Goal: Task Accomplishment & Management: Manage account settings

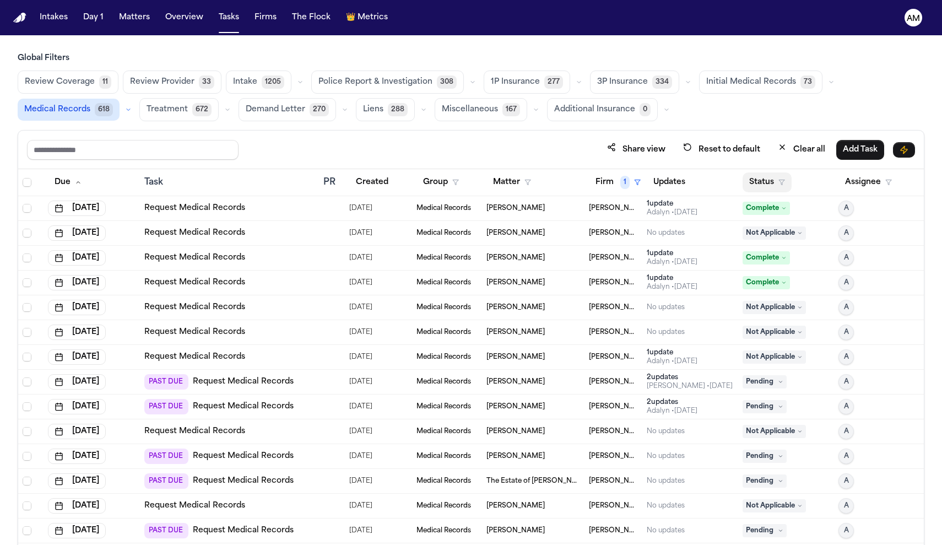
click at [782, 185] on button "Status" at bounding box center [766, 182] width 49 height 20
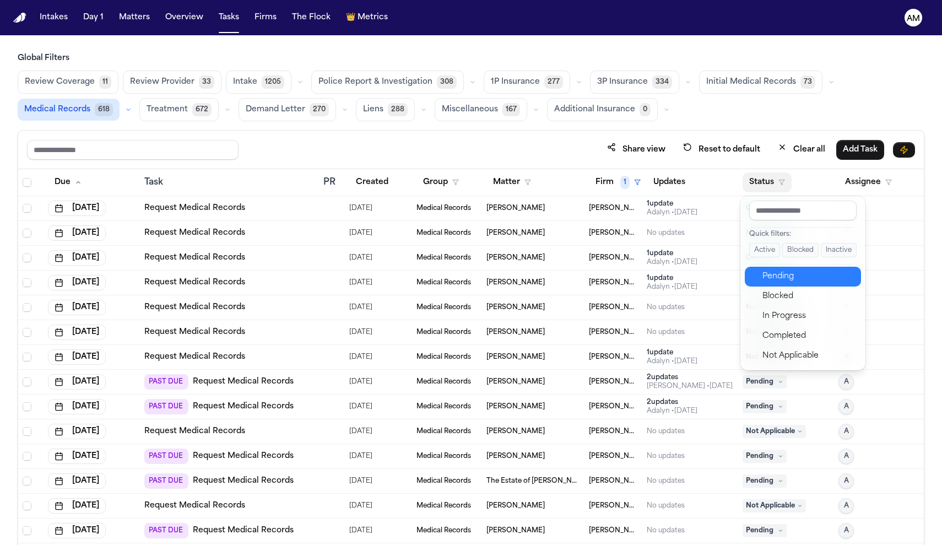
click at [777, 270] on div "Pending" at bounding box center [808, 276] width 92 height 13
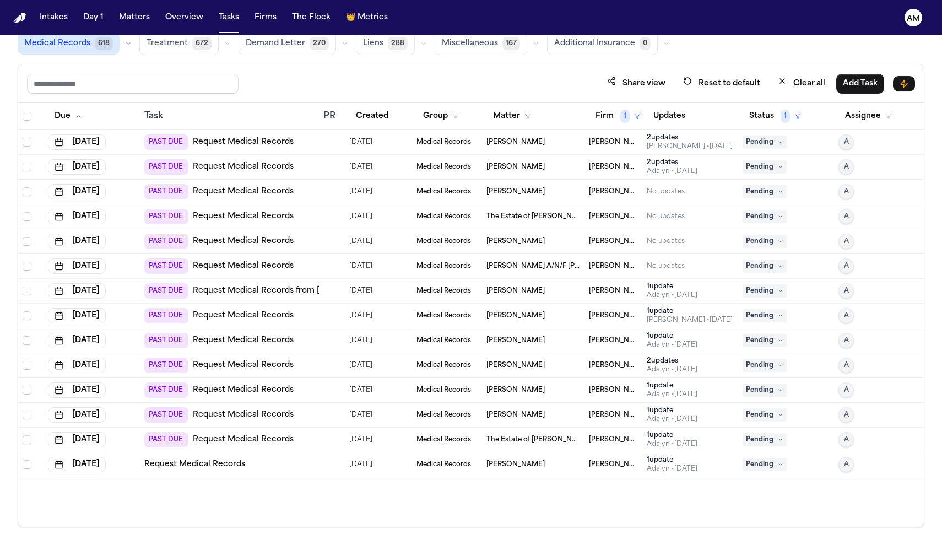
scroll to position [66, 0]
click at [258, 145] on link "Request Medical Records" at bounding box center [243, 142] width 101 height 11
click at [252, 169] on link "Request Medical Records" at bounding box center [243, 167] width 101 height 11
click at [251, 189] on link "Request Medical Records" at bounding box center [243, 192] width 101 height 11
click at [262, 193] on link "Request Medical Records" at bounding box center [243, 192] width 101 height 11
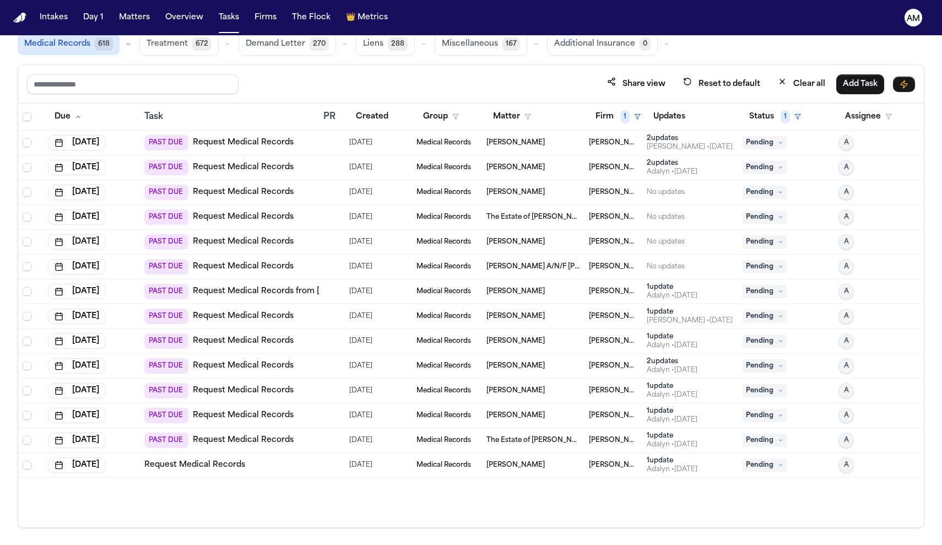
click at [257, 216] on link "Request Medical Records" at bounding box center [243, 217] width 101 height 11
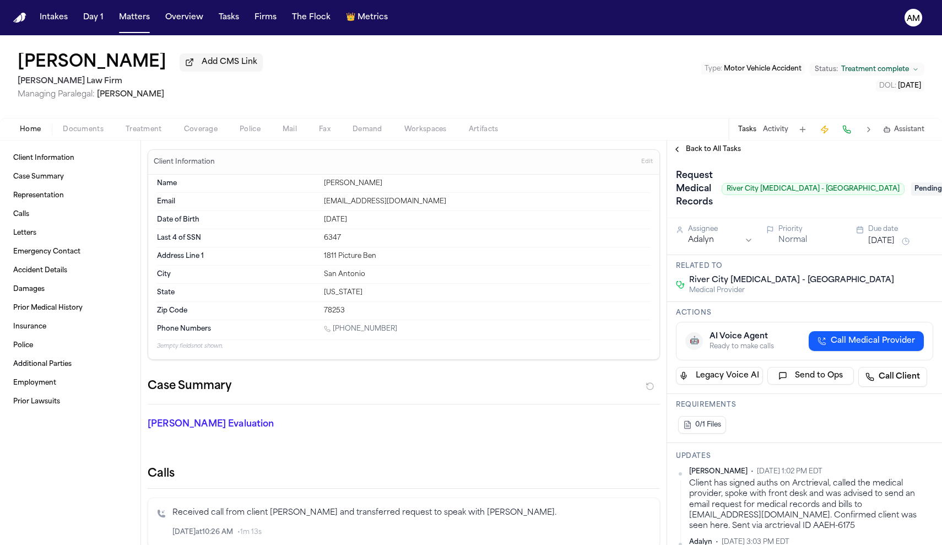
click at [918, 184] on div "Request Medical Records River City Chiropractic - Northwest Pending" at bounding box center [804, 189] width 257 height 44
click at [918, 191] on span "Pending" at bounding box center [933, 188] width 44 height 13
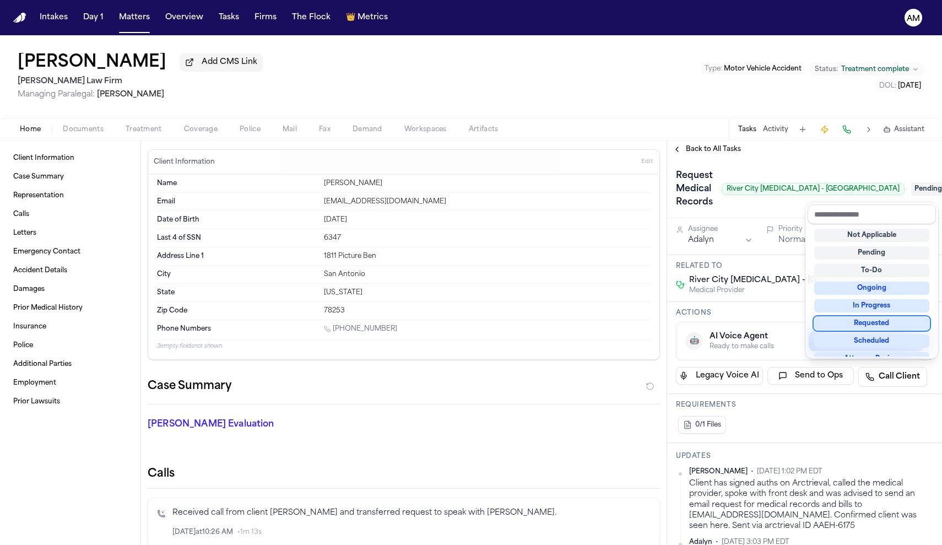
click at [877, 327] on div "Requested" at bounding box center [871, 323] width 115 height 13
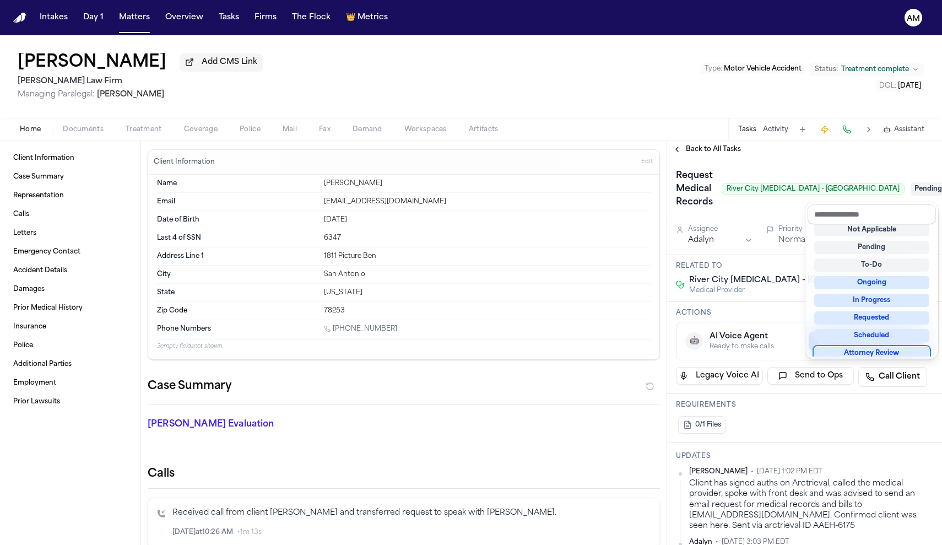
click at [750, 209] on div "Request Medical Records River City Chiropractic - Northwest Pending" at bounding box center [804, 189] width 257 height 44
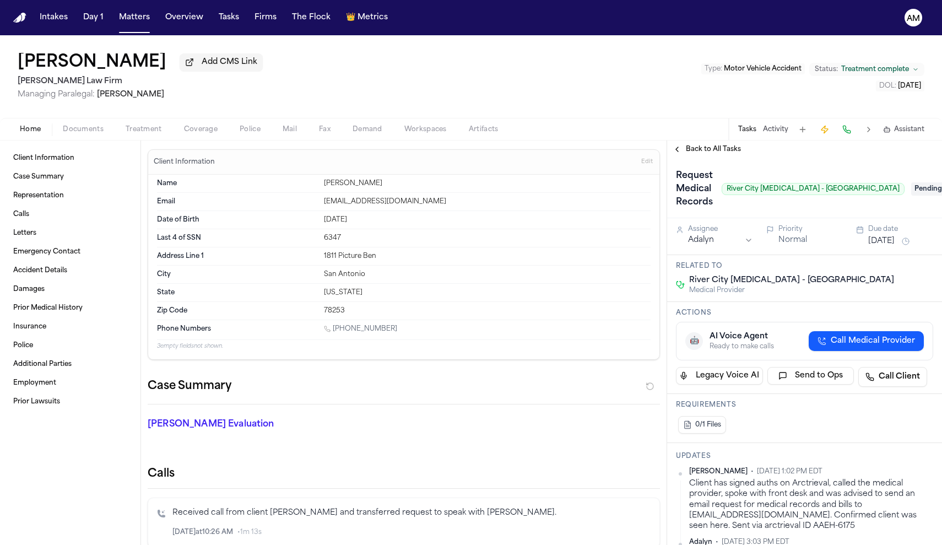
click at [894, 243] on button "Aug 7, 2025" at bounding box center [881, 241] width 26 height 11
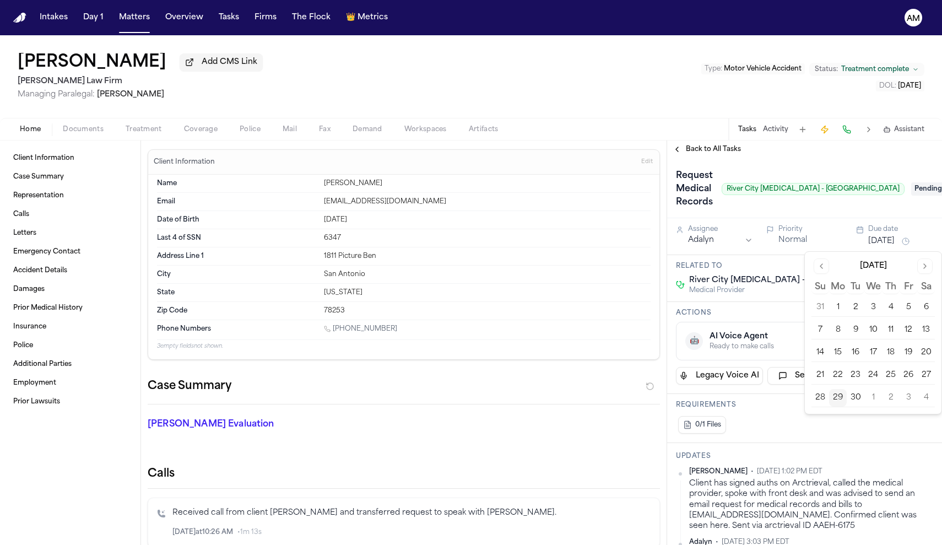
click at [900, 398] on button "3" at bounding box center [908, 398] width 18 height 18
click at [897, 397] on button "2" at bounding box center [891, 398] width 18 height 18
click at [887, 397] on button "2" at bounding box center [891, 398] width 18 height 18
click at [859, 424] on div "0/1 Files" at bounding box center [804, 425] width 257 height 22
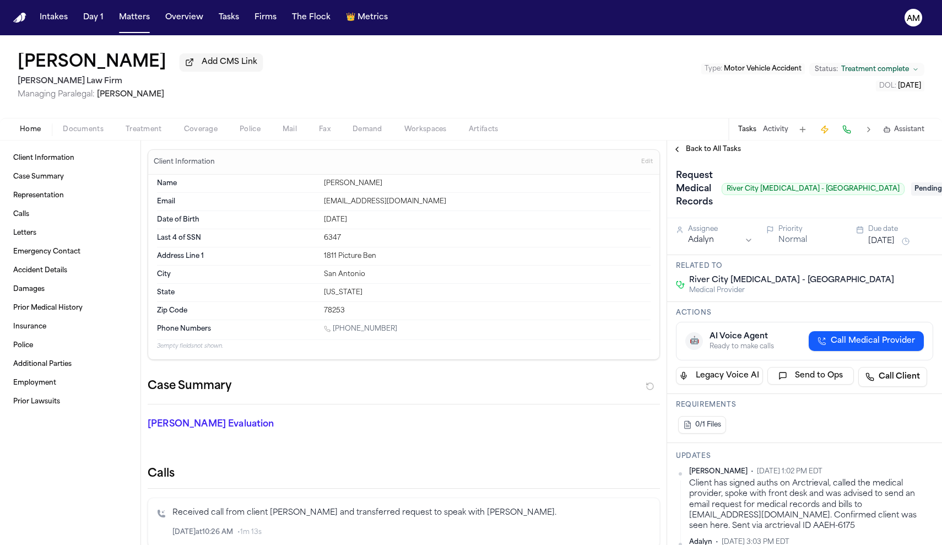
click at [894, 242] on button "Aug 7, 2025" at bounding box center [881, 241] width 26 height 11
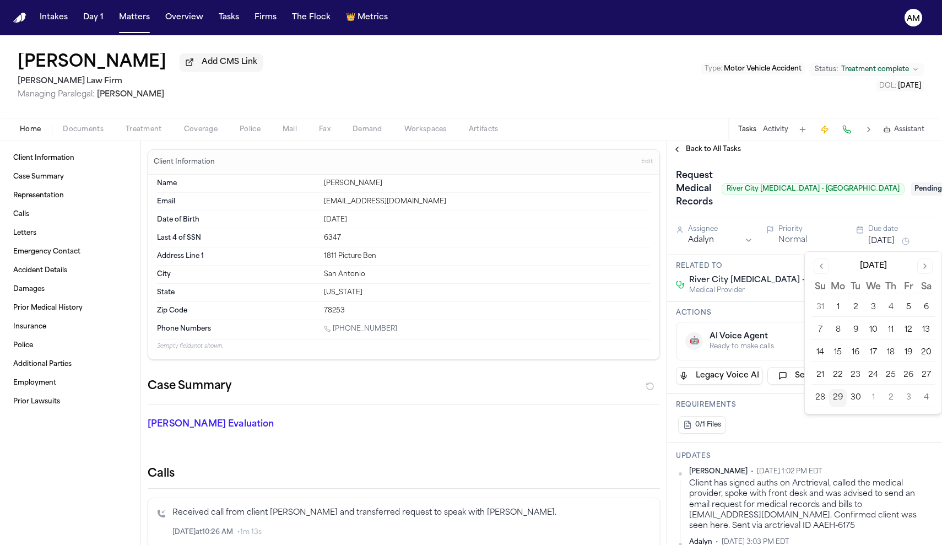
click at [896, 397] on button "2" at bounding box center [891, 398] width 18 height 18
click at [894, 397] on button "2" at bounding box center [891, 398] width 18 height 18
click at [892, 396] on button "2" at bounding box center [891, 398] width 18 height 18
click at [888, 399] on button "2" at bounding box center [891, 398] width 18 height 18
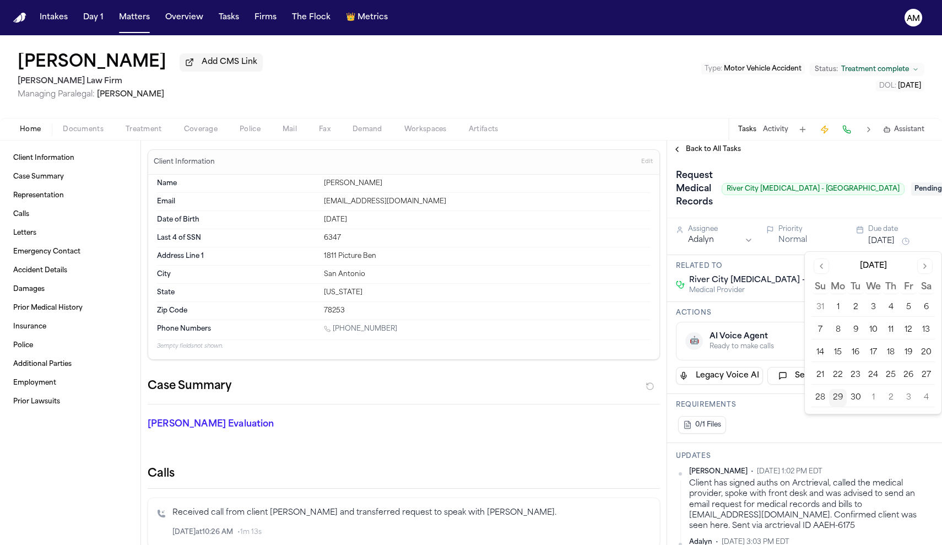
click at [888, 399] on button "2" at bounding box center [891, 398] width 18 height 18
click at [894, 247] on button "Aug 7, 2025" at bounding box center [881, 241] width 26 height 11
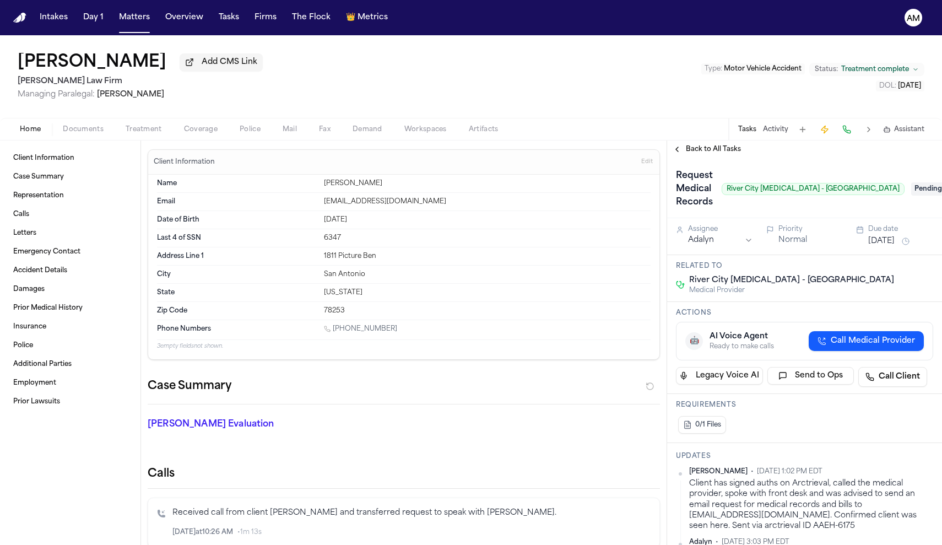
click at [894, 247] on button "Aug 7, 2025" at bounding box center [881, 241] width 26 height 11
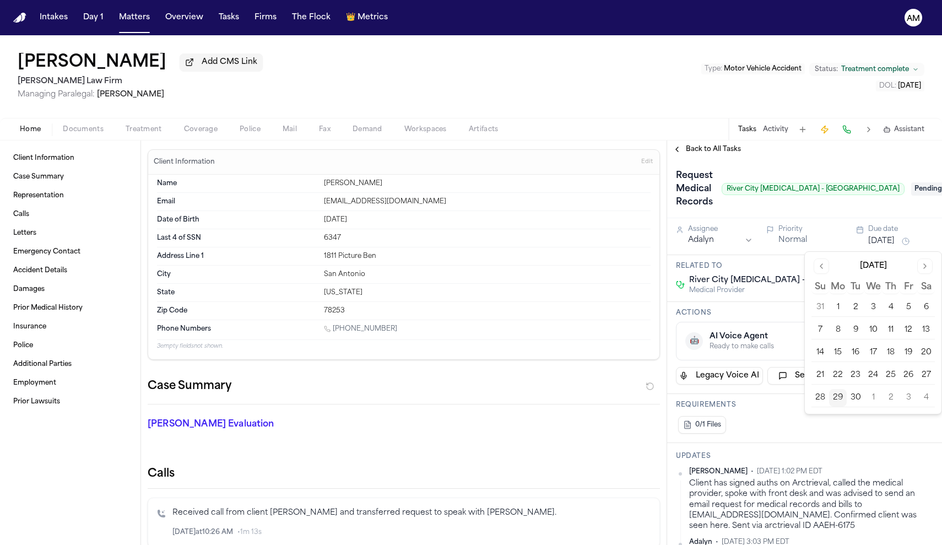
click at [893, 400] on button "2" at bounding box center [891, 398] width 18 height 18
click at [869, 445] on div "Updates Ada Martinez • Sep 26, 2025 1:02 PM EDT Client has signed auths on Arct…" at bounding box center [804, 537] width 275 height 188
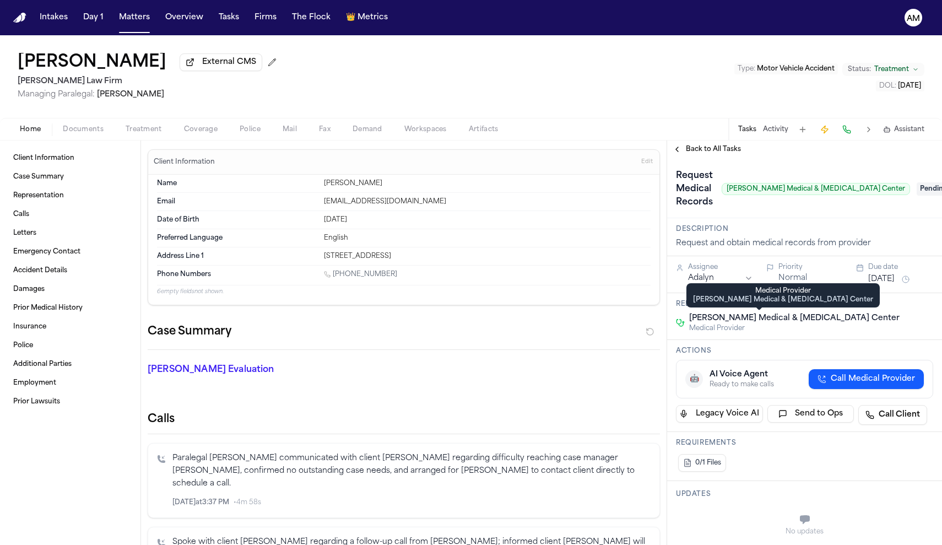
click at [760, 315] on span "[PERSON_NAME] Medical & [MEDICAL_DATA] Center" at bounding box center [794, 318] width 210 height 11
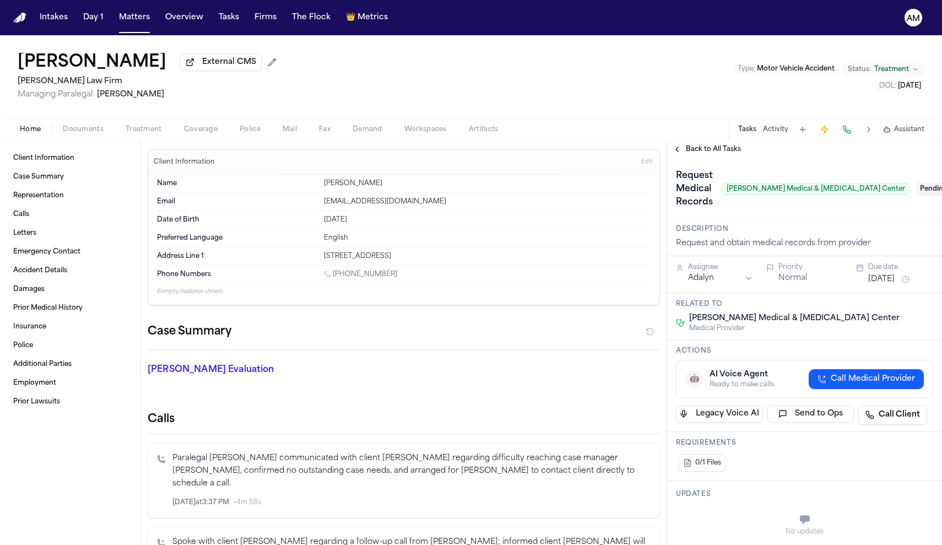
click at [151, 123] on div "Home Documents Treatment Coverage Police Mail Fax Demand Workspaces Artifacts T…" at bounding box center [471, 129] width 942 height 22
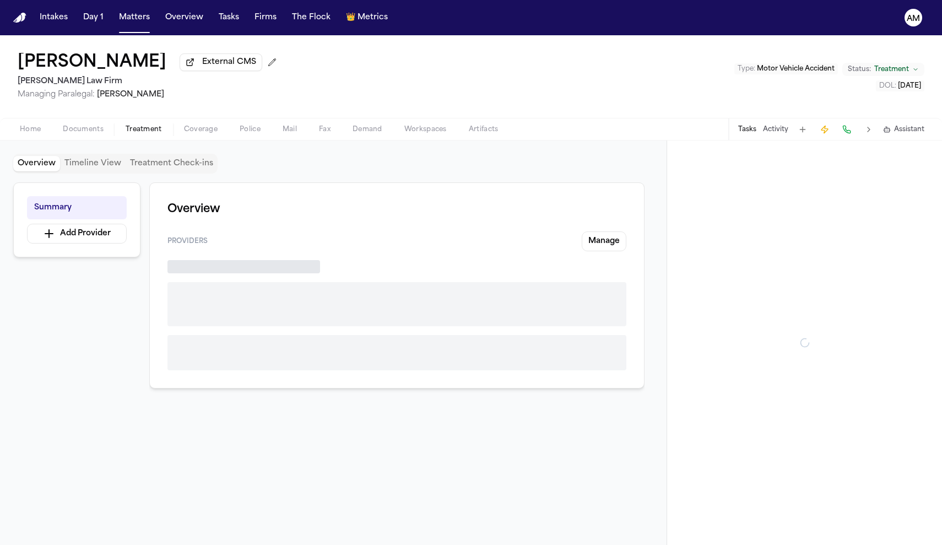
click at [151, 133] on span "Treatment" at bounding box center [144, 129] width 36 height 9
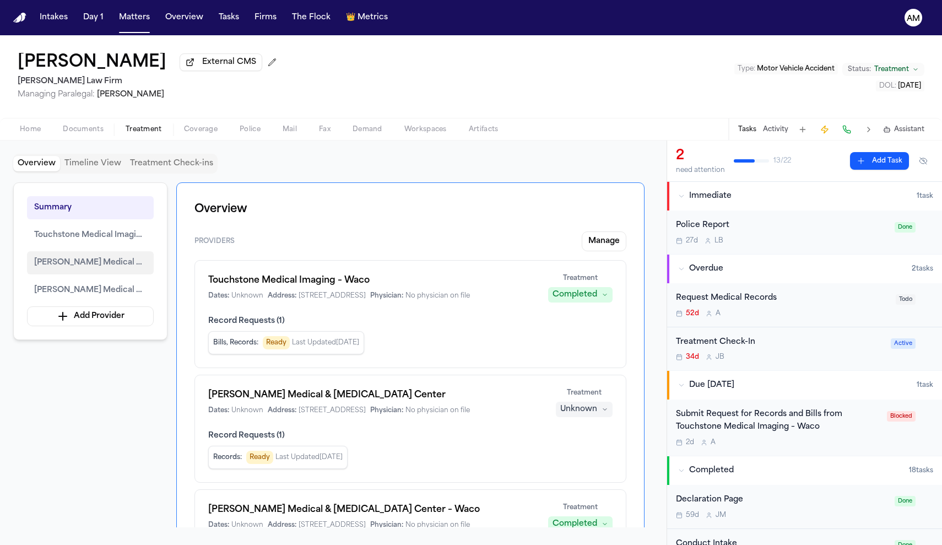
click at [100, 261] on span "[PERSON_NAME] Medical & [MEDICAL_DATA] Center" at bounding box center [90, 262] width 112 height 13
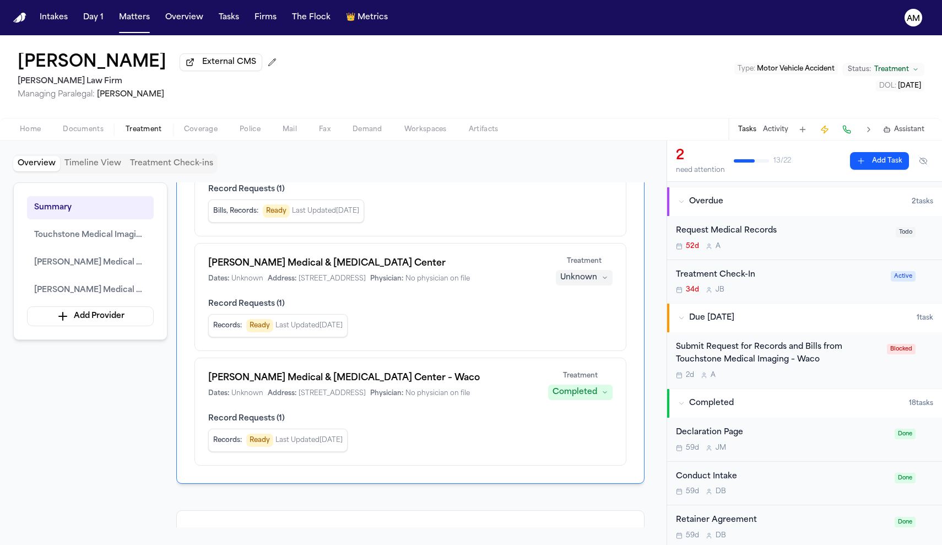
scroll to position [74, 0]
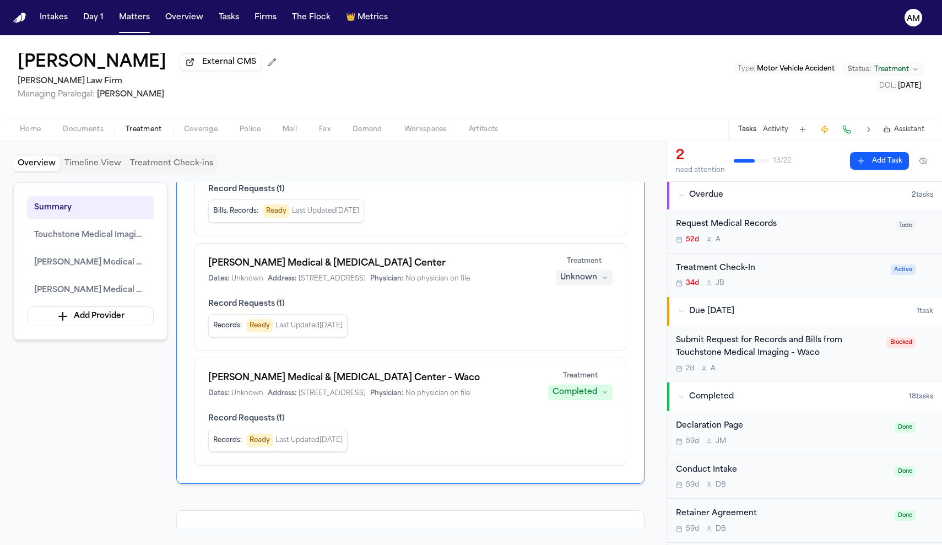
click at [814, 355] on div "Submit Request for Records and Bills from Touchstone Medical Imaging – Waco" at bounding box center [778, 346] width 204 height 25
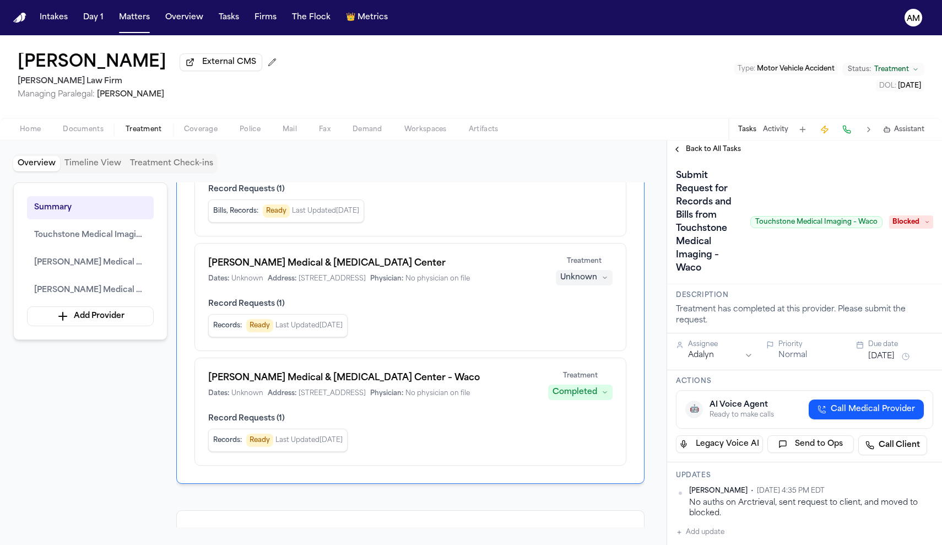
click at [68, 127] on span "Documents" at bounding box center [83, 129] width 41 height 9
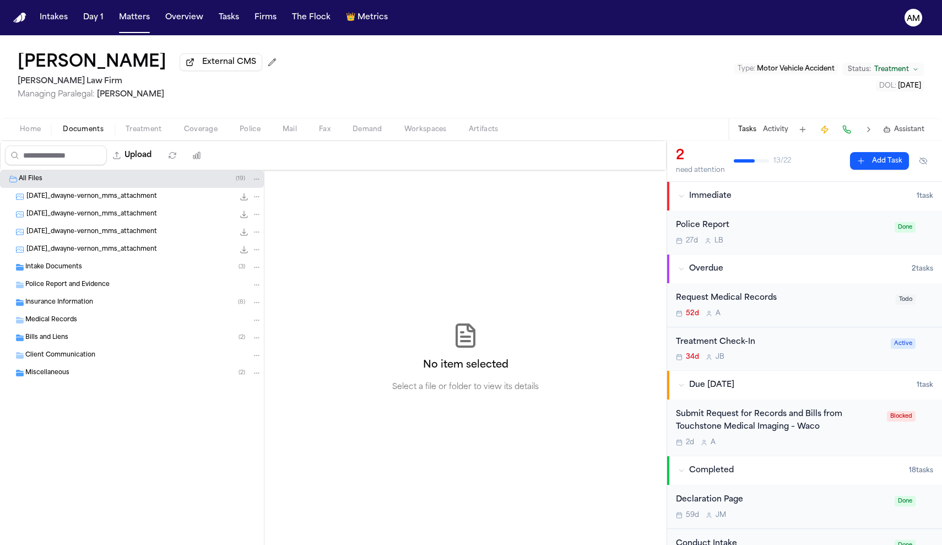
click at [85, 271] on div "Intake Documents ( 3 )" at bounding box center [143, 267] width 236 height 10
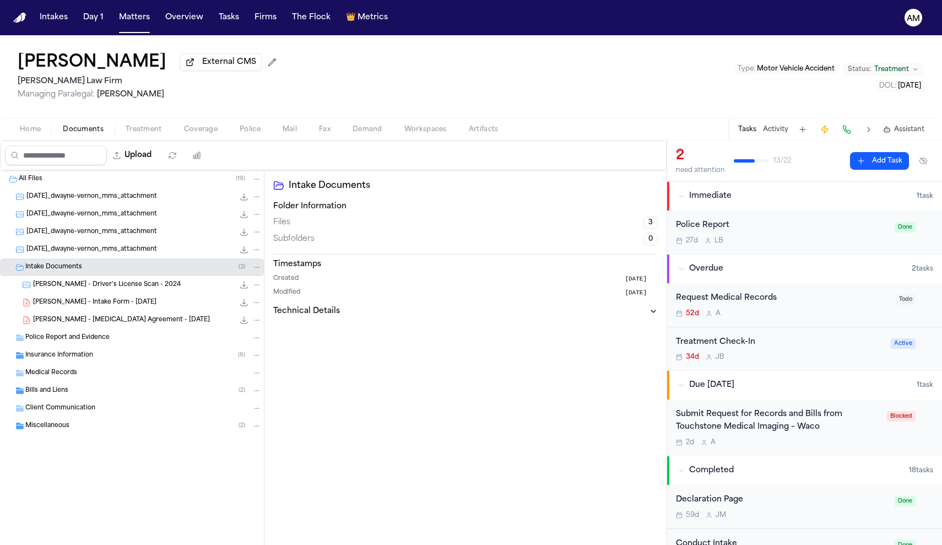
click at [110, 324] on span "C. Vernon - Retainer Agreement - 8.1.25" at bounding box center [121, 320] width 177 height 9
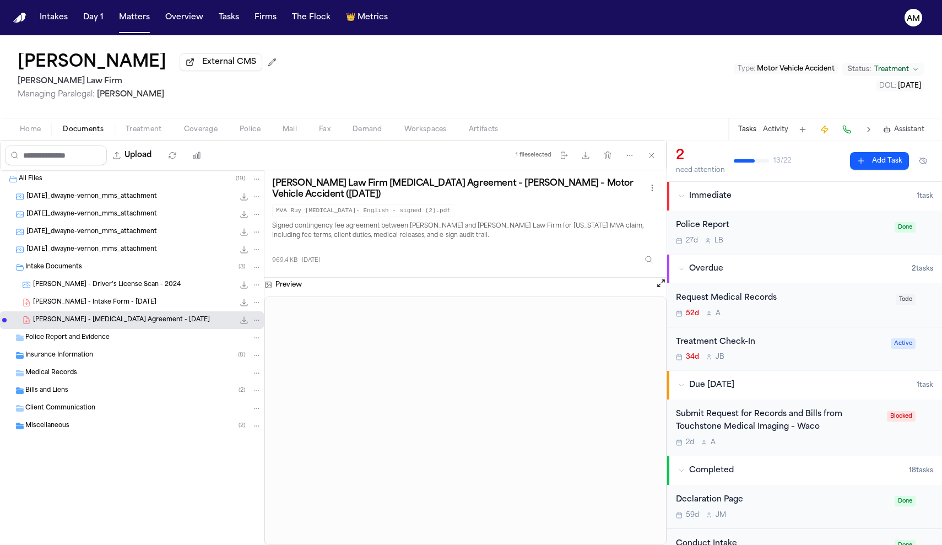
click at [81, 190] on div "2025-08-13_dwayne-vernon_mms_attachment 233.2 KB • JPG" at bounding box center [132, 197] width 264 height 18
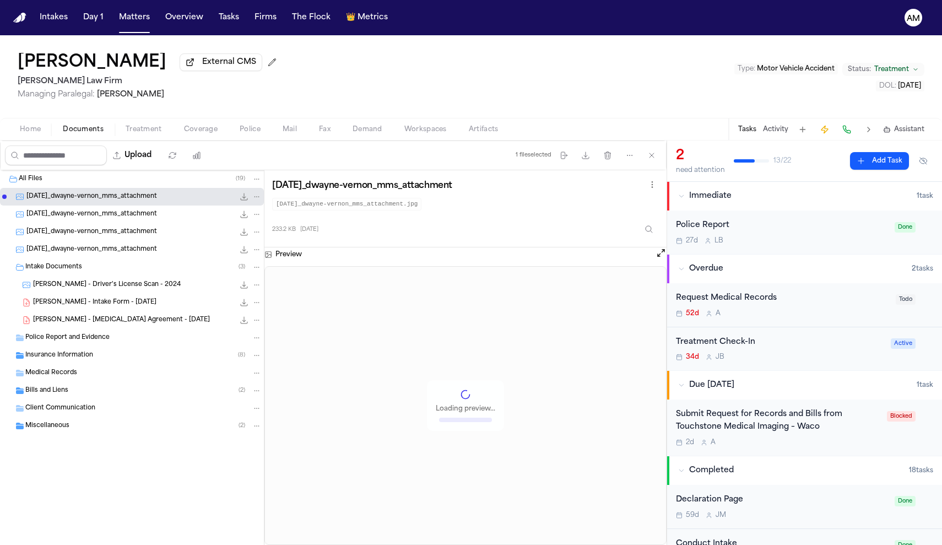
click at [90, 174] on div "All Files ( 19 )" at bounding box center [132, 179] width 264 height 18
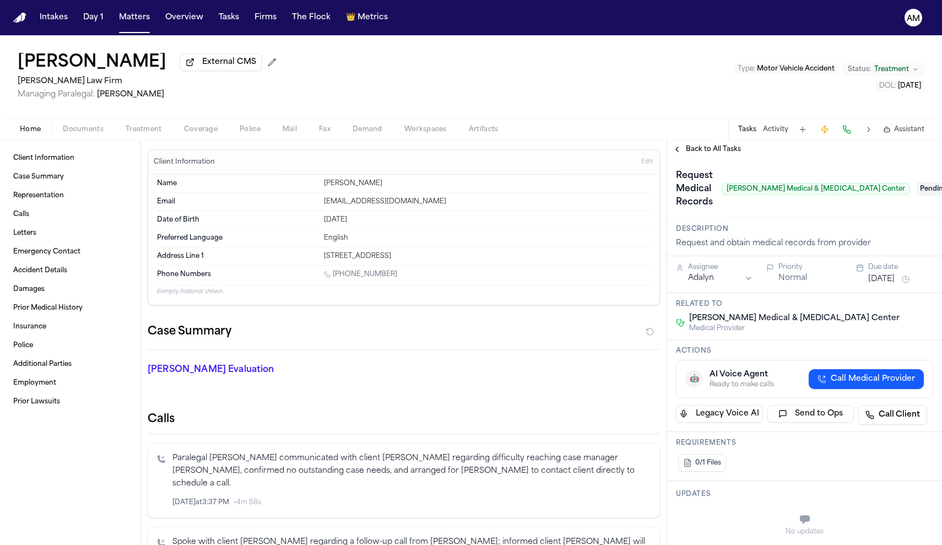
click at [917, 187] on span "Pending" at bounding box center [939, 188] width 44 height 13
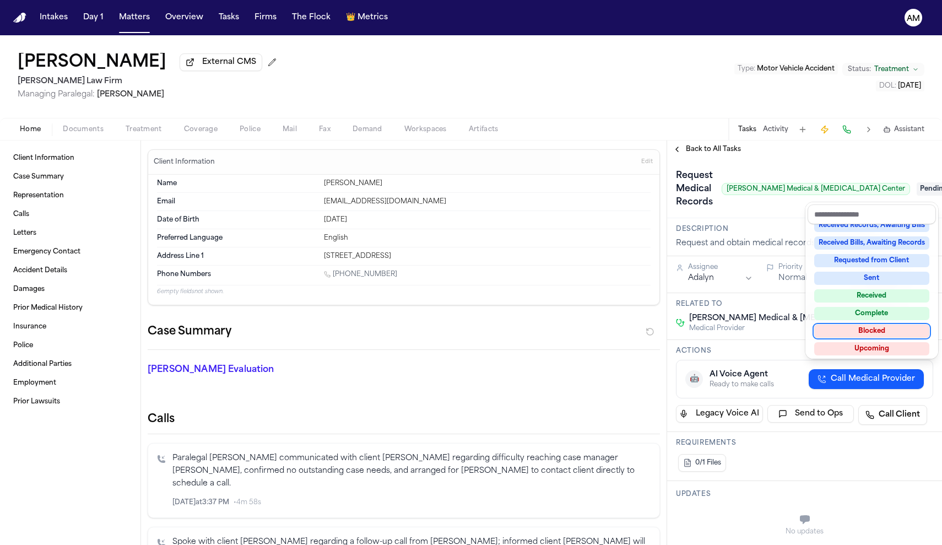
click at [889, 327] on div "Blocked" at bounding box center [871, 330] width 115 height 13
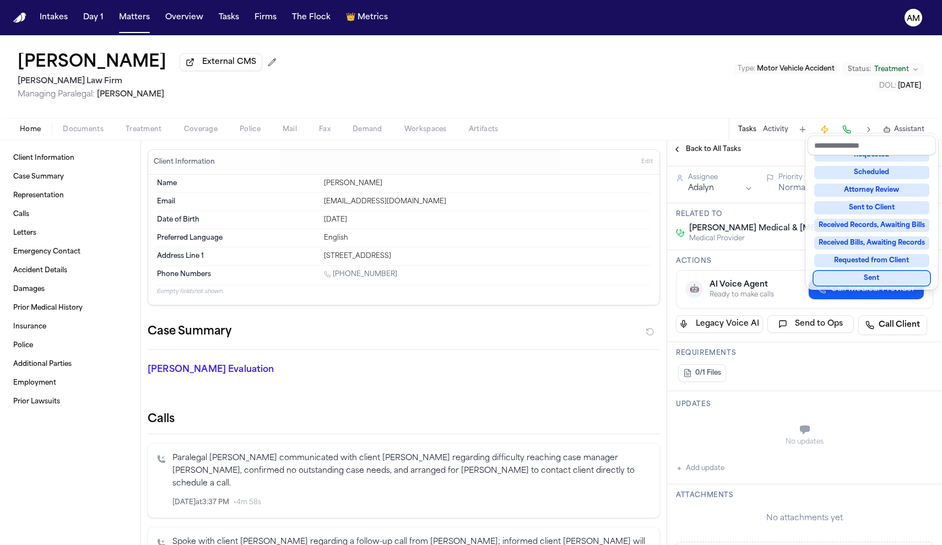
scroll to position [92, 0]
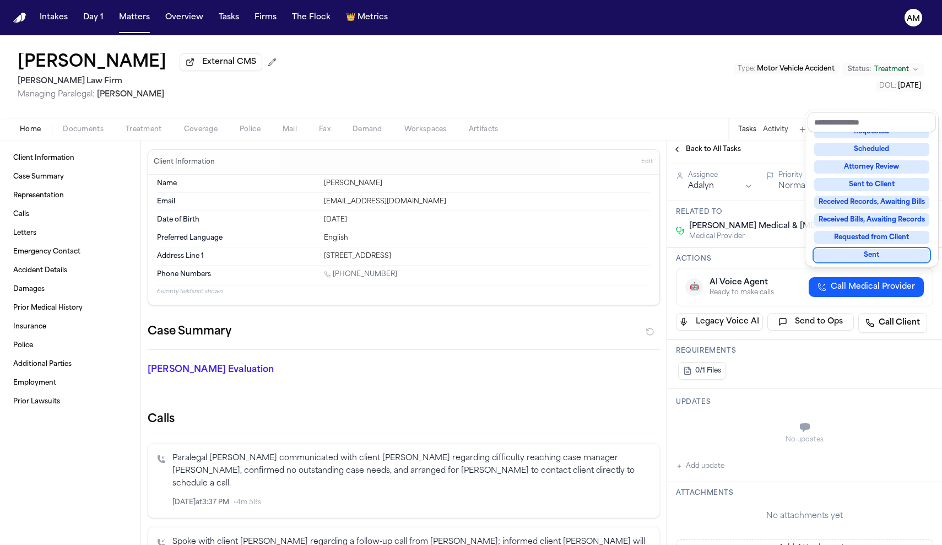
click at [718, 459] on div "**********" at bounding box center [804, 482] width 275 height 833
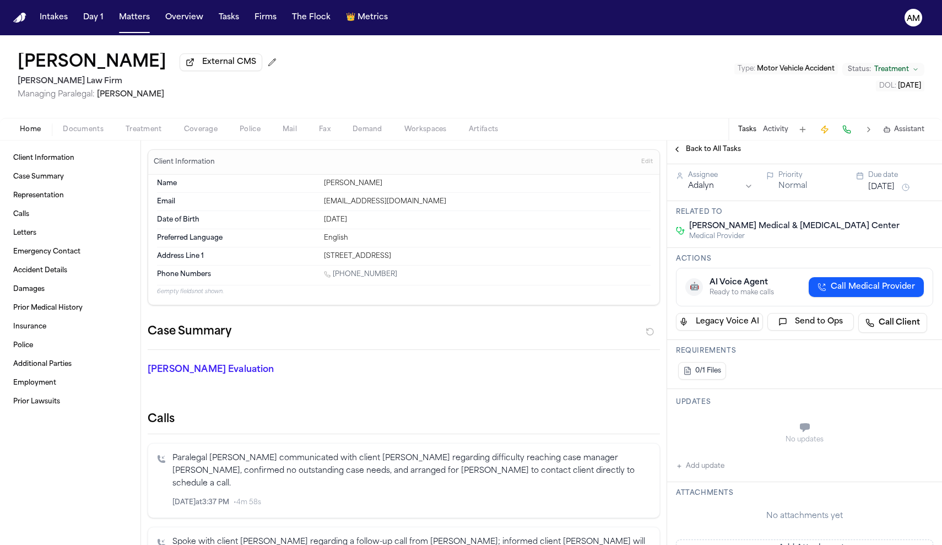
click at [717, 470] on button "Add update" at bounding box center [700, 465] width 48 height 13
click at [698, 443] on div "Private Cancel Add" at bounding box center [811, 439] width 244 height 53
click at [698, 452] on button "Private" at bounding box center [697, 455] width 9 height 9
click at [709, 440] on textarea "Add your update" at bounding box center [810, 429] width 235 height 22
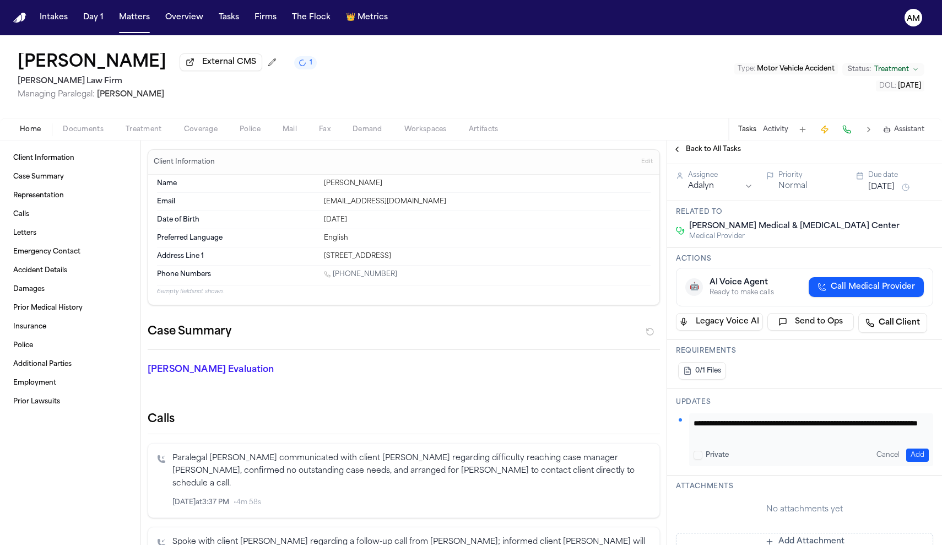
type textarea "**********"
click at [921, 453] on button "Add" at bounding box center [917, 454] width 23 height 13
click at [894, 187] on button "Aug 8, 2025" at bounding box center [881, 187] width 26 height 11
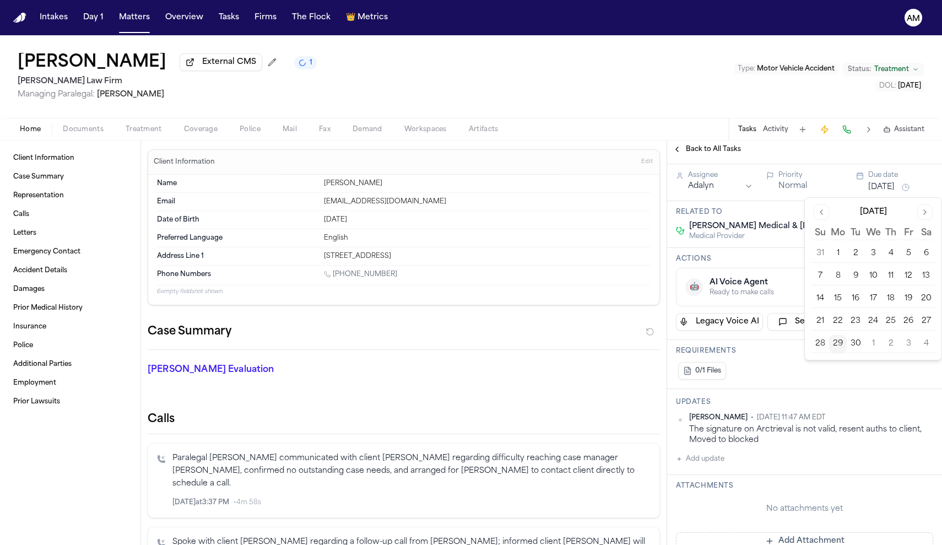
click at [891, 343] on button "2" at bounding box center [891, 344] width 18 height 18
click at [897, 337] on button "2" at bounding box center [891, 344] width 18 height 18
click at [884, 384] on div "Requirements 0/1 Files" at bounding box center [804, 364] width 275 height 49
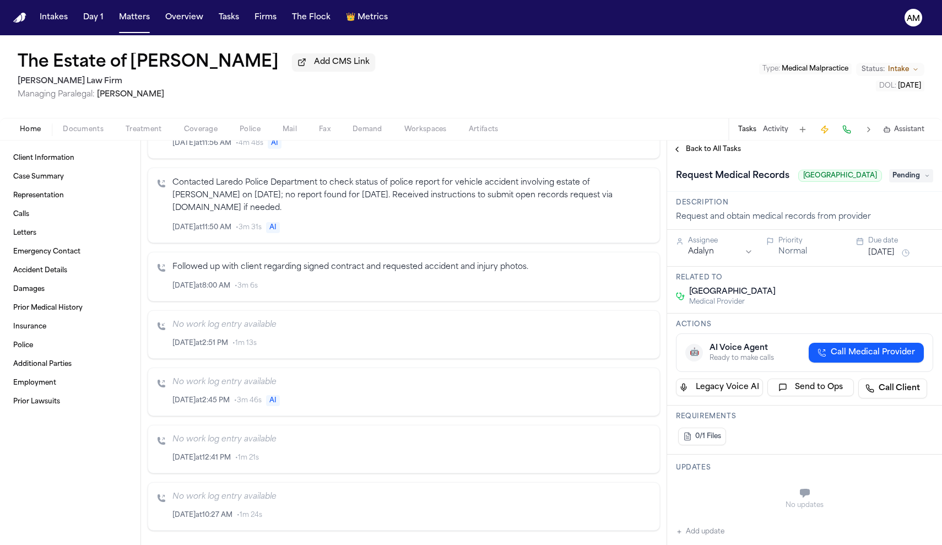
scroll to position [394, 0]
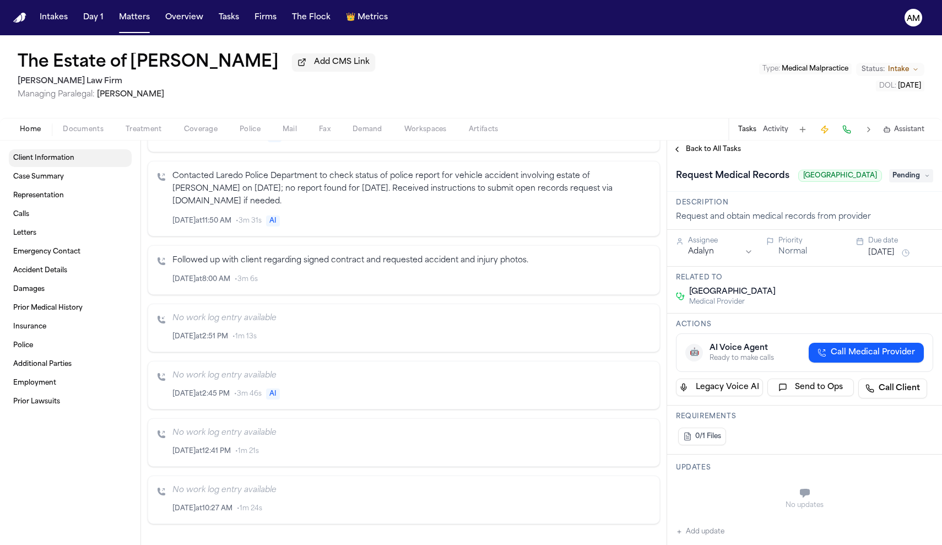
click at [69, 166] on link "Client Information" at bounding box center [70, 158] width 123 height 18
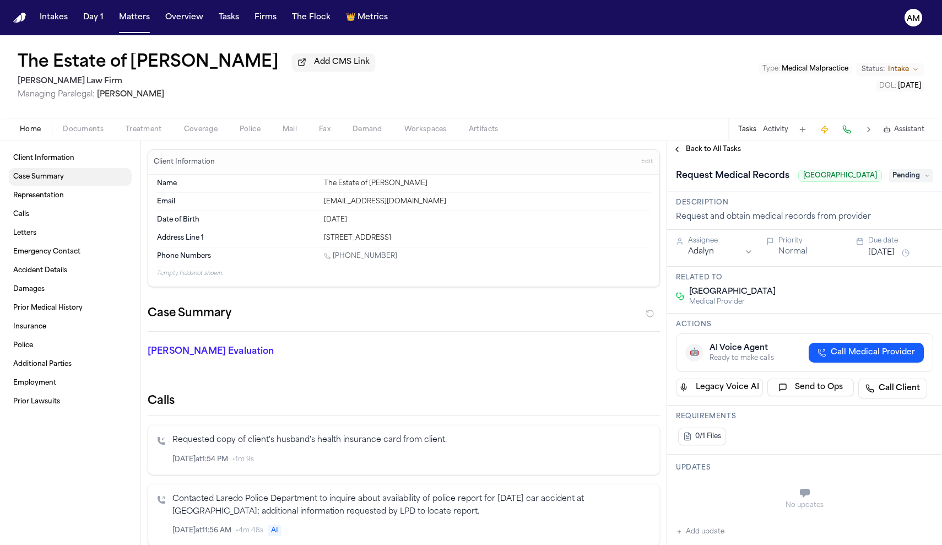
click at [69, 183] on link "Case Summary" at bounding box center [70, 177] width 123 height 18
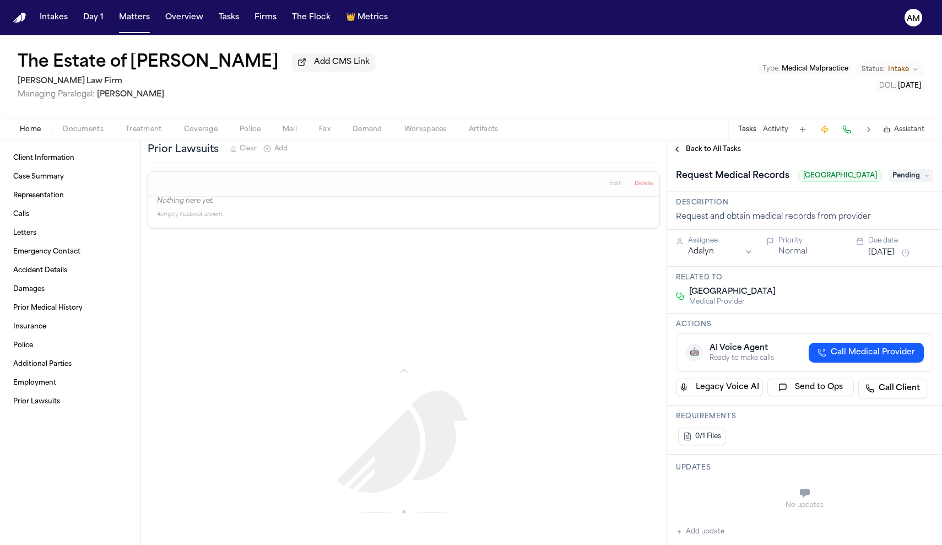
scroll to position [2059, 0]
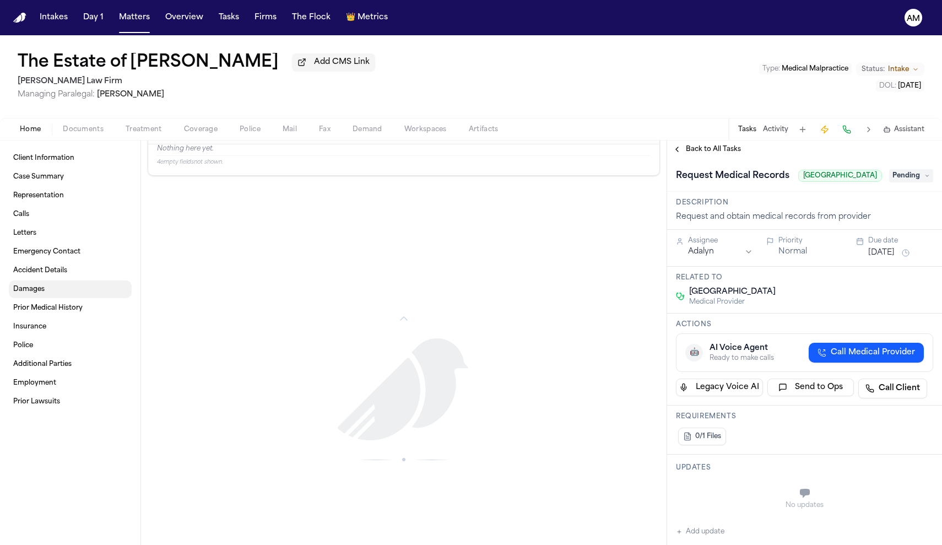
click at [51, 292] on link "Damages" at bounding box center [70, 289] width 123 height 18
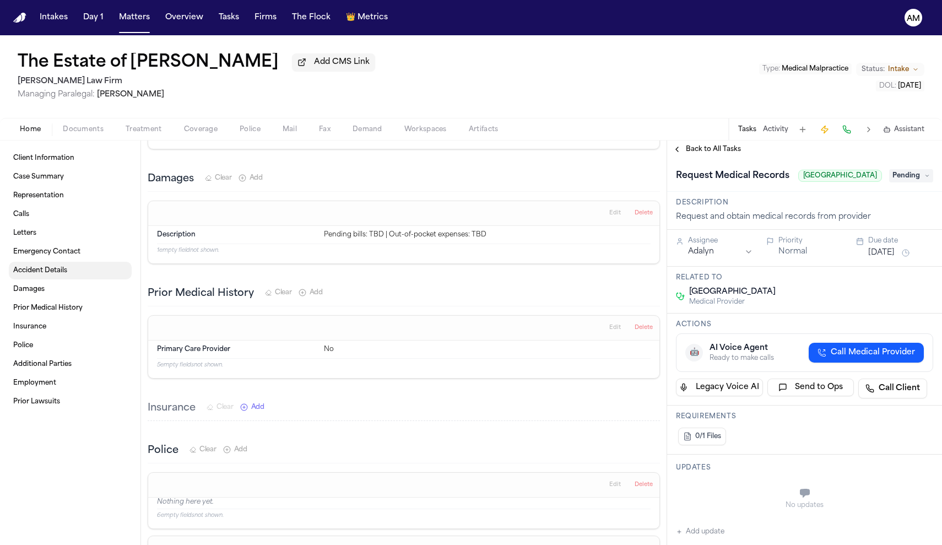
click at [55, 275] on span "Accident Details" at bounding box center [40, 270] width 54 height 9
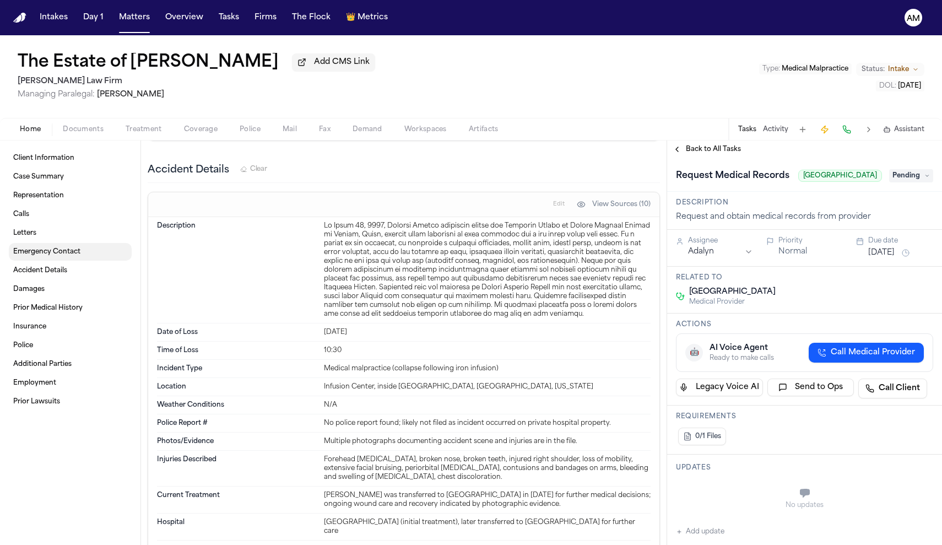
click at [60, 259] on link "Emergency Contact" at bounding box center [70, 252] width 123 height 18
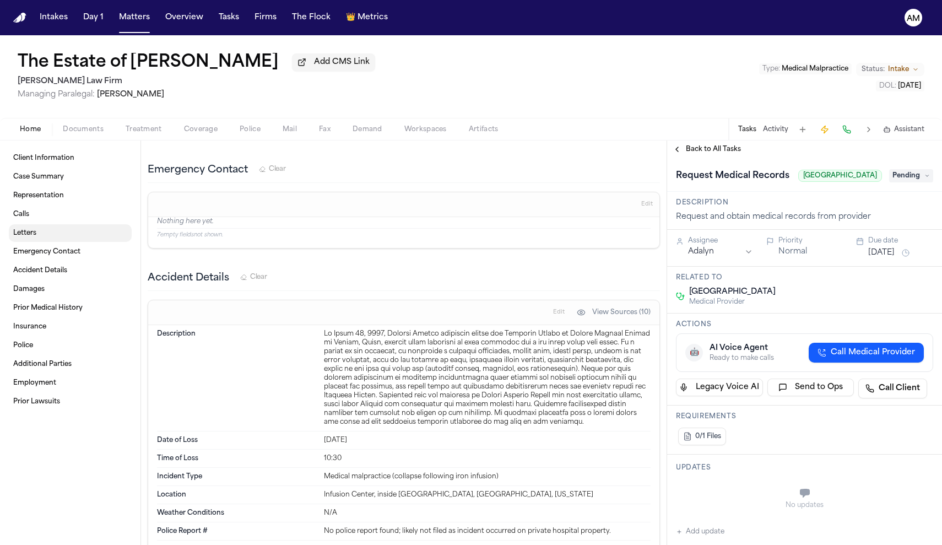
click at [62, 233] on link "Letters" at bounding box center [70, 233] width 123 height 18
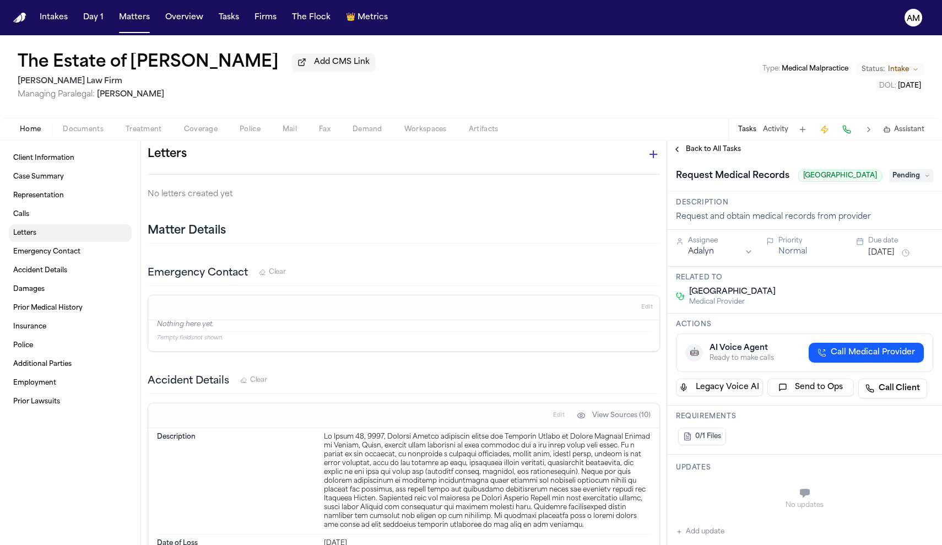
scroll to position [777, 0]
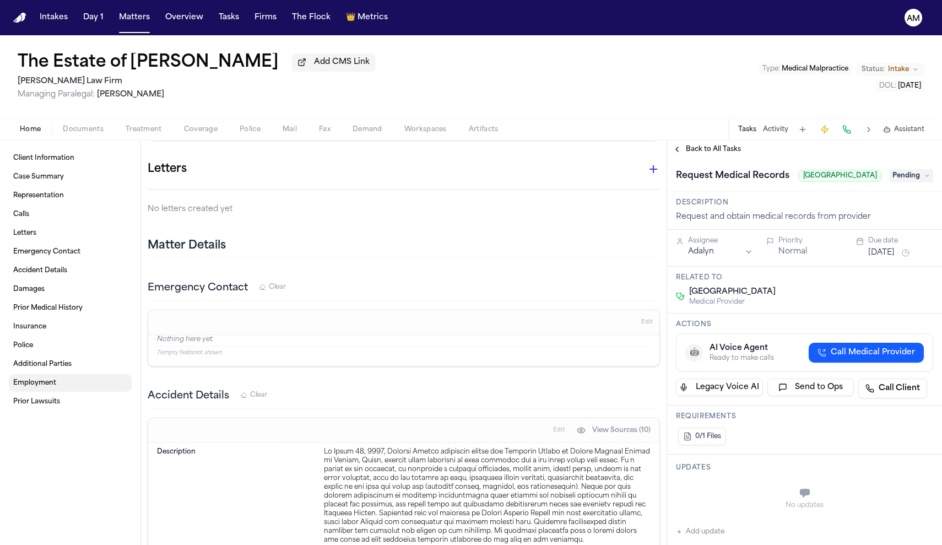
click at [46, 384] on span "Employment" at bounding box center [34, 382] width 43 height 9
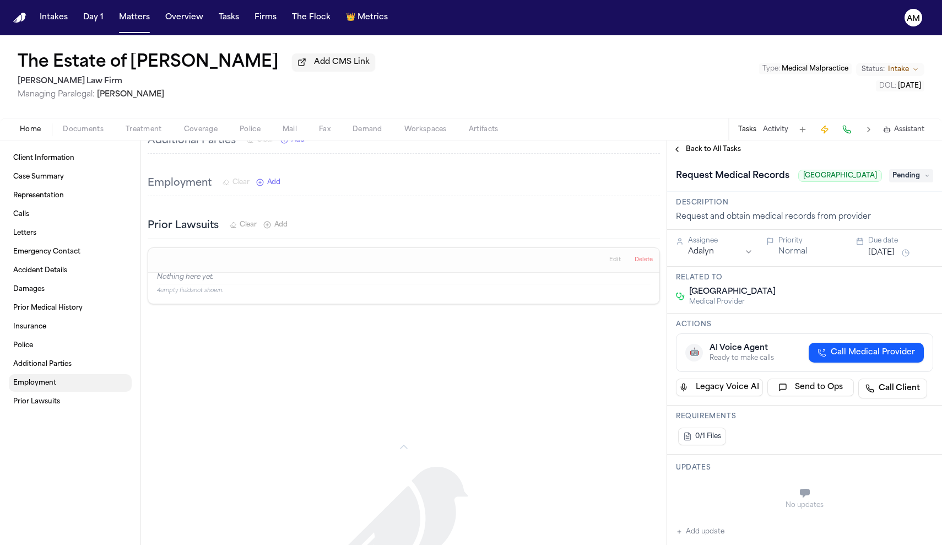
scroll to position [1935, 0]
click at [48, 372] on link "Additional Parties" at bounding box center [70, 364] width 123 height 18
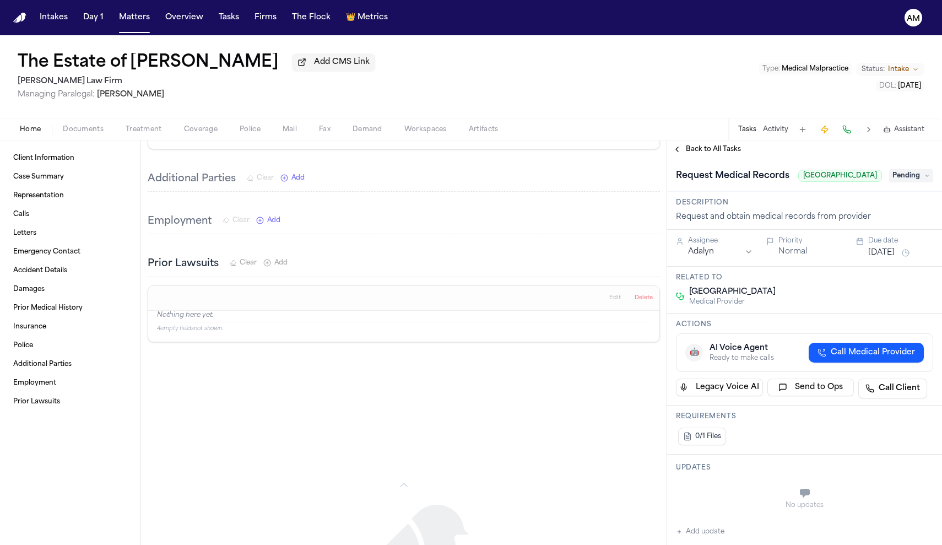
click at [146, 132] on span "Treatment" at bounding box center [144, 129] width 36 height 9
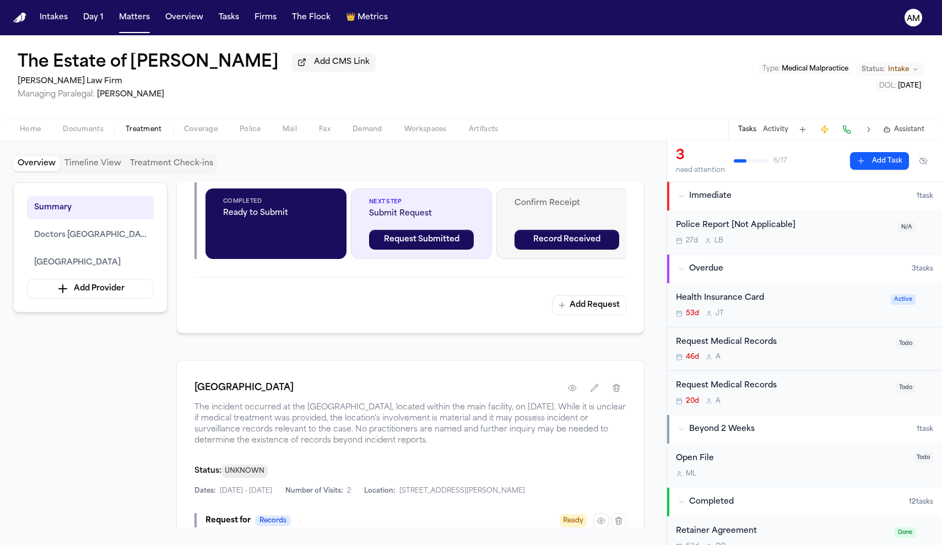
scroll to position [521, 0]
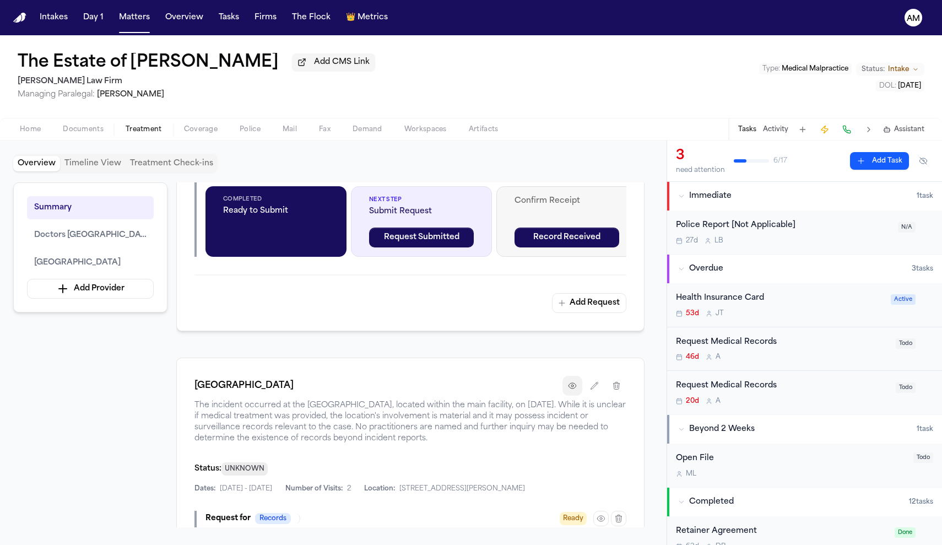
click at [578, 378] on button "button" at bounding box center [572, 386] width 20 height 20
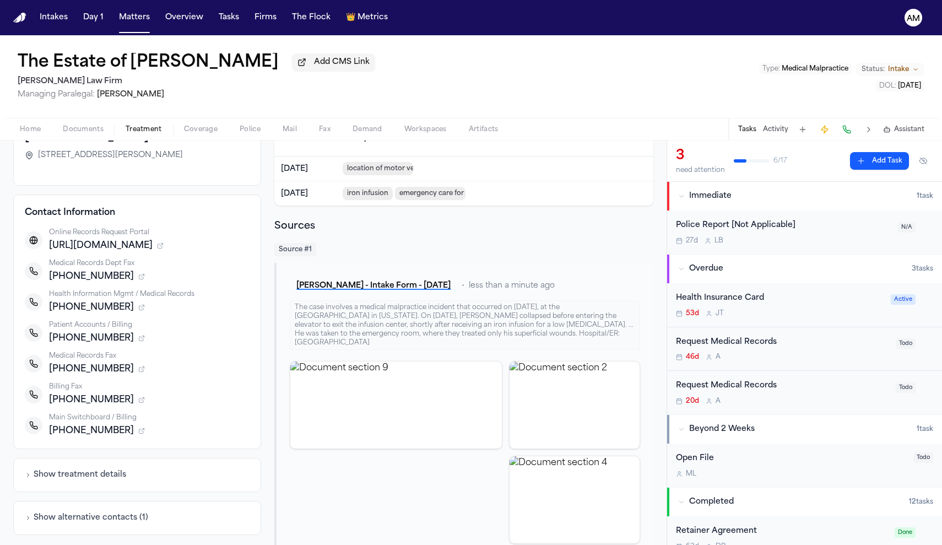
scroll to position [91, 0]
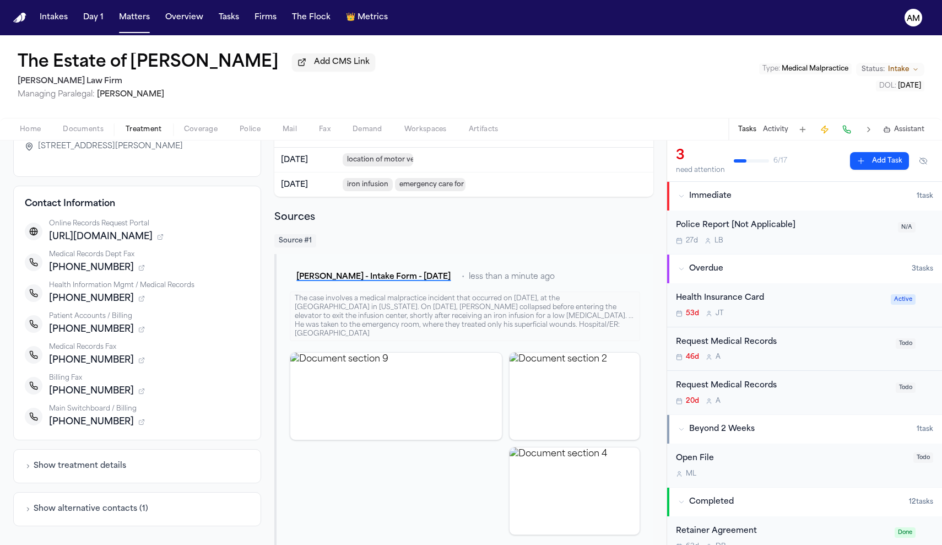
click at [724, 343] on div "Request Medical Records" at bounding box center [782, 342] width 213 height 13
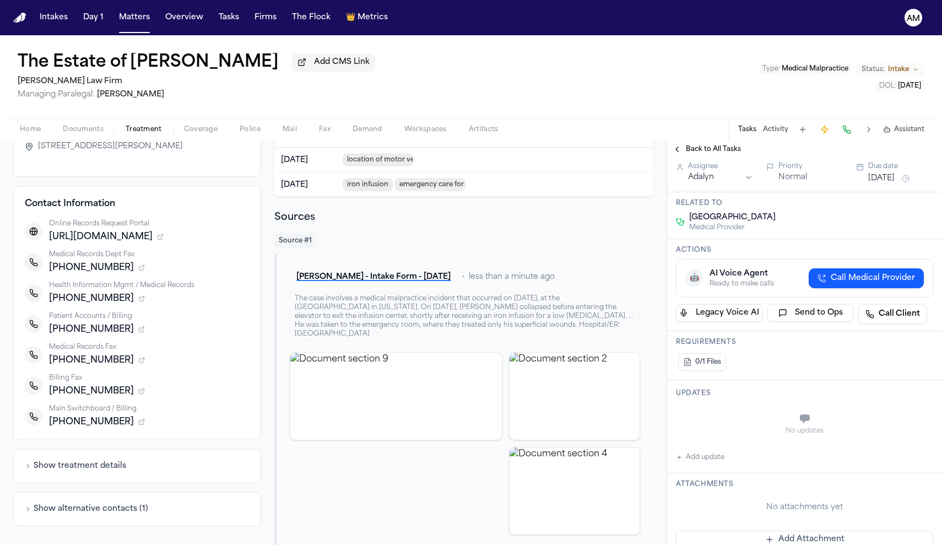
scroll to position [68, 0]
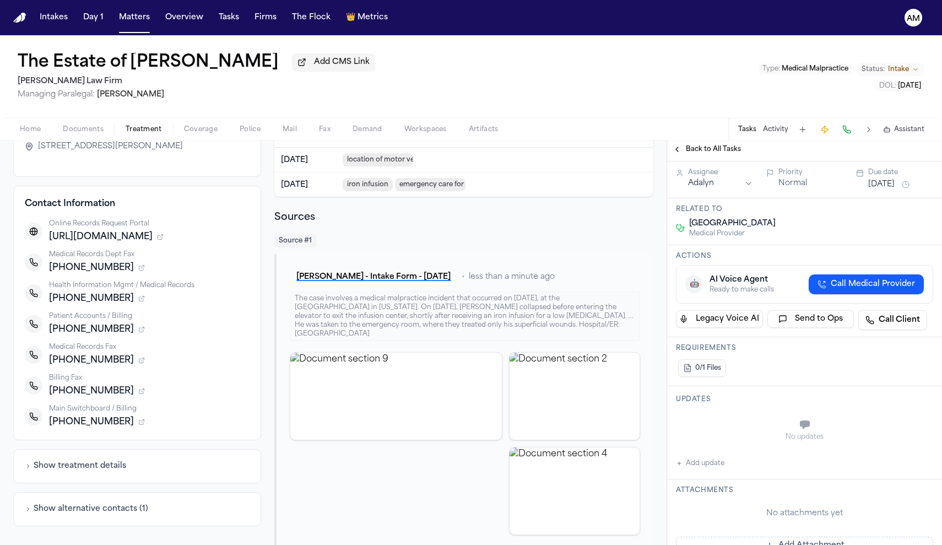
click at [718, 470] on button "Add update" at bounding box center [700, 463] width 48 height 13
click at [710, 457] on label "Private" at bounding box center [717, 452] width 23 height 9
click at [702, 457] on button "Private" at bounding box center [697, 452] width 9 height 9
click at [724, 435] on textarea "Add your update" at bounding box center [810, 426] width 235 height 22
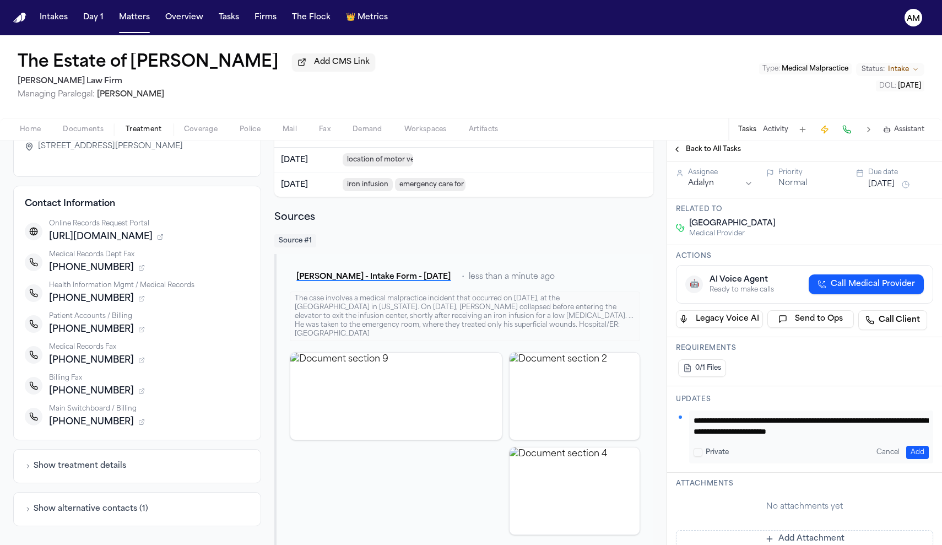
scroll to position [0, 0]
type textarea "**********"
click at [913, 459] on button "Add" at bounding box center [917, 452] width 23 height 13
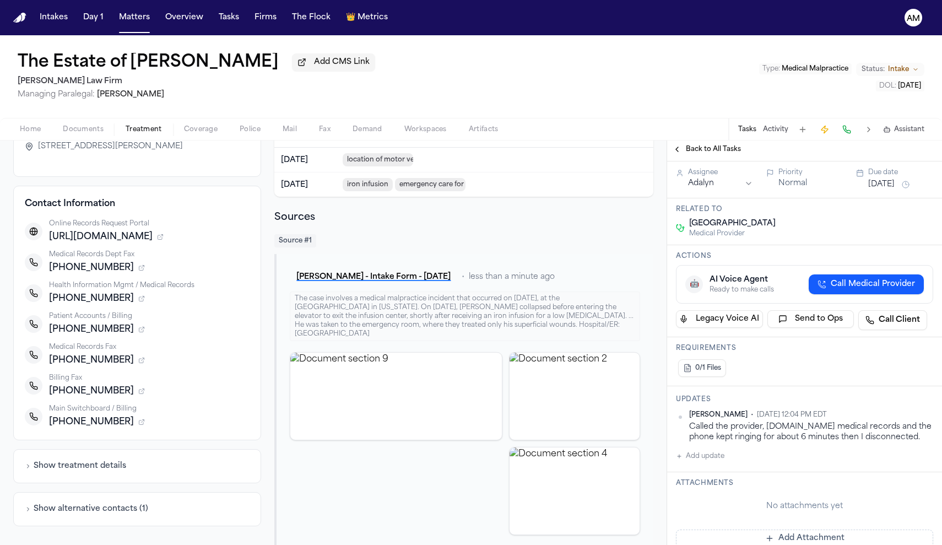
click at [930, 432] on html "Intakes Day 1 Matters Overview Tasks Firms The Flock 👑 Metrics AM The Estate of…" at bounding box center [471, 272] width 942 height 545
click at [900, 441] on div "Edit" at bounding box center [897, 447] width 65 height 15
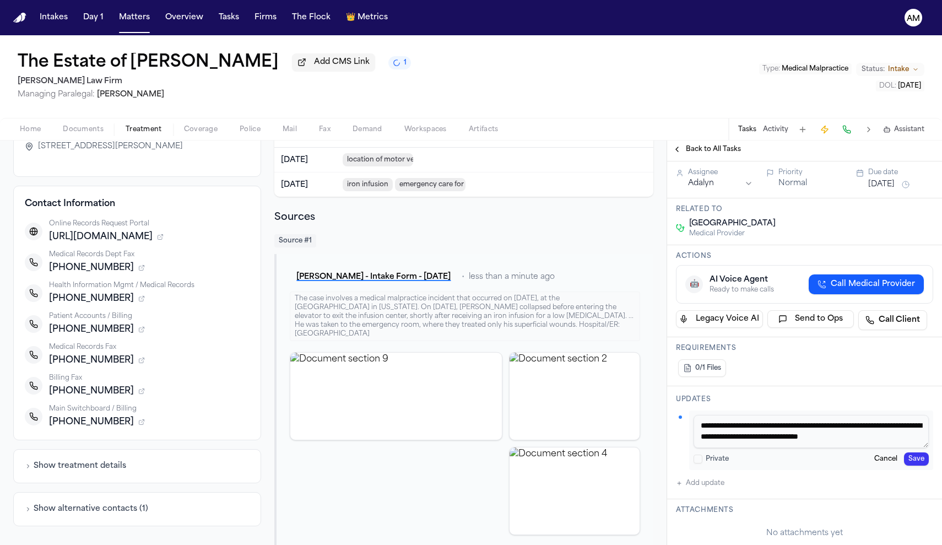
scroll to position [10, 0]
click at [887, 448] on textarea "**********" at bounding box center [810, 431] width 235 height 33
type textarea "**********"
click at [915, 465] on button "Save" at bounding box center [916, 458] width 25 height 13
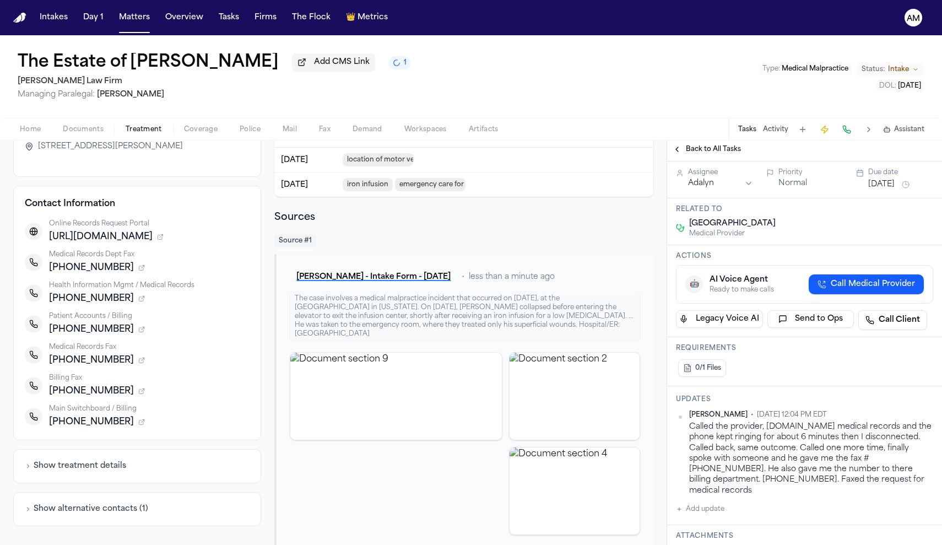
click at [37, 126] on span "Home" at bounding box center [30, 129] width 21 height 9
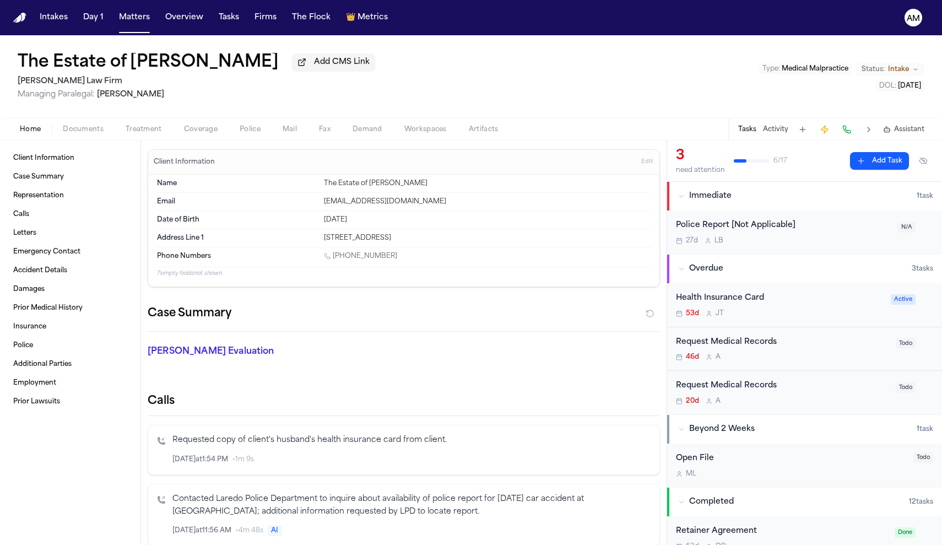
click at [725, 390] on div "Request Medical Records" at bounding box center [782, 386] width 213 height 13
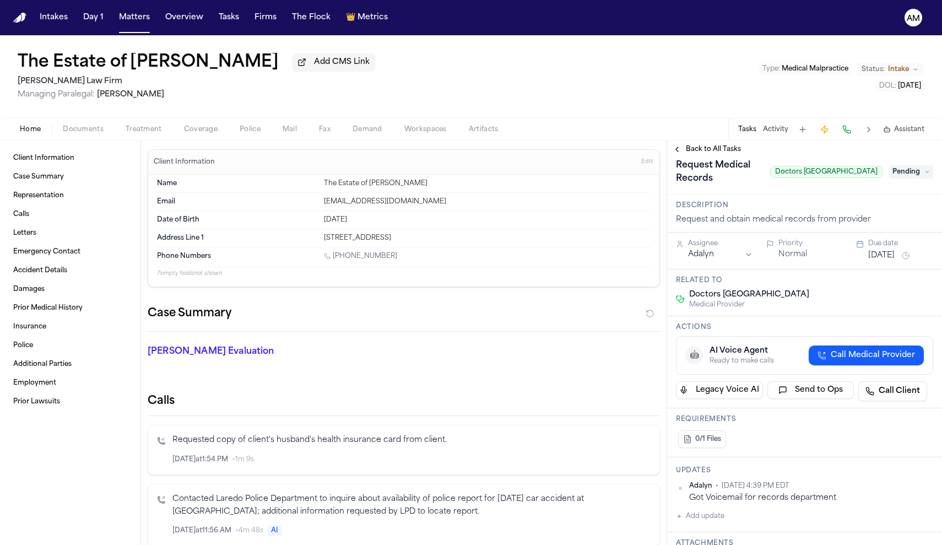
scroll to position [20, 0]
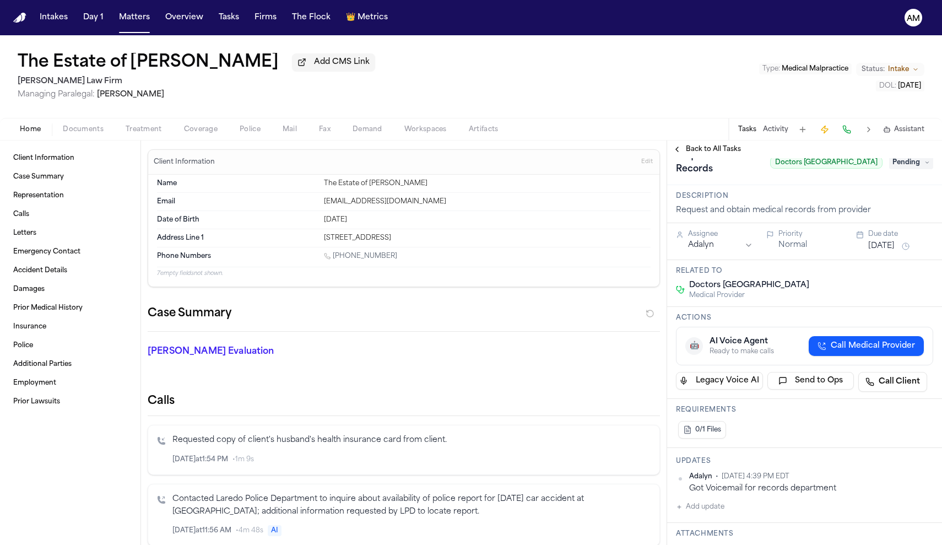
click at [682, 145] on div "Back to All Tasks" at bounding box center [804, 149] width 275 height 18
click at [684, 154] on button "Back to All Tasks" at bounding box center [706, 149] width 79 height 9
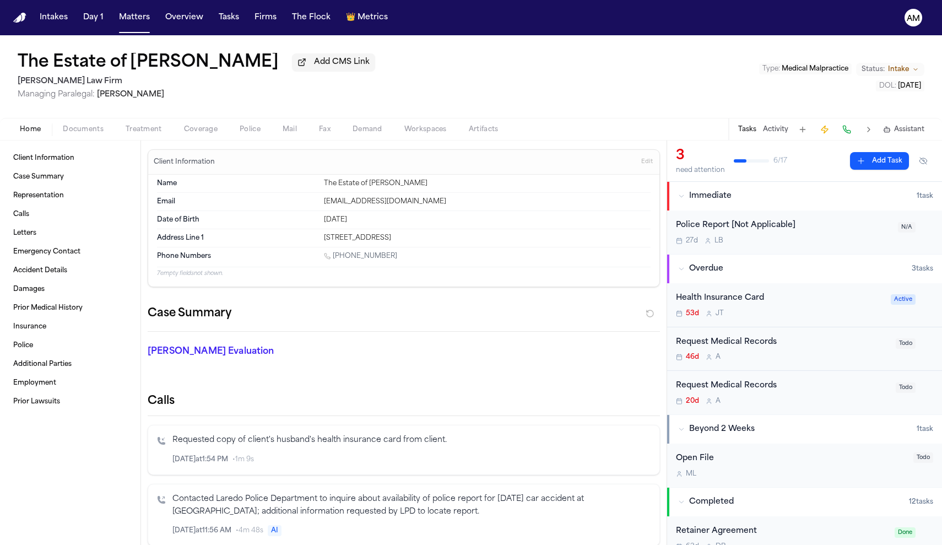
click at [735, 362] on div "Request Medical Records 46d A Todo" at bounding box center [804, 349] width 275 height 44
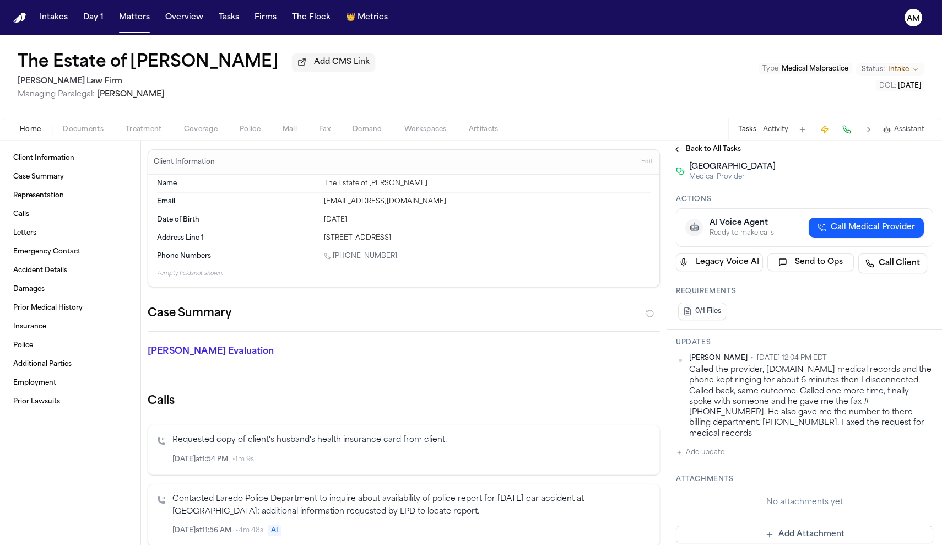
scroll to position [129, 0]
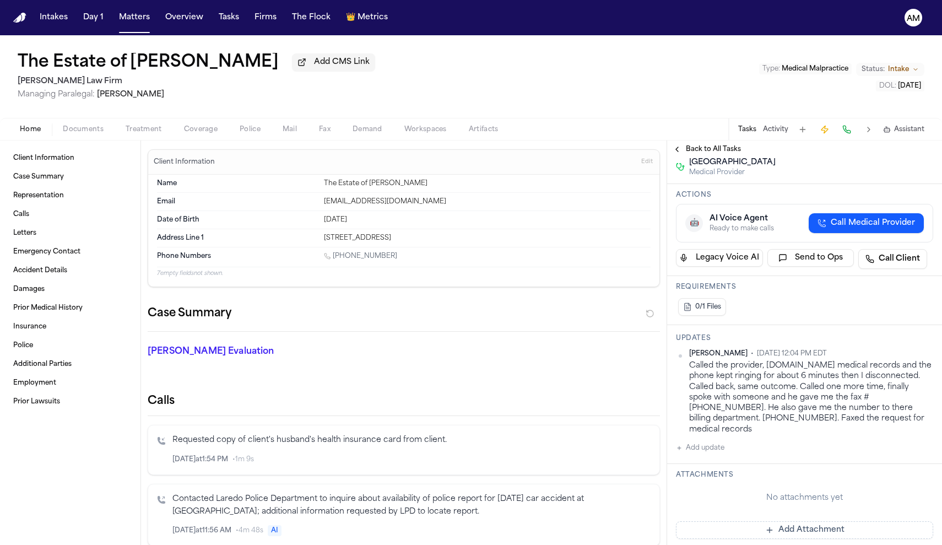
click at [705, 449] on button "Add update" at bounding box center [700, 447] width 48 height 13
click at [701, 487] on button "Private" at bounding box center [697, 483] width 9 height 9
click at [746, 451] on textarea "Add your update" at bounding box center [810, 457] width 235 height 22
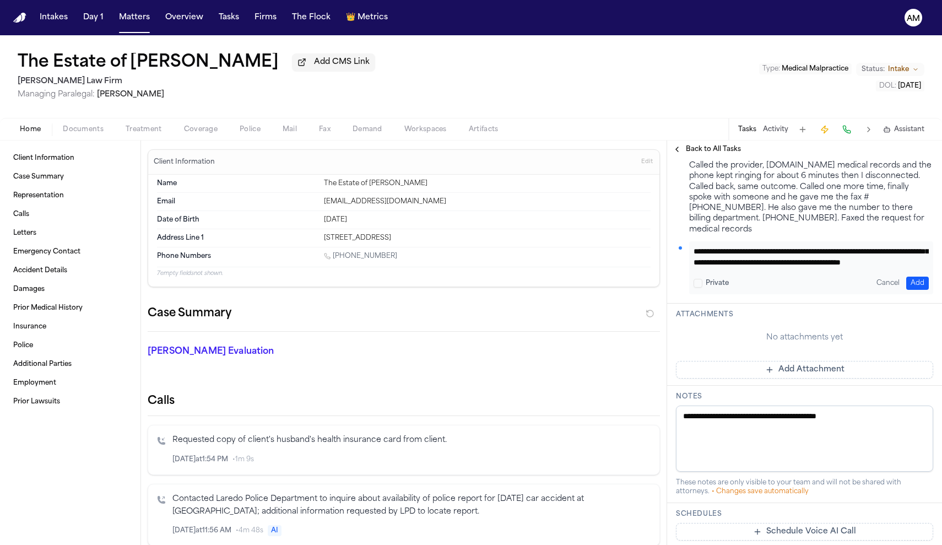
scroll to position [44, 0]
type textarea "**********"
click at [914, 284] on button "Add" at bounding box center [917, 283] width 23 height 13
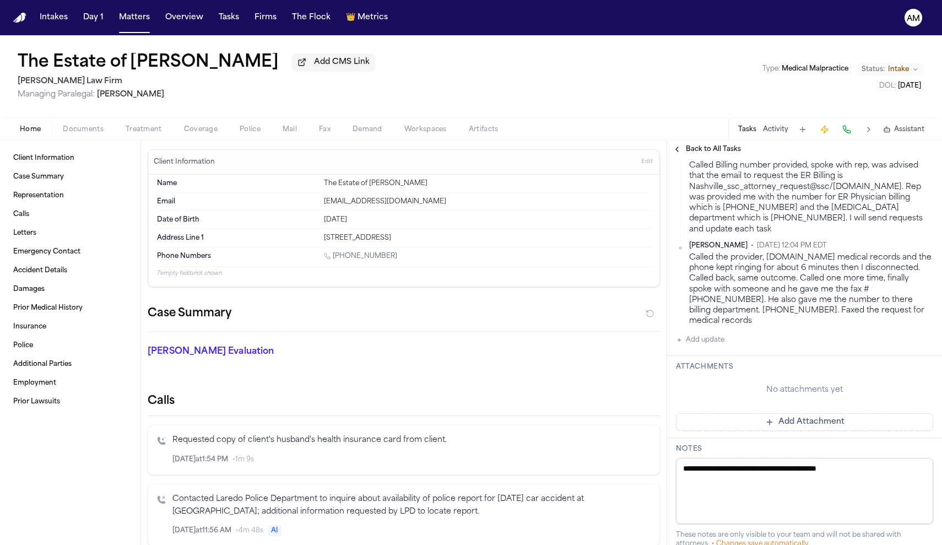
click at [711, 337] on button "Add update" at bounding box center [700, 339] width 48 height 13
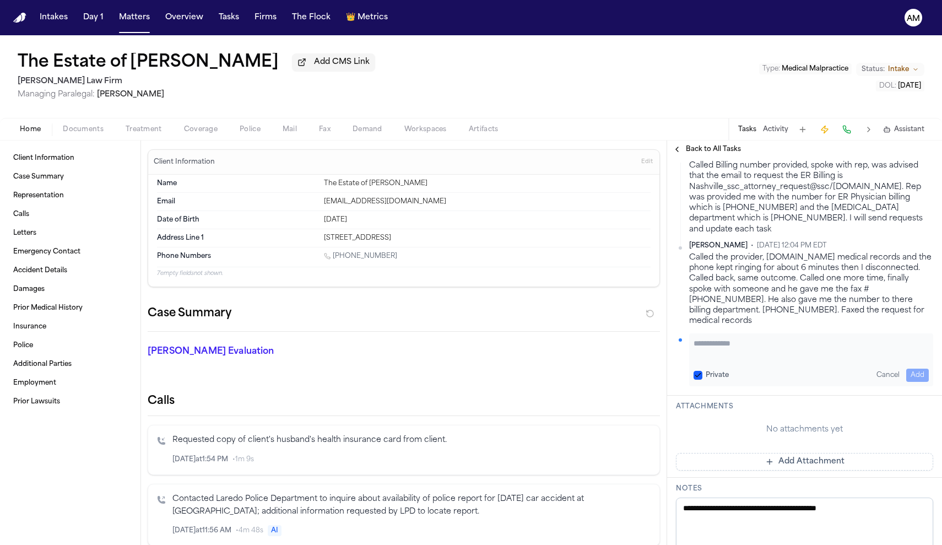
click at [697, 371] on button "Private" at bounding box center [697, 375] width 9 height 9
click at [740, 338] on textarea "Add your update" at bounding box center [810, 349] width 235 height 22
click at [887, 368] on button "Cancel" at bounding box center [888, 374] width 32 height 13
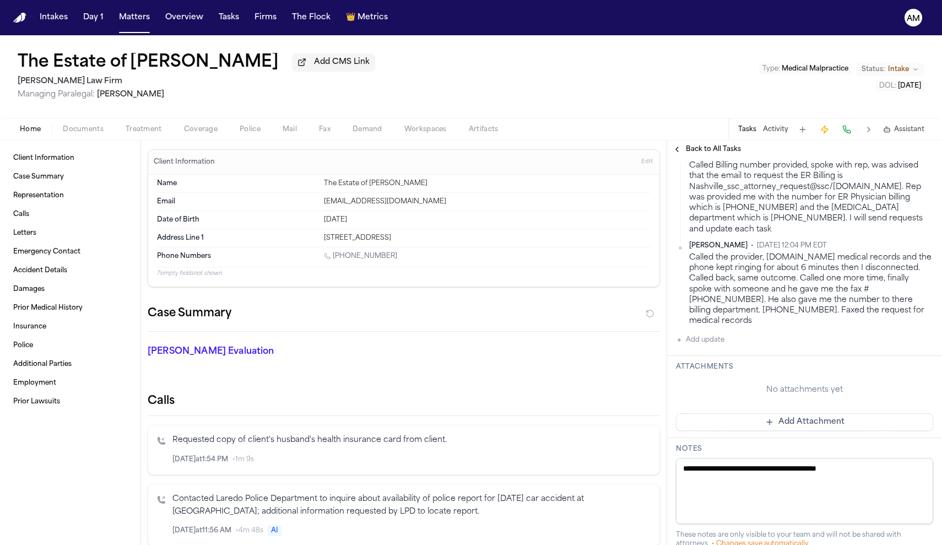
click at [931, 245] on html "Intakes Day 1 Matters Overview Tasks Firms The Flock 👑 Metrics AM The Estate of…" at bounding box center [471, 272] width 942 height 545
click at [889, 272] on div "Edit" at bounding box center [897, 266] width 65 height 15
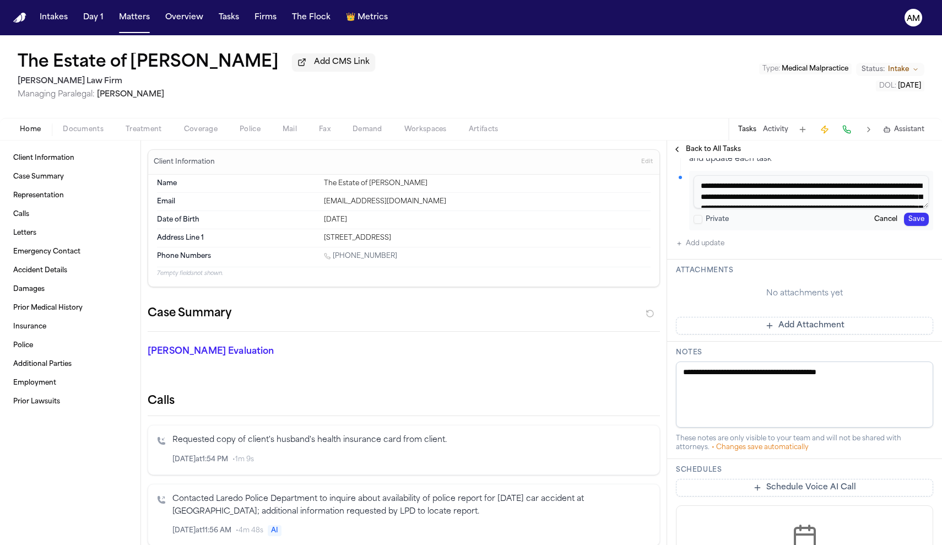
scroll to position [427, 0]
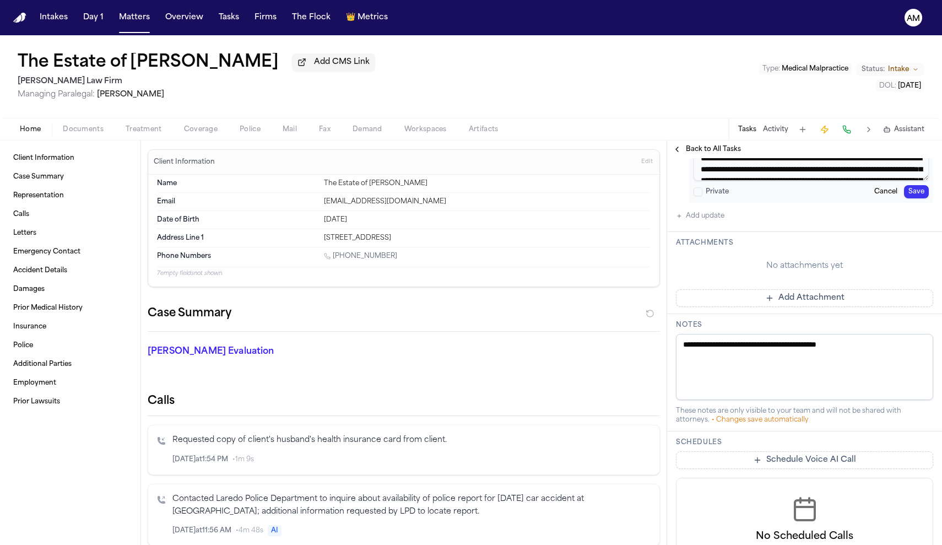
click at [884, 198] on button "Cancel" at bounding box center [886, 191] width 32 height 13
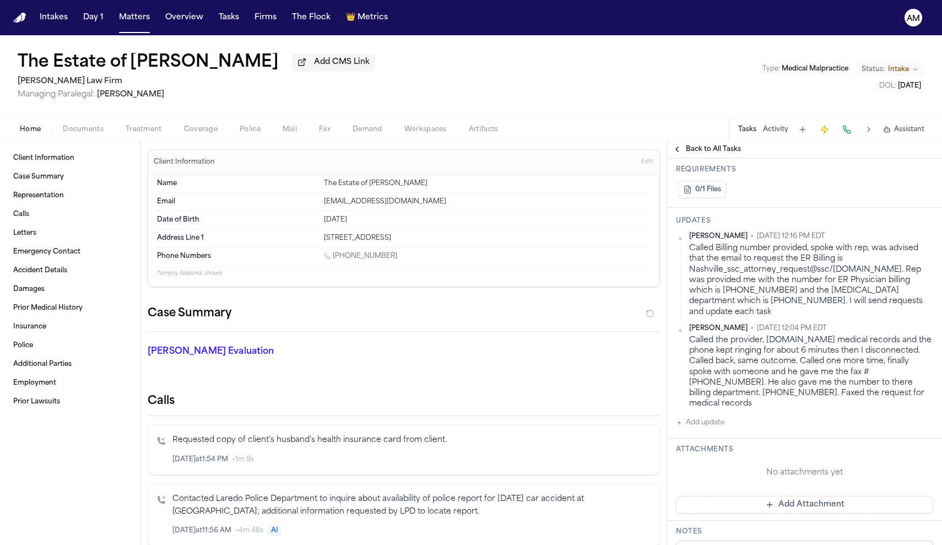
scroll to position [237, 0]
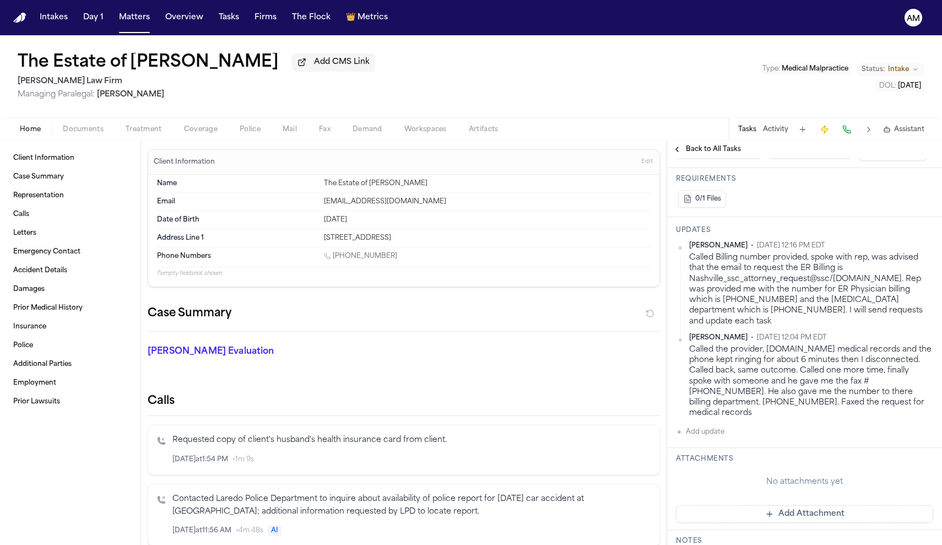
click at [929, 260] on html "Intakes Day 1 Matters Overview Tasks Firms The Flock 👑 Metrics AM The Estate of…" at bounding box center [471, 272] width 942 height 545
click at [893, 278] on div "Edit" at bounding box center [897, 277] width 65 height 15
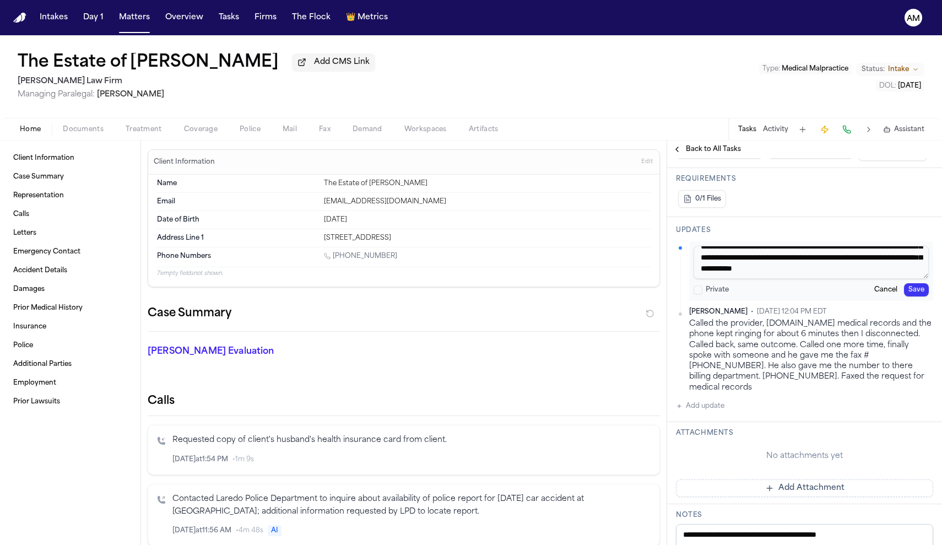
scroll to position [54, 0]
drag, startPoint x: 849, startPoint y: 284, endPoint x: 793, endPoint y: 275, distance: 56.9
click at [793, 275] on textarea "**********" at bounding box center [810, 262] width 235 height 33
type textarea "**********"
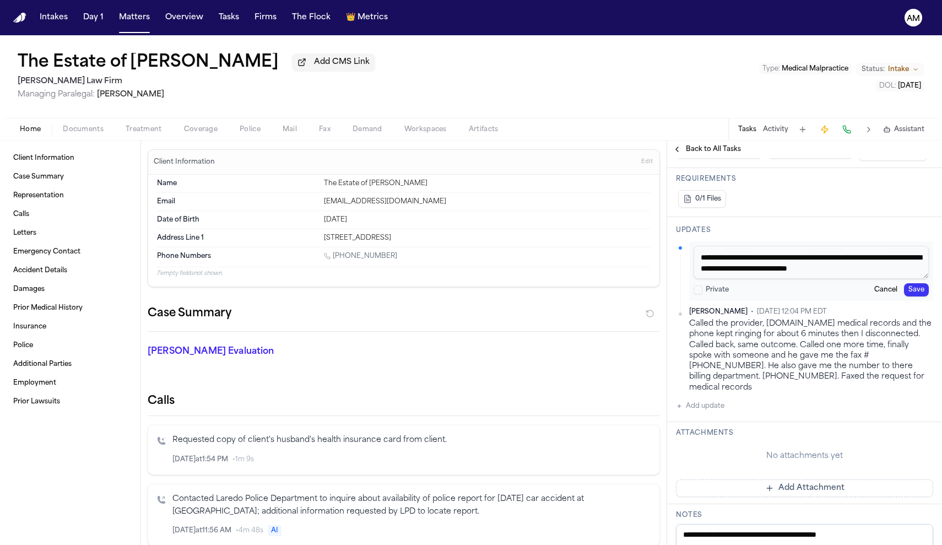
click at [917, 296] on button "Save" at bounding box center [916, 289] width 25 height 13
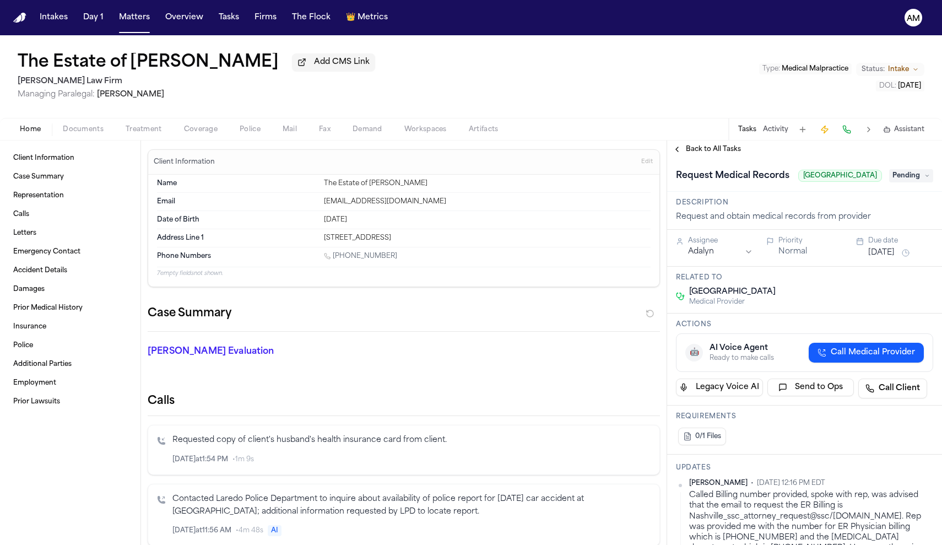
scroll to position [0, 0]
click at [909, 182] on span "Pending" at bounding box center [911, 175] width 44 height 13
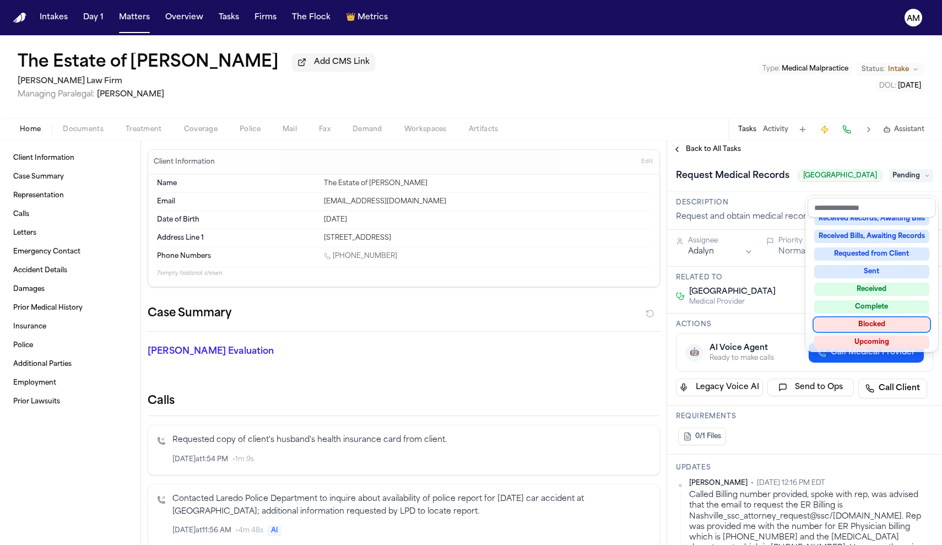
click at [876, 324] on div "Blocked" at bounding box center [871, 324] width 115 height 13
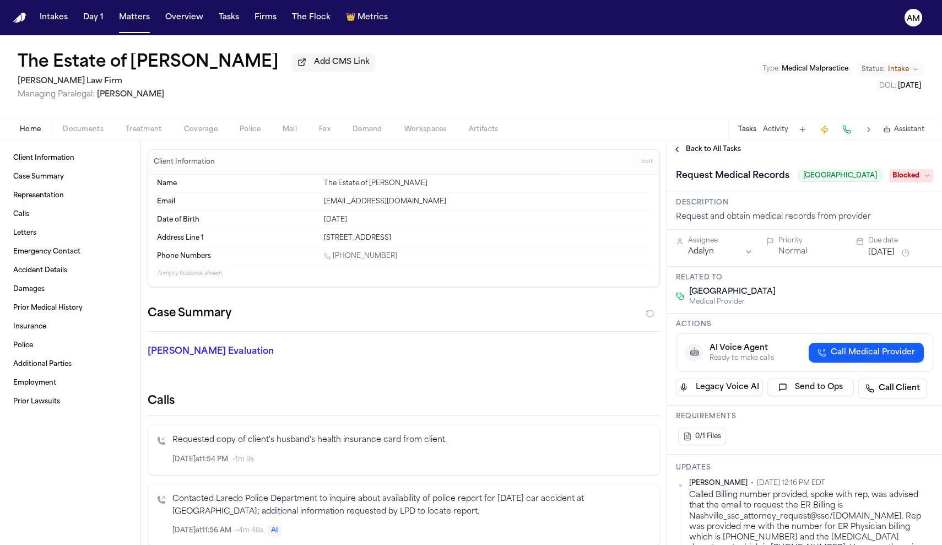
click at [871, 258] on button "Aug 14, 2025" at bounding box center [881, 252] width 26 height 11
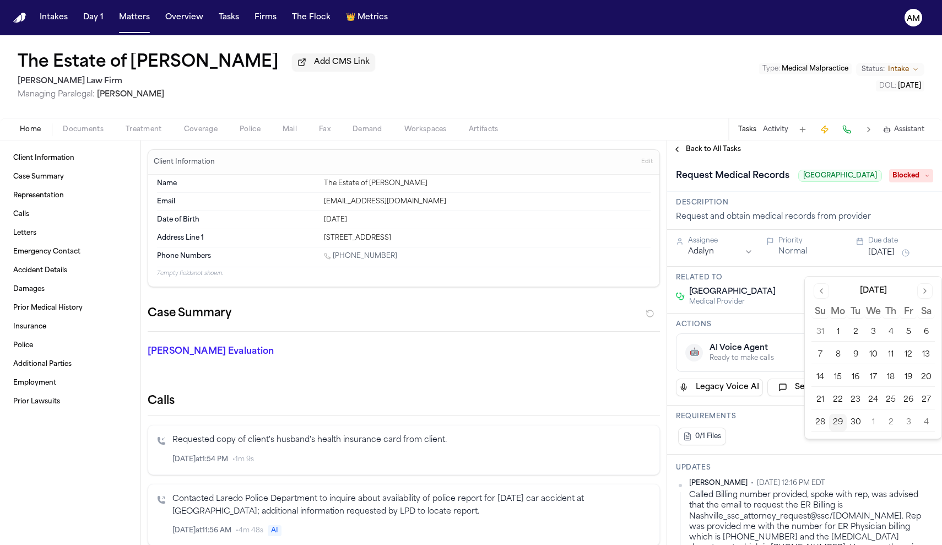
click at [909, 421] on button "3" at bounding box center [908, 423] width 18 height 18
click at [879, 447] on div "0/1 Files" at bounding box center [804, 436] width 257 height 22
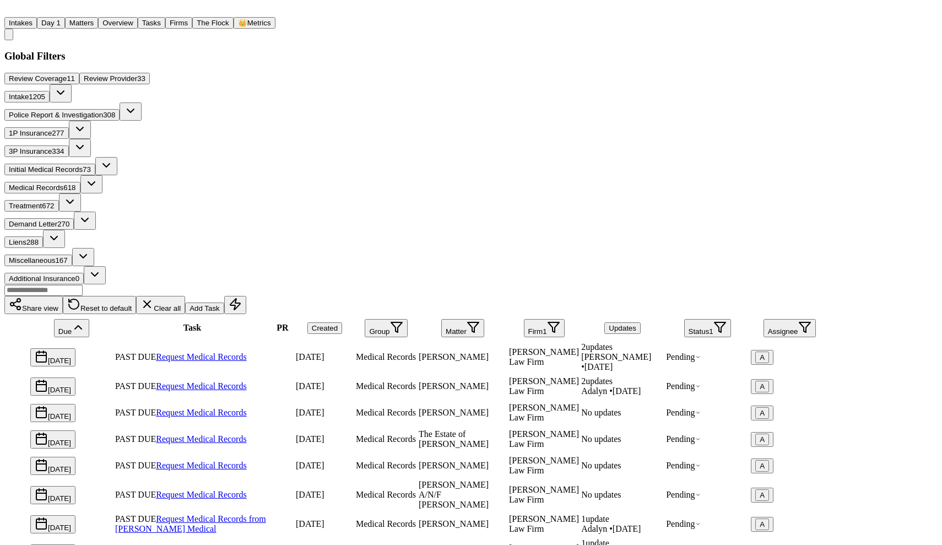
scroll to position [66, 0]
click at [246, 460] on link "Request Medical Records" at bounding box center [201, 464] width 90 height 9
click at [246, 490] on link "Request Medical Records" at bounding box center [201, 494] width 90 height 9
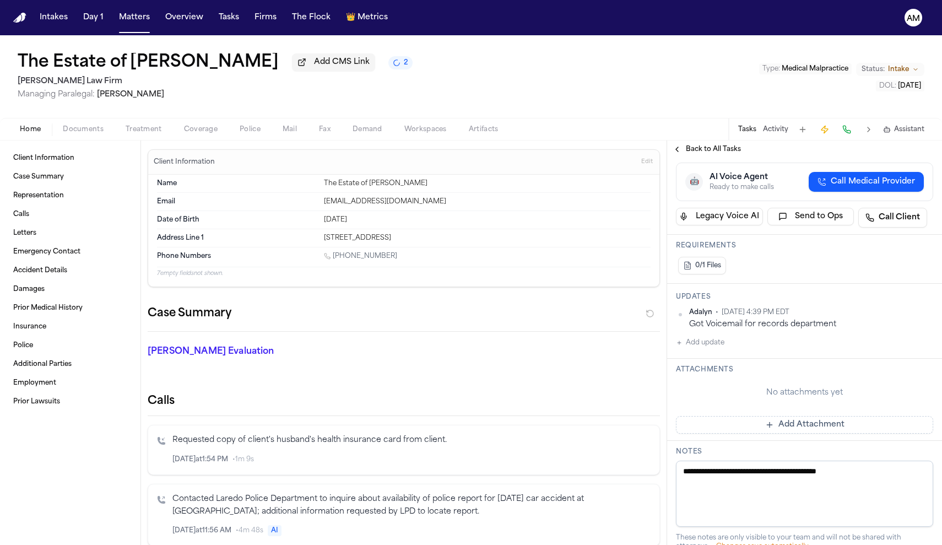
scroll to position [188, 0]
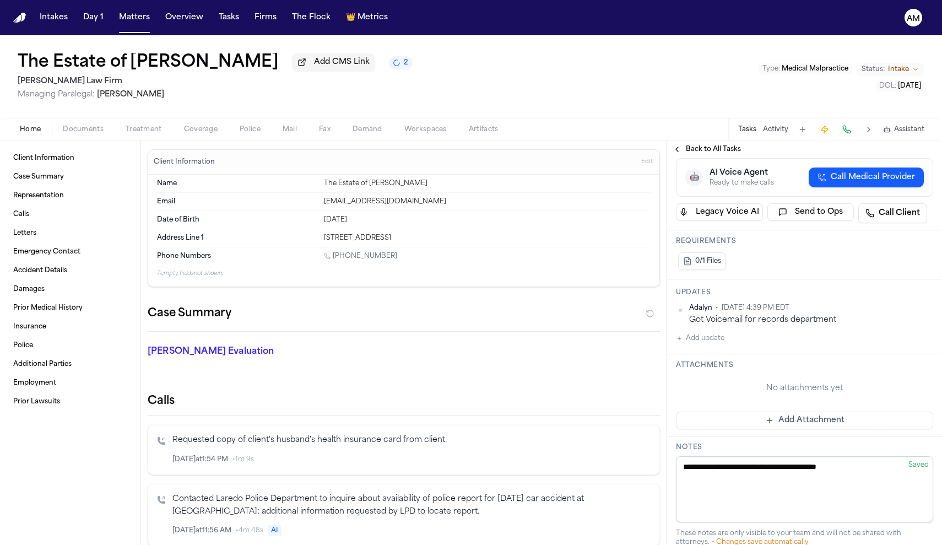
click at [715, 344] on button "Add update" at bounding box center [700, 338] width 48 height 13
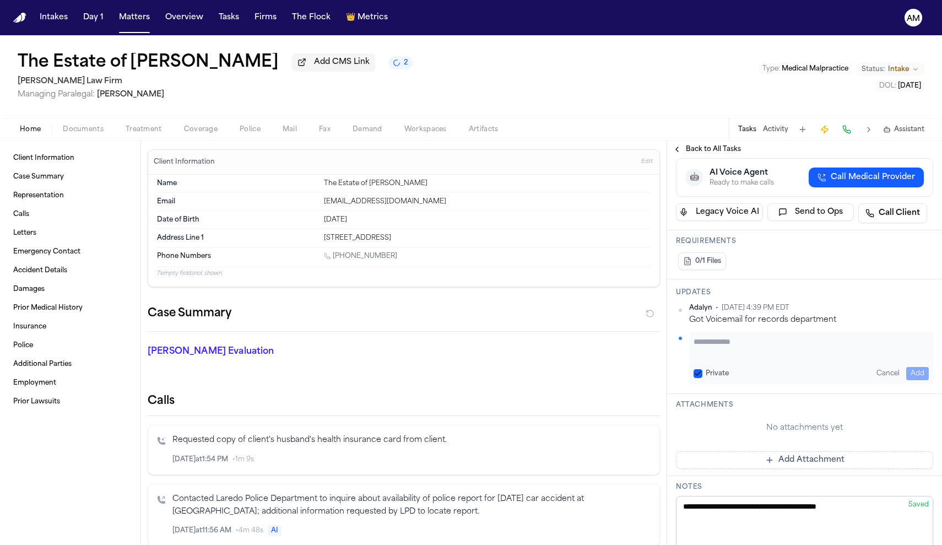
click at [704, 370] on div "Private" at bounding box center [710, 373] width 35 height 9
click at [696, 373] on button "Private" at bounding box center [697, 373] width 9 height 9
click at [709, 344] on textarea "Add your update" at bounding box center [810, 347] width 235 height 22
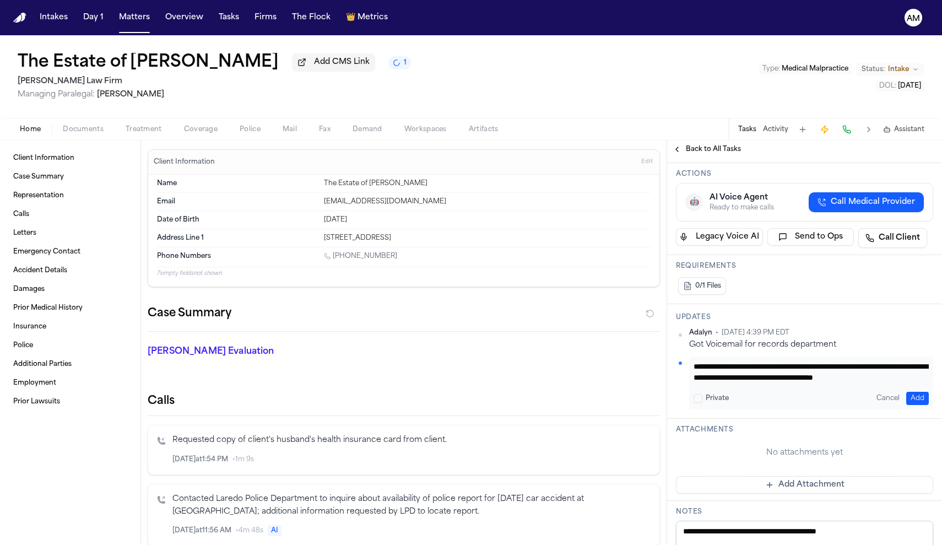
scroll to position [11, 0]
type textarea "**********"
click at [908, 398] on button "Add" at bounding box center [917, 398] width 23 height 13
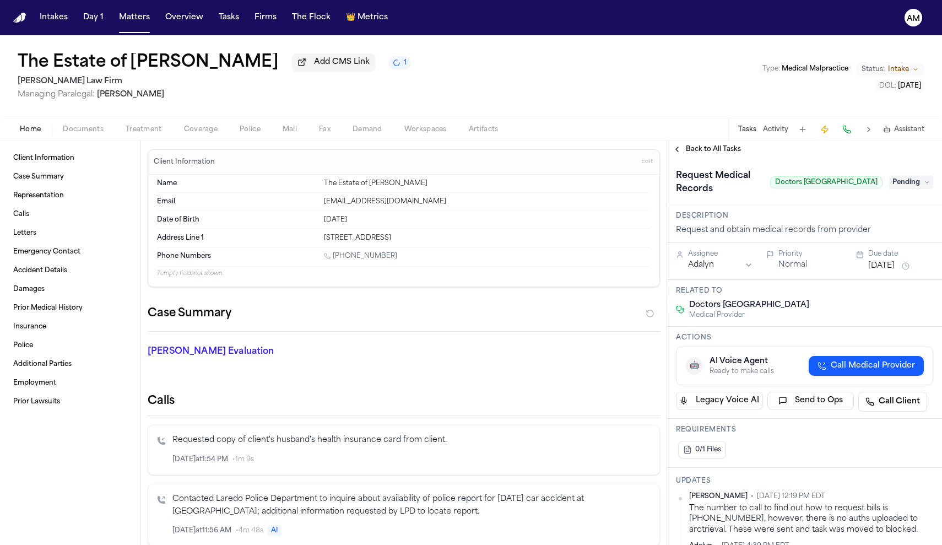
scroll to position [0, 0]
click at [921, 182] on span "Pending" at bounding box center [911, 182] width 44 height 13
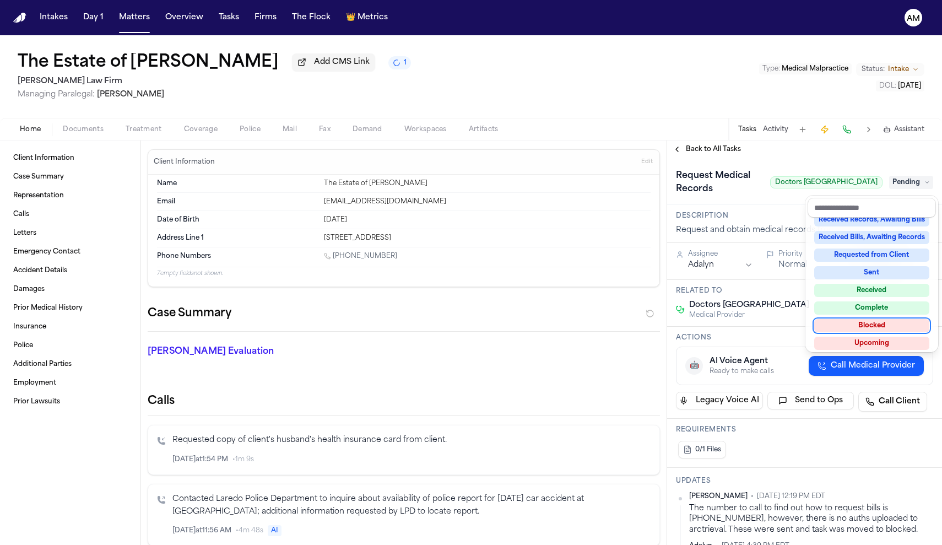
click at [887, 329] on div "Blocked" at bounding box center [871, 325] width 115 height 13
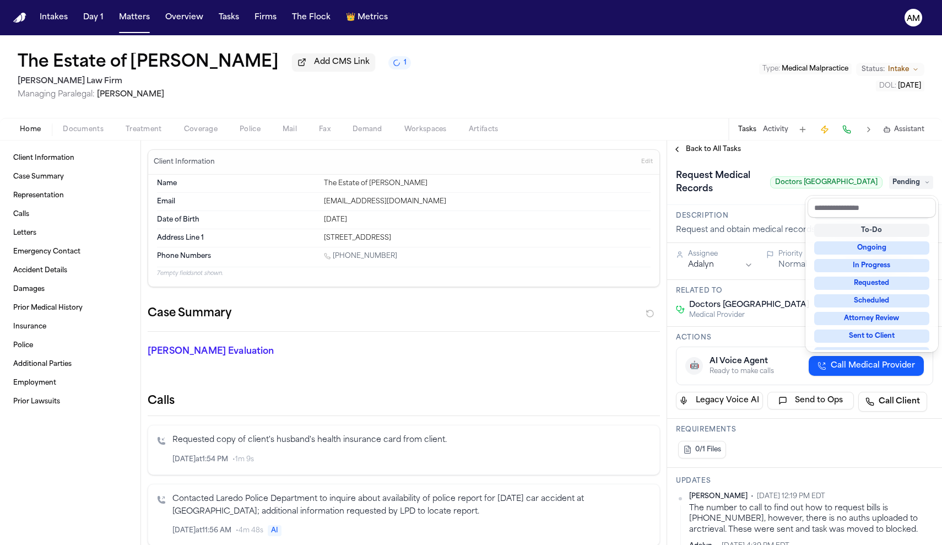
scroll to position [4, 0]
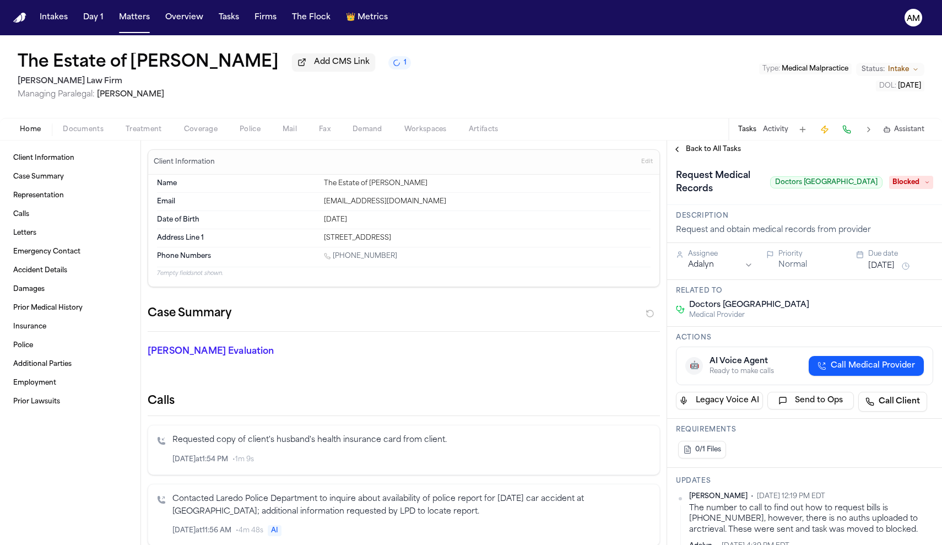
scroll to position [10, 0]
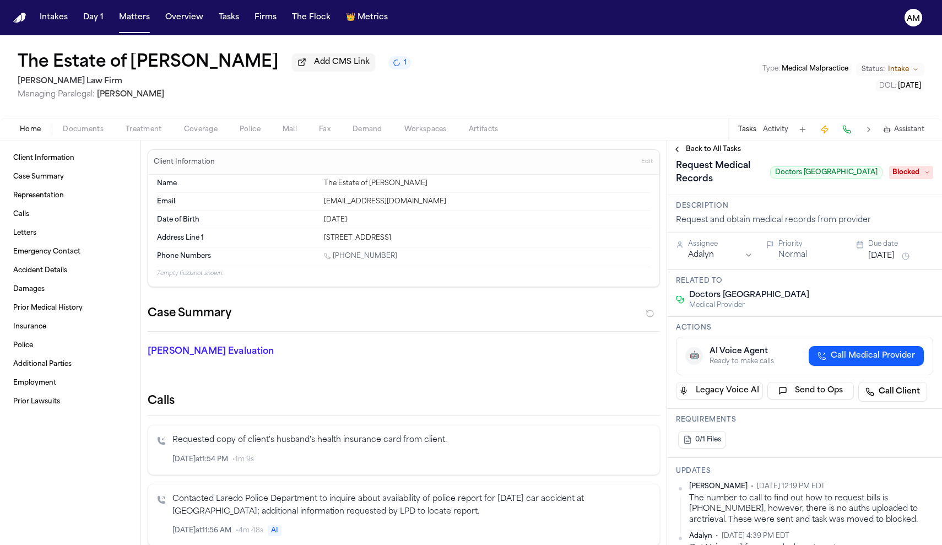
click at [894, 254] on button "Sep 9, 2025" at bounding box center [881, 256] width 26 height 11
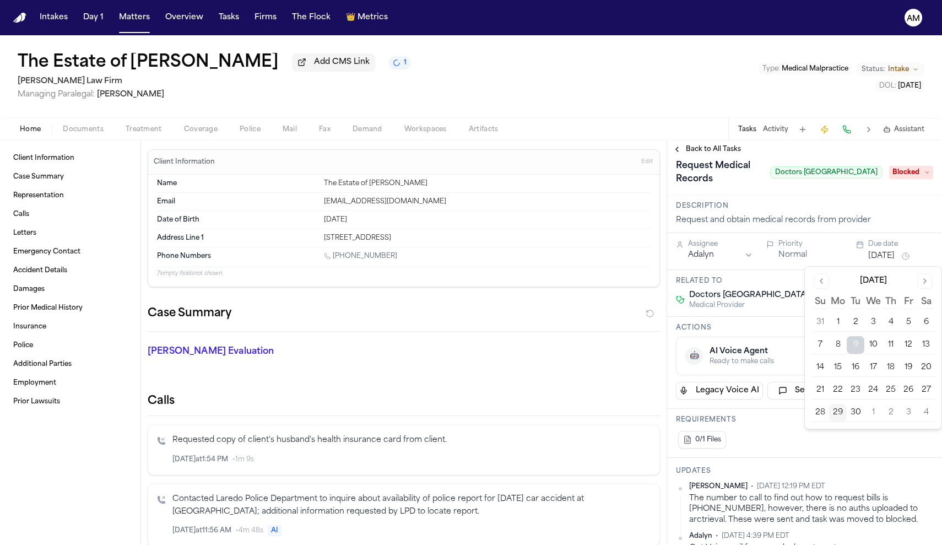
click at [901, 414] on button "3" at bounding box center [908, 413] width 18 height 18
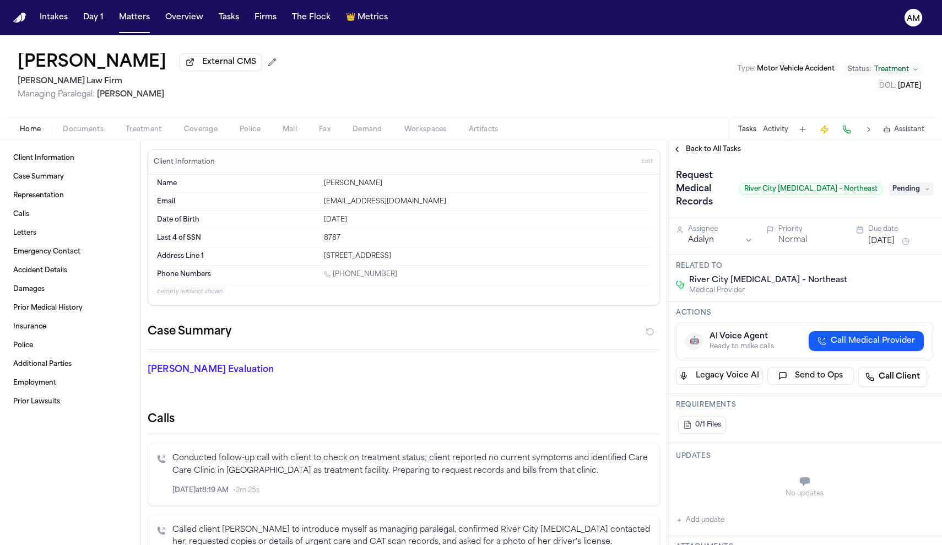
click at [718, 154] on span "Back to All Tasks" at bounding box center [713, 149] width 55 height 9
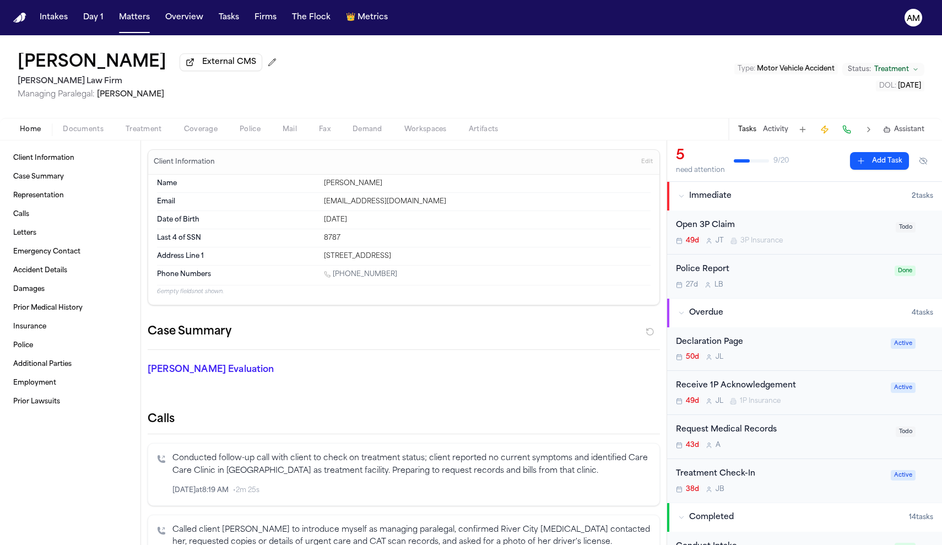
click at [753, 444] on div "43d A" at bounding box center [782, 445] width 213 height 9
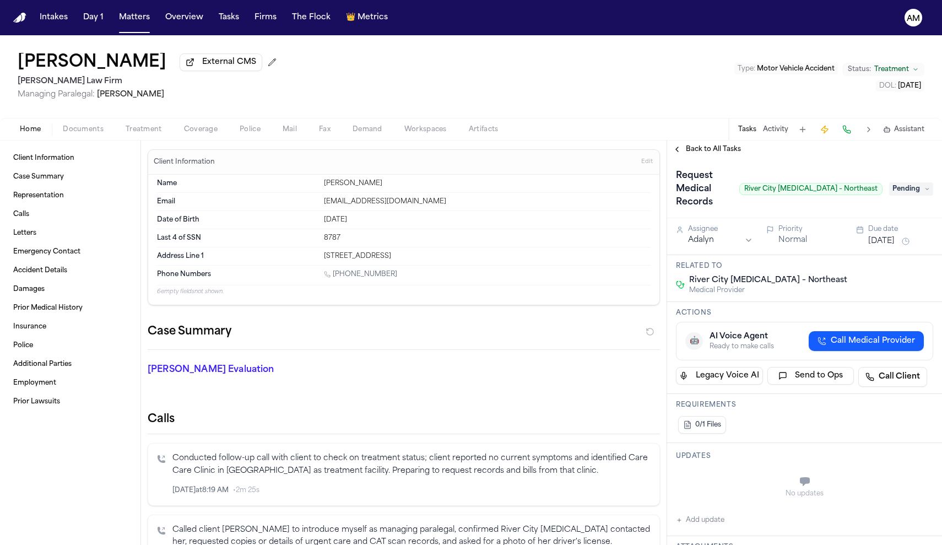
click at [695, 154] on span "Back to All Tasks" at bounding box center [713, 149] width 55 height 9
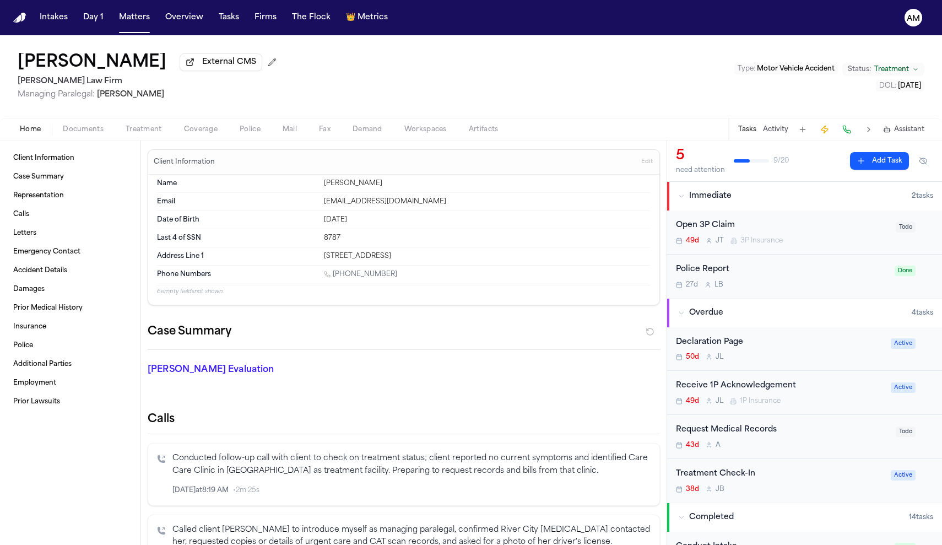
click at [734, 433] on div "Request Medical Records" at bounding box center [782, 430] width 213 height 13
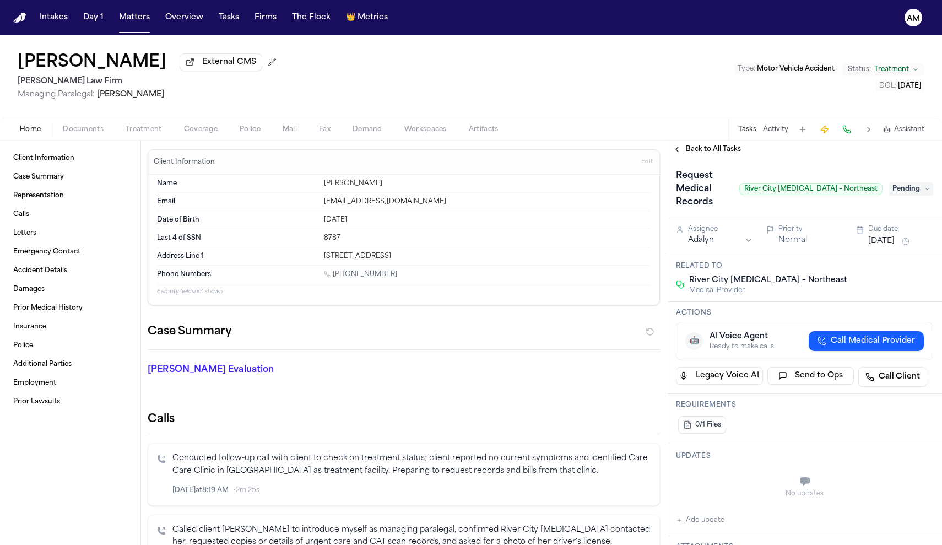
click at [682, 150] on button "Back to All Tasks" at bounding box center [706, 149] width 79 height 9
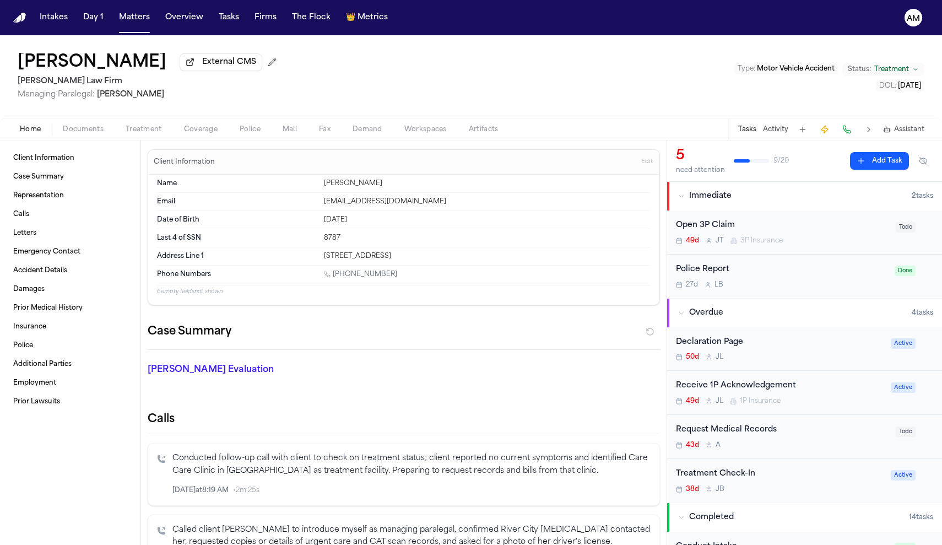
click at [759, 454] on div "Request Medical Records 43d A Todo" at bounding box center [804, 437] width 275 height 44
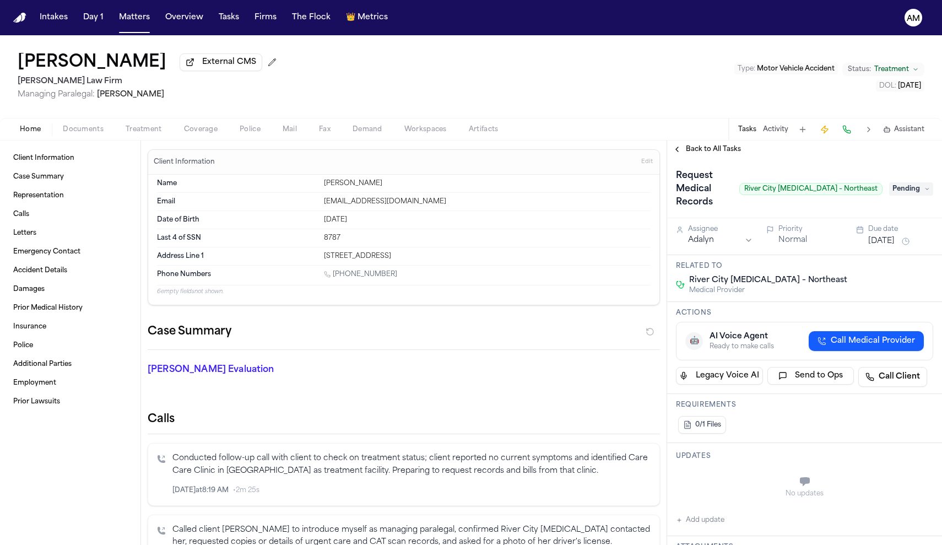
click at [912, 189] on span "Pending" at bounding box center [911, 188] width 44 height 13
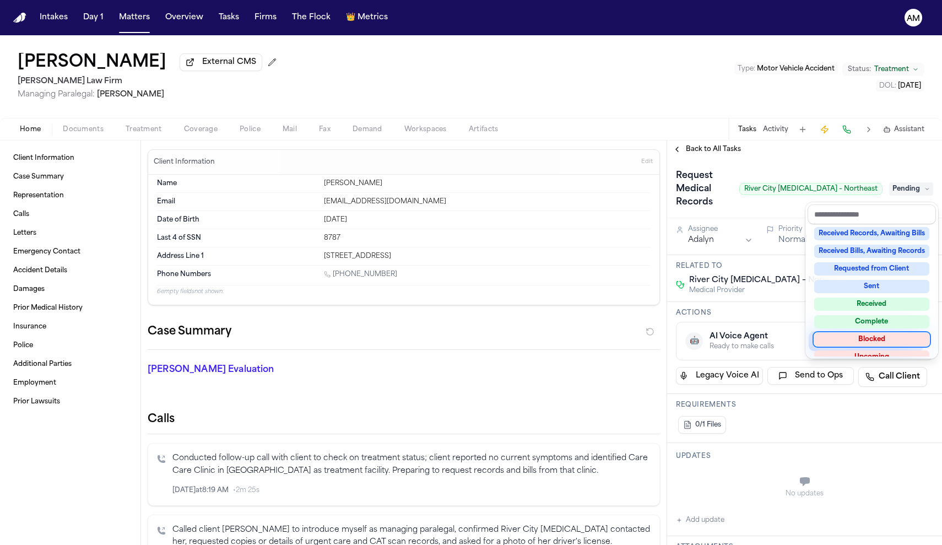
click at [872, 344] on div "Blocked" at bounding box center [871, 339] width 115 height 13
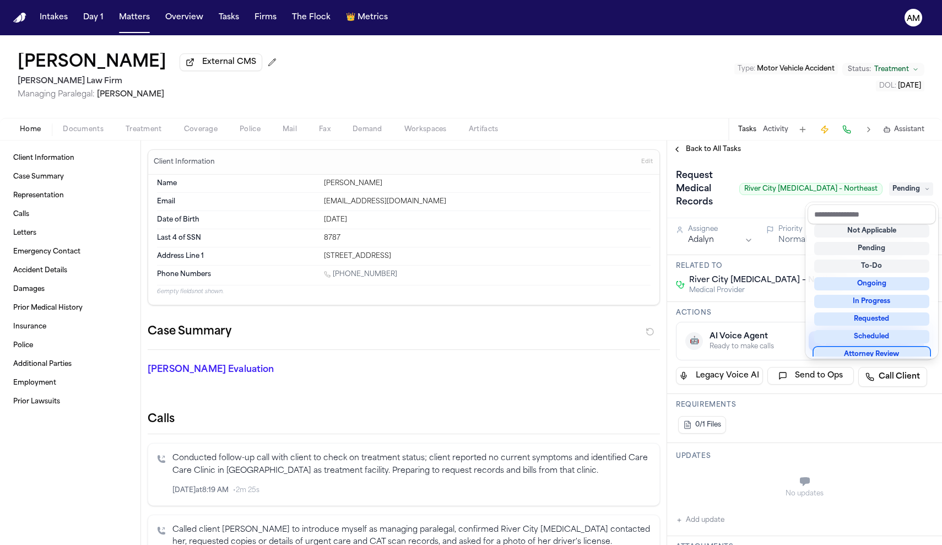
scroll to position [7, 0]
click at [708, 525] on div "Request Medical Records River City Chiropractic – Northeast Blocked Assignee Ad…" at bounding box center [804, 555] width 275 height 795
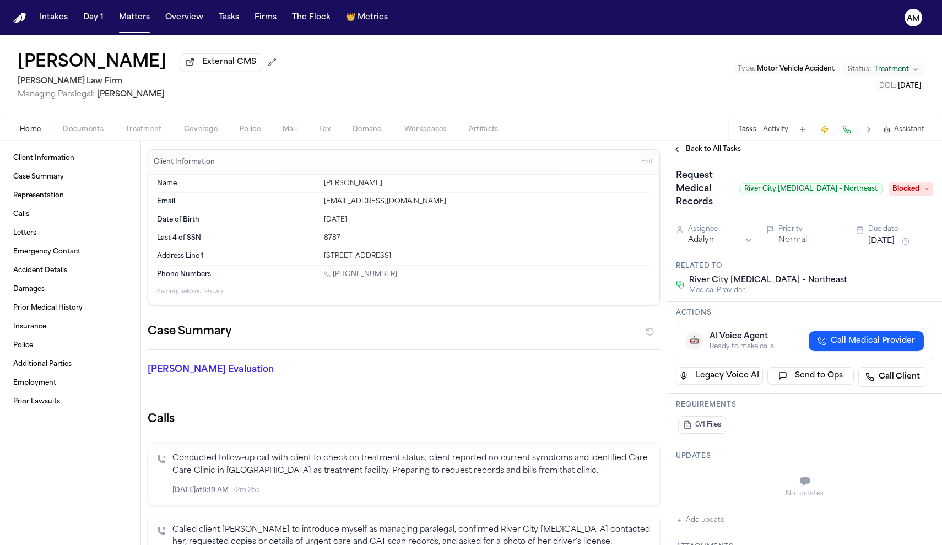
click at [701, 515] on div "No updates Add update" at bounding box center [804, 496] width 257 height 59
click at [701, 519] on button "Add update" at bounding box center [700, 519] width 48 height 13
click at [702, 509] on div "Private" at bounding box center [710, 509] width 35 height 9
click at [698, 507] on button "Private" at bounding box center [697, 509] width 9 height 9
click at [705, 479] on textarea "Add your update" at bounding box center [810, 482] width 235 height 22
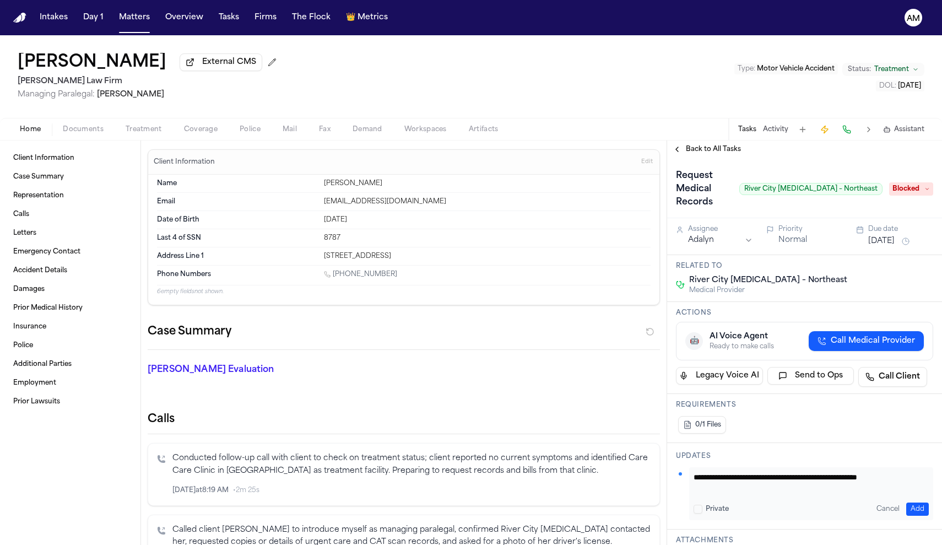
type textarea "**********"
click at [917, 509] on button "Add" at bounding box center [917, 508] width 23 height 13
click at [752, 2] on nav "Intakes Day 1 Matters Overview Tasks Firms The Flock 👑 Metrics AM" at bounding box center [471, 17] width 942 height 35
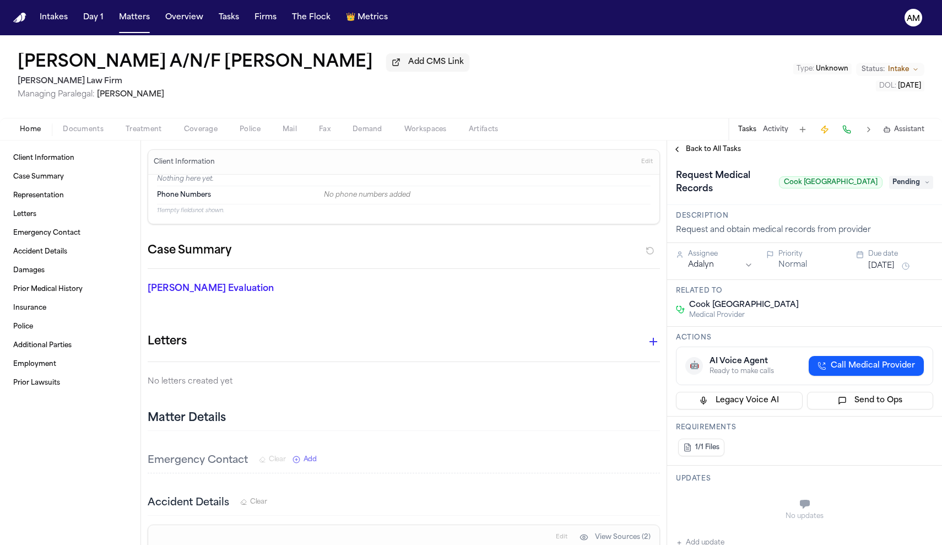
click at [916, 189] on span "Pending" at bounding box center [911, 182] width 44 height 13
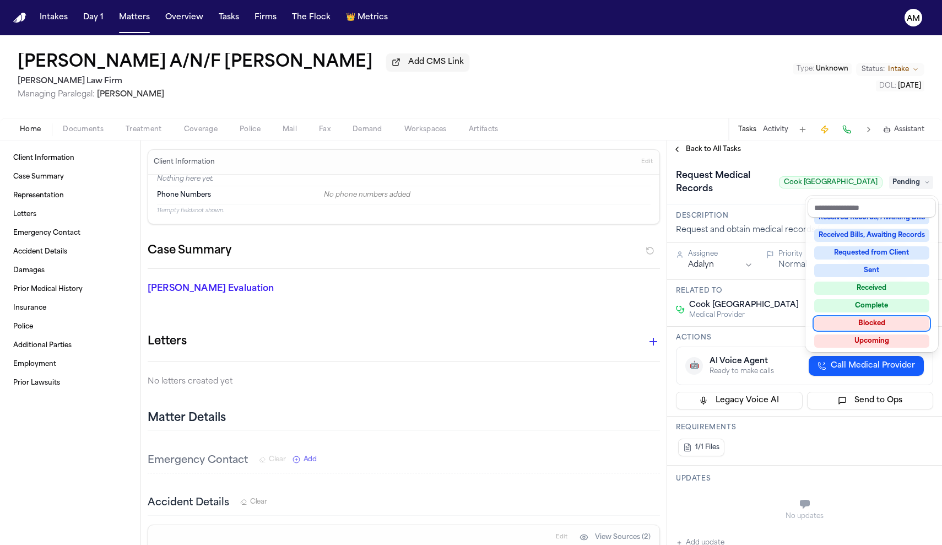
click at [880, 319] on div "Blocked" at bounding box center [871, 323] width 115 height 13
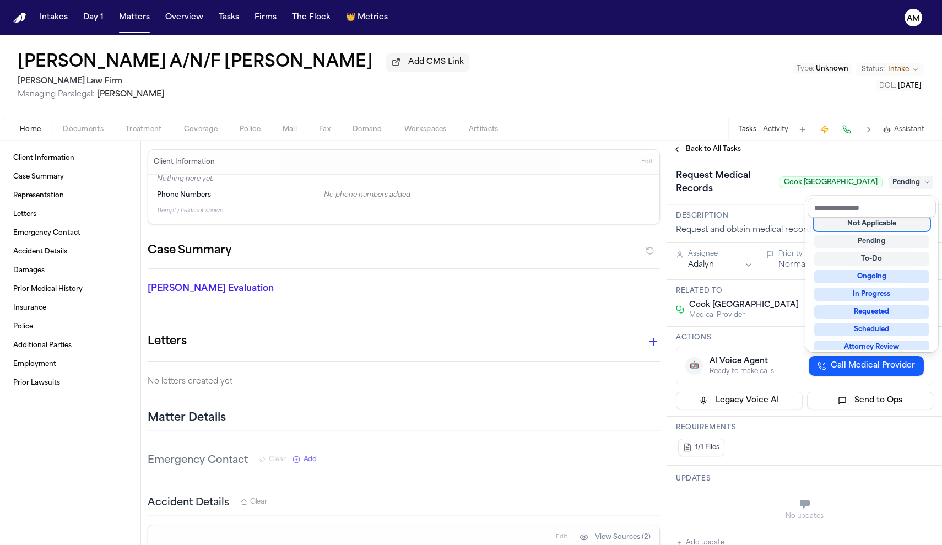
scroll to position [4, 0]
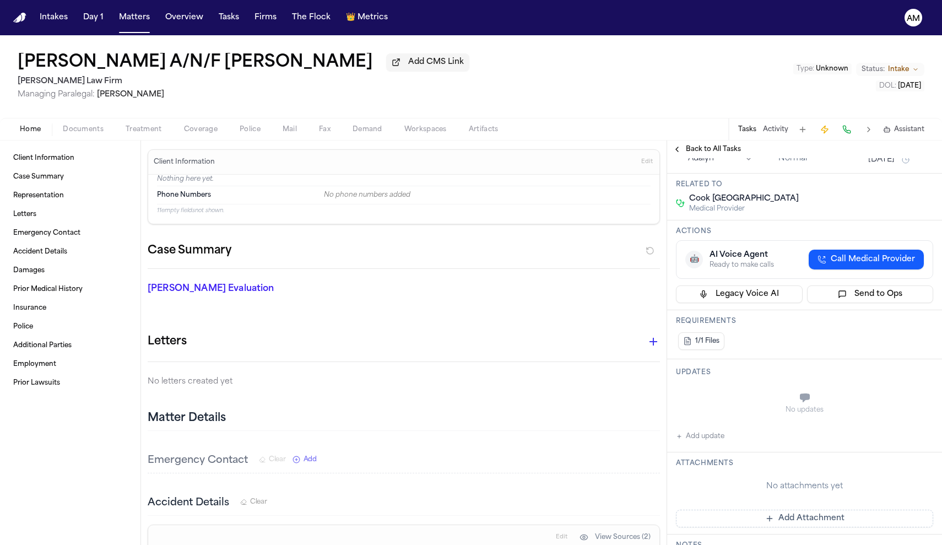
scroll to position [121, 0]
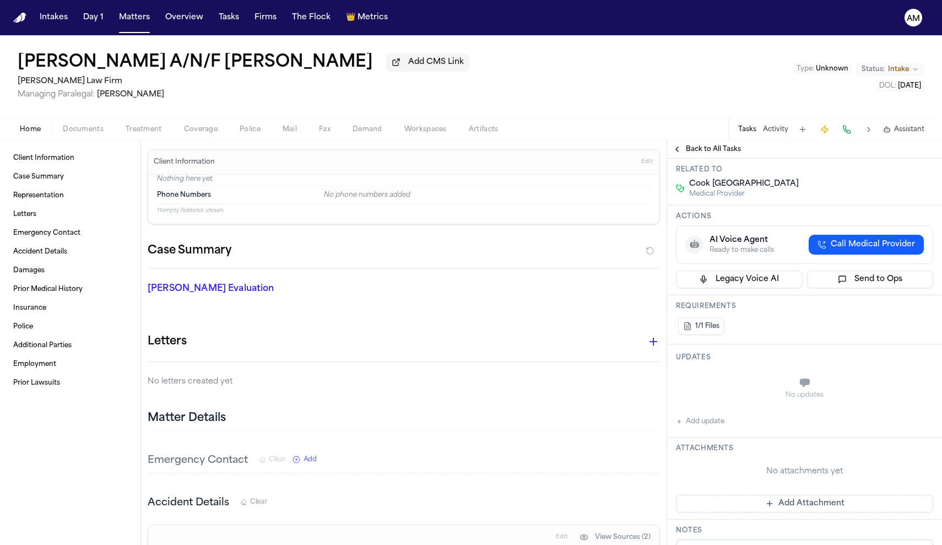
click at [707, 422] on button "Add update" at bounding box center [700, 421] width 48 height 13
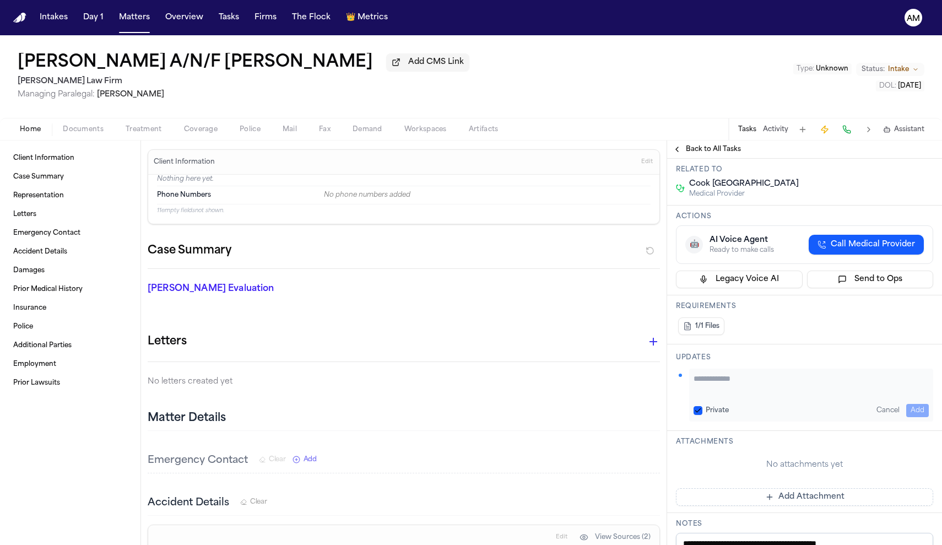
click at [705, 414] on div "Private" at bounding box center [710, 410] width 35 height 9
click at [698, 410] on button "Private" at bounding box center [697, 410] width 9 height 9
click at [717, 391] on textarea "Add your update" at bounding box center [810, 384] width 235 height 22
type textarea "**********"
click at [919, 411] on button "Add" at bounding box center [917, 410] width 23 height 13
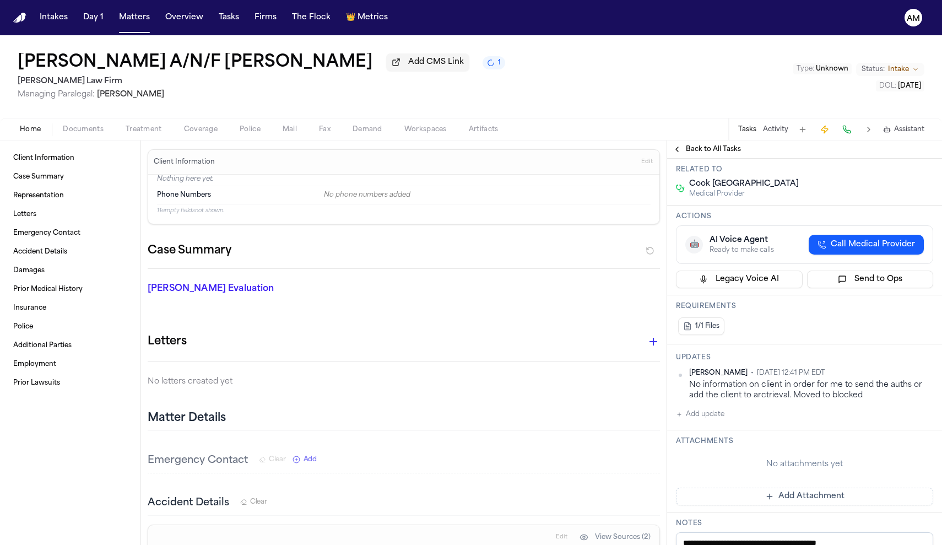
scroll to position [0, 0]
click at [77, 129] on span "Documents" at bounding box center [83, 129] width 41 height 9
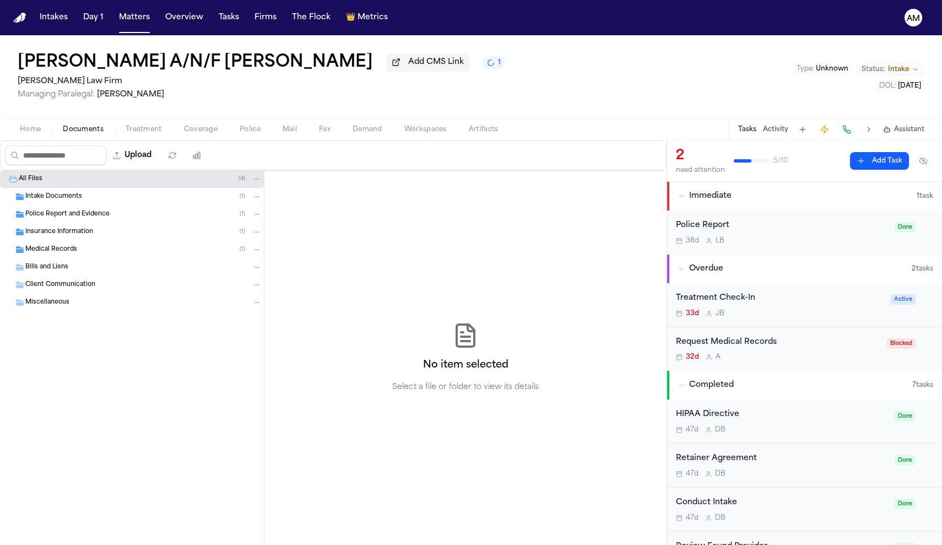
click at [39, 131] on span "Home" at bounding box center [30, 129] width 21 height 9
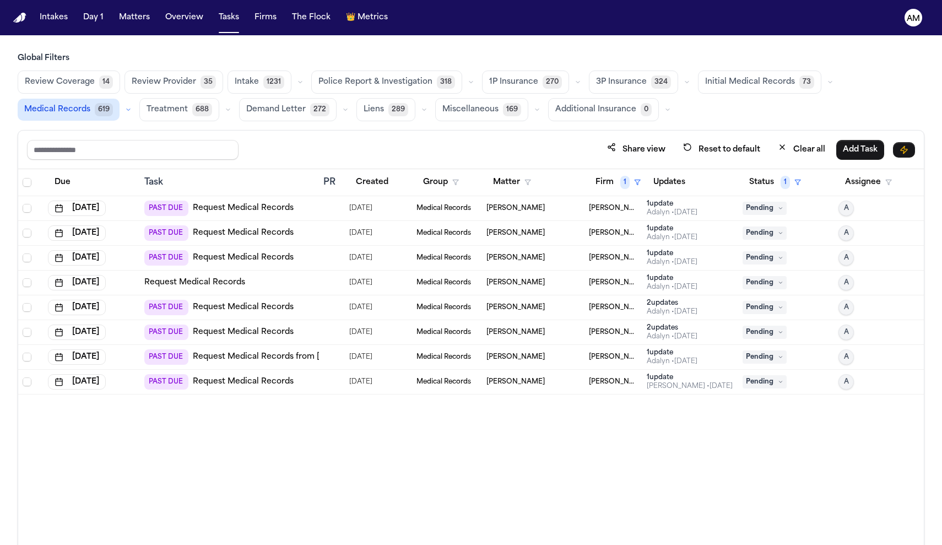
click at [272, 205] on link "Request Medical Records" at bounding box center [243, 208] width 101 height 11
click at [274, 234] on link "Request Medical Records" at bounding box center [243, 232] width 101 height 11
click at [280, 259] on link "Request Medical Records" at bounding box center [243, 257] width 101 height 11
click at [252, 308] on link "Request Medical Records" at bounding box center [243, 307] width 101 height 11
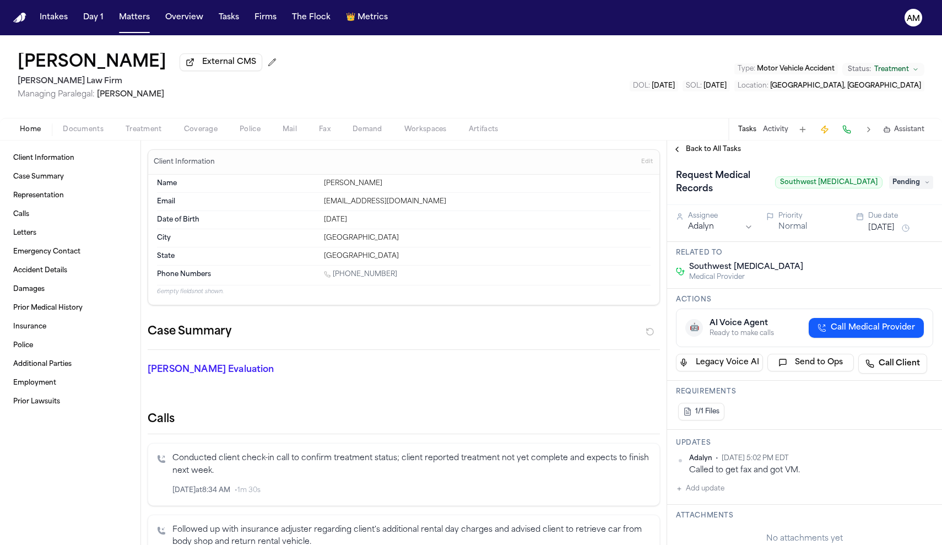
click at [160, 133] on span "Treatment" at bounding box center [144, 129] width 36 height 9
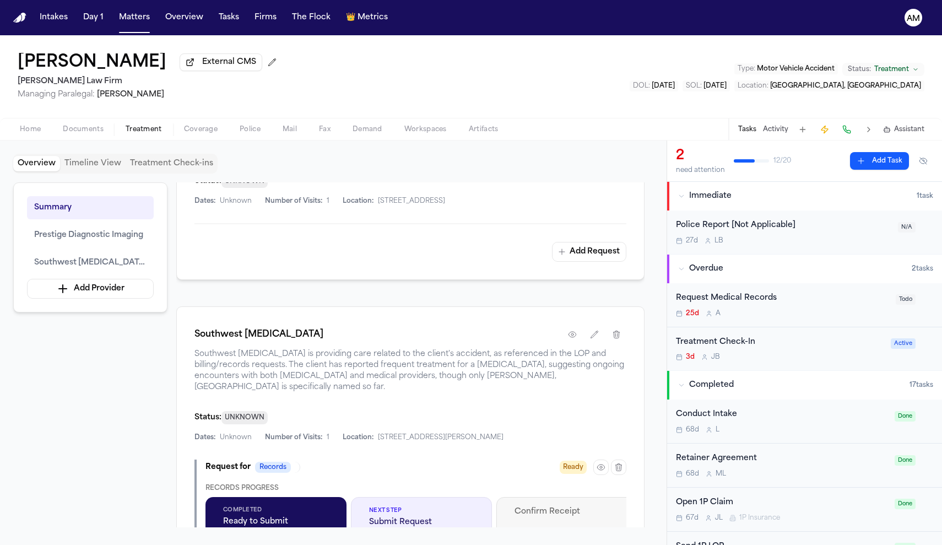
scroll to position [417, 0]
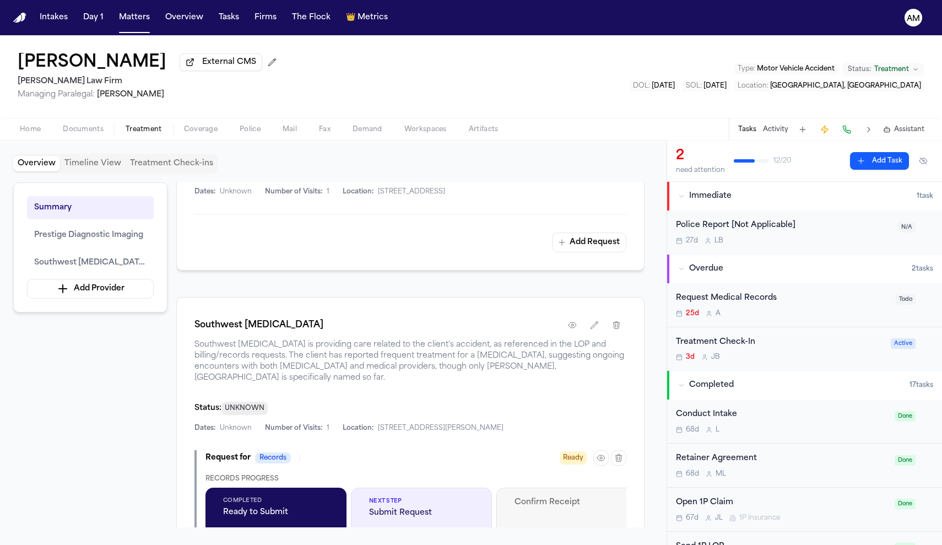
click at [272, 339] on div "Southwest Chiropractic Southwest Chiropractic is providing care related to the …" at bounding box center [410, 349] width 432 height 68
click at [576, 328] on icon "button" at bounding box center [572, 325] width 9 height 9
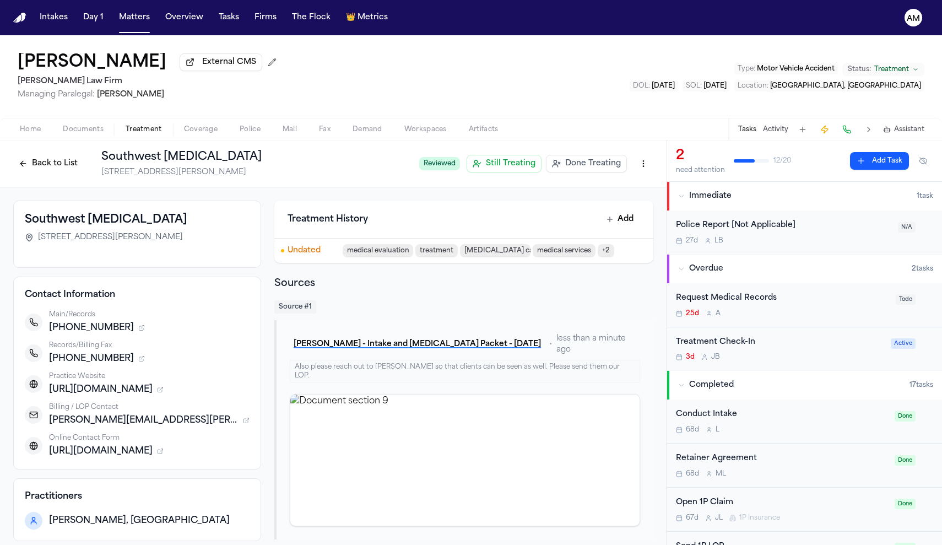
click at [41, 126] on button "Home" at bounding box center [30, 129] width 43 height 13
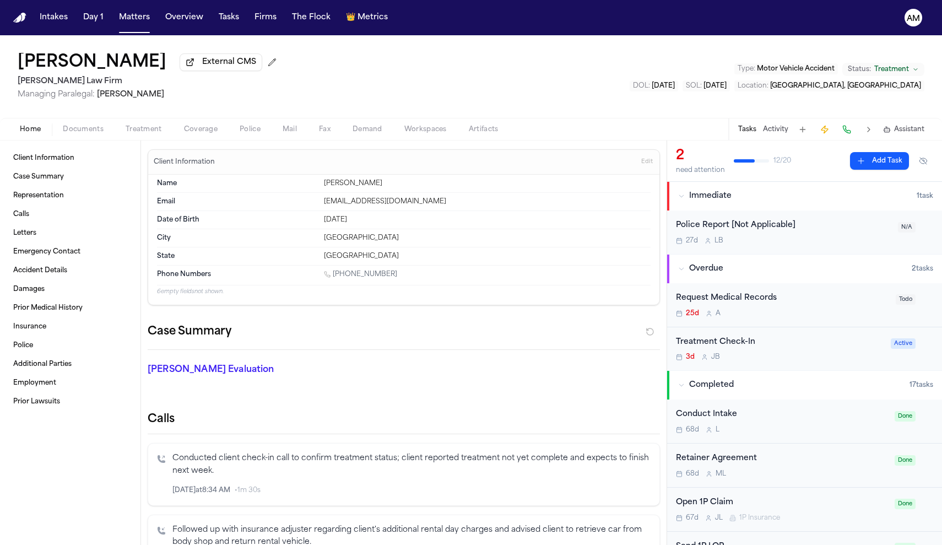
click at [173, 129] on button "Coverage" at bounding box center [201, 129] width 56 height 13
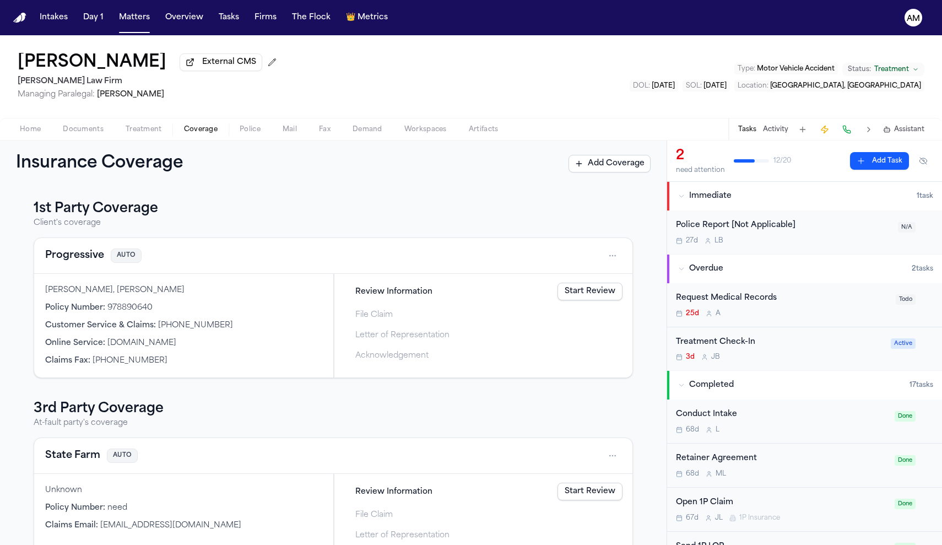
click at [153, 130] on span "Treatment" at bounding box center [144, 129] width 36 height 9
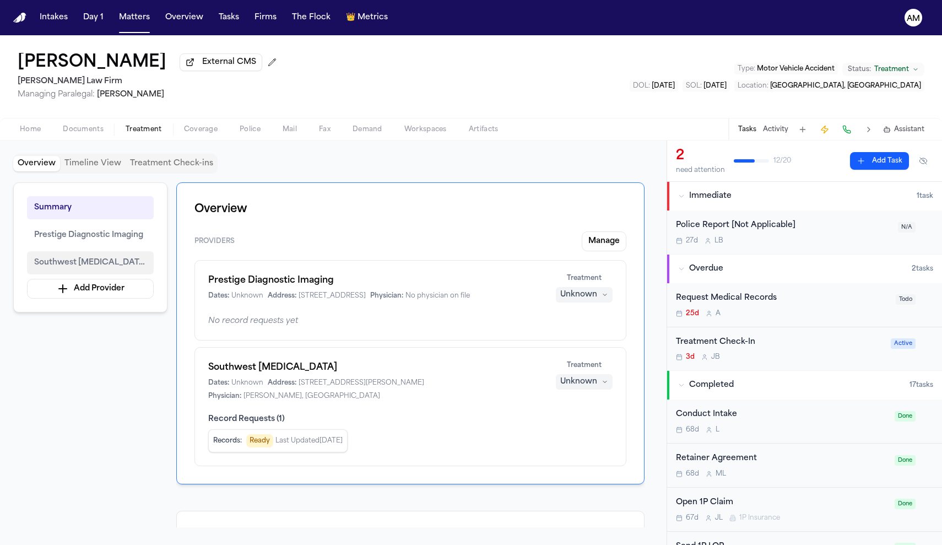
click at [95, 269] on span "Southwest Chiropractic" at bounding box center [90, 262] width 112 height 13
click at [101, 134] on span "Documents" at bounding box center [83, 129] width 41 height 9
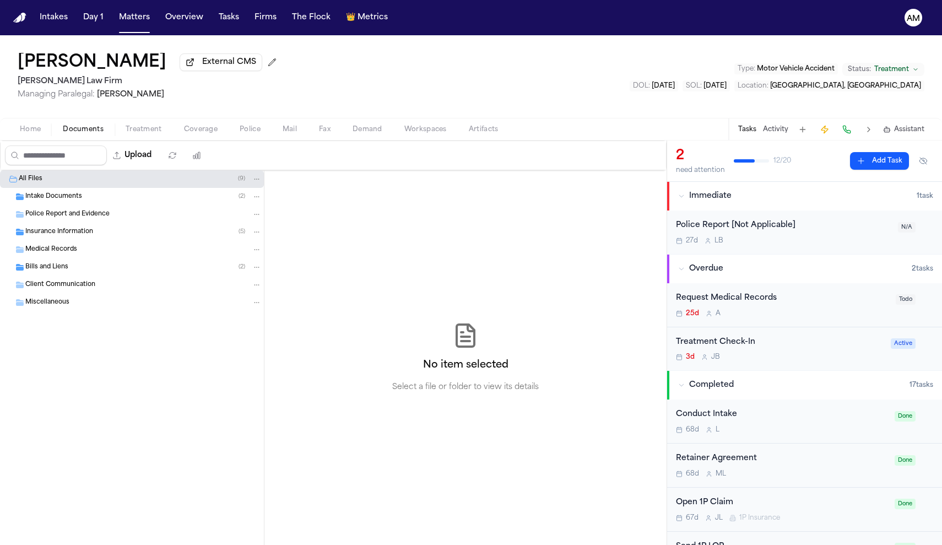
click at [68, 253] on span "Medical Records" at bounding box center [51, 249] width 52 height 9
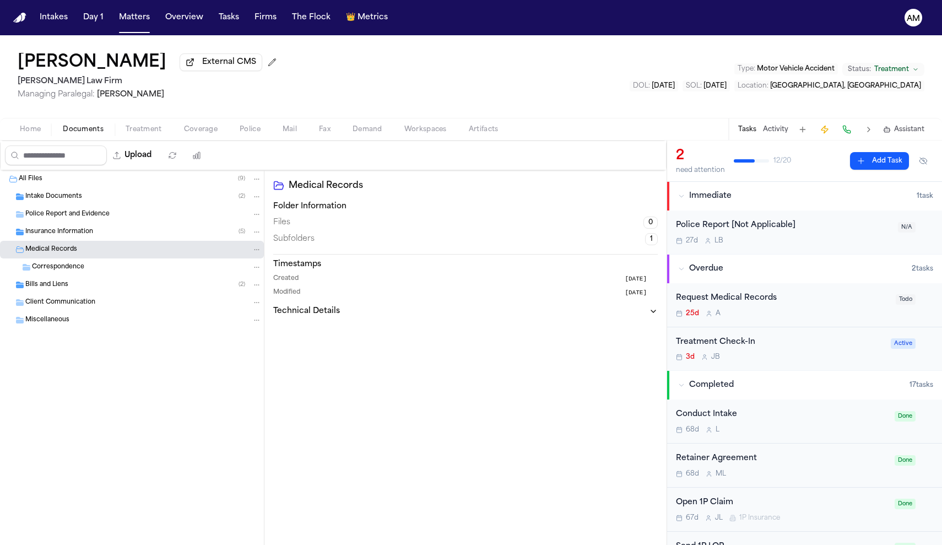
click at [68, 253] on span "Medical Records" at bounding box center [51, 249] width 52 height 9
click at [66, 268] on span "Bills and Liens" at bounding box center [46, 267] width 43 height 9
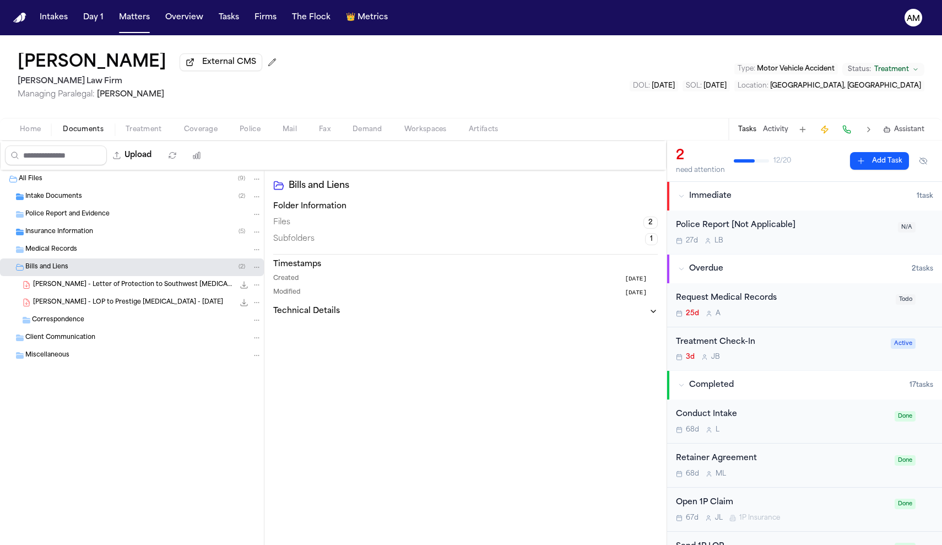
click at [88, 290] on div "J. Luna - Letter of Protection to Southwest Chiropractic - 7.25.25 313.2 KB • P…" at bounding box center [147, 284] width 229 height 11
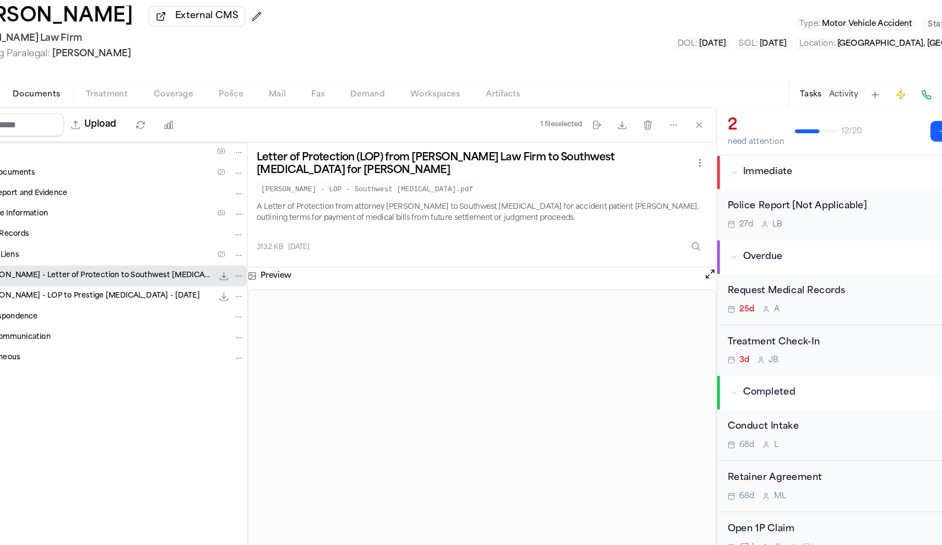
click at [136, 297] on div "J. Luna - LOP to Prestige MRI - 8.15.25 542.9 KB • PDF" at bounding box center [147, 302] width 229 height 11
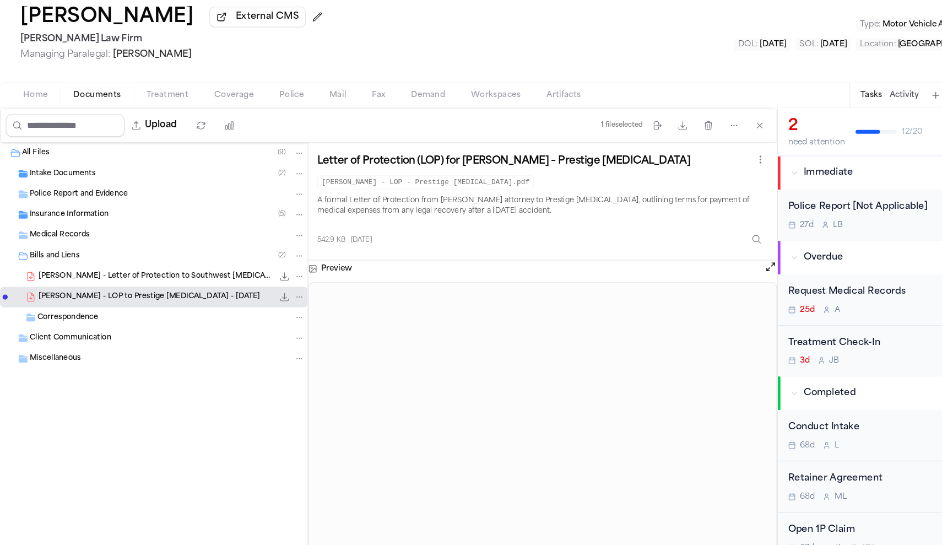
click at [137, 280] on span "J. Luna - Letter of Protection to Southwest Chiropractic - 7.25.25" at bounding box center [133, 284] width 201 height 9
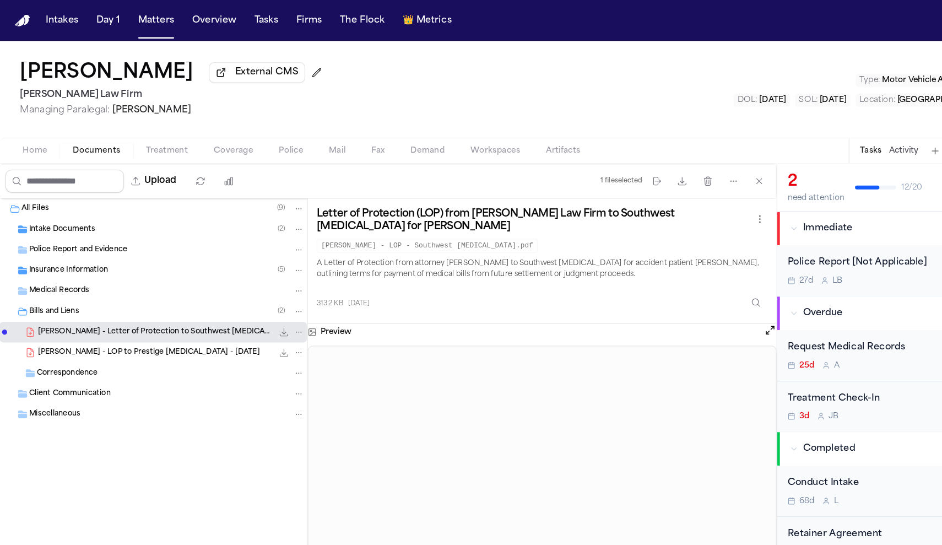
click at [77, 234] on span "Insurance Information" at bounding box center [59, 231] width 68 height 9
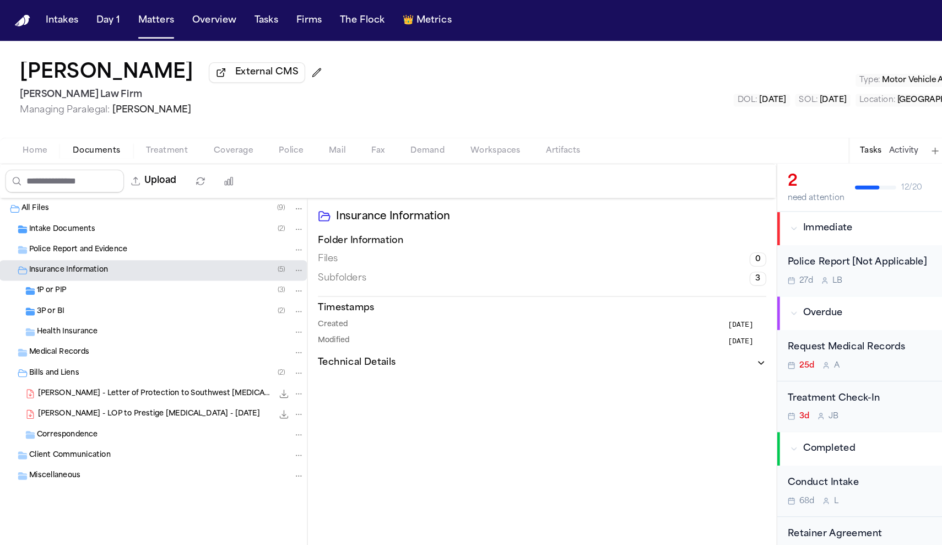
click at [88, 269] on div "3P or BI ( 2 )" at bounding box center [147, 267] width 230 height 10
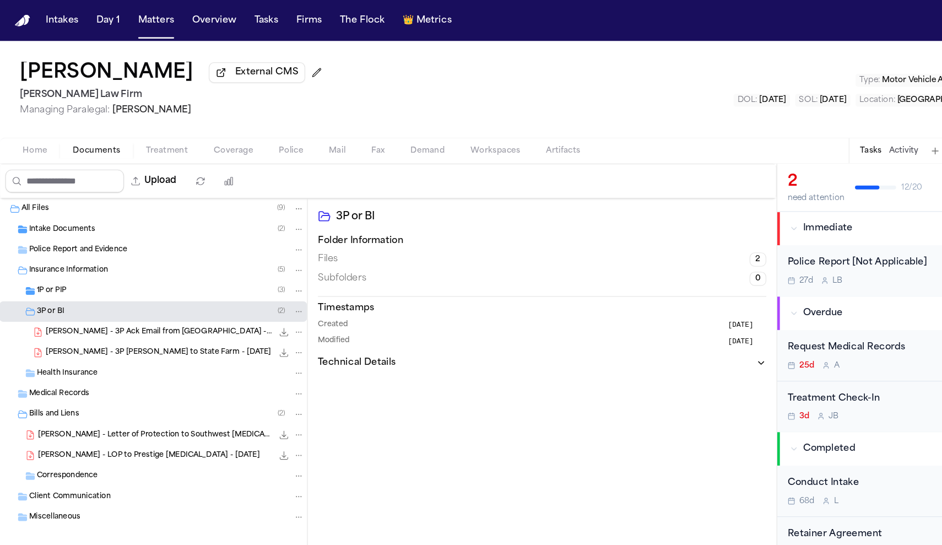
click at [88, 288] on span "J. Luna - 3P Ack Email from State Farm - 8.1.25" at bounding box center [137, 284] width 194 height 9
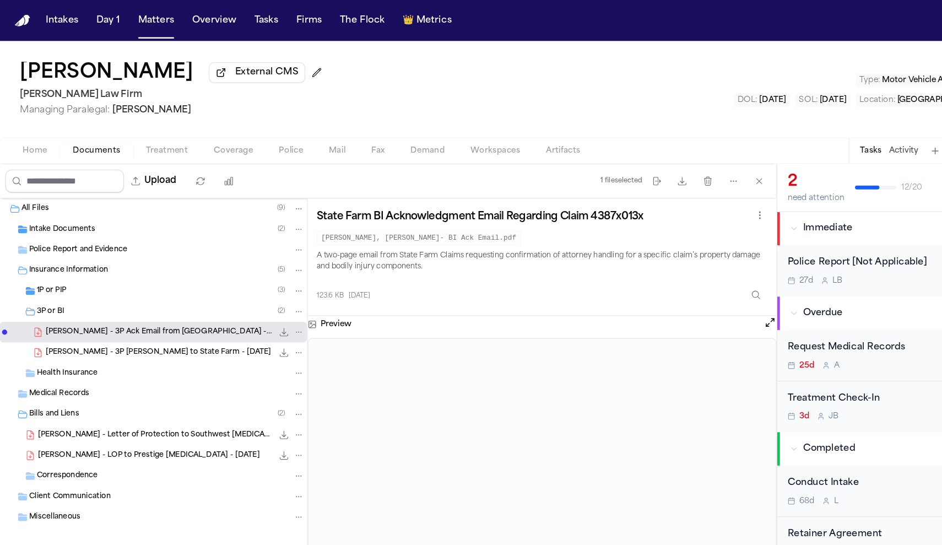
click at [83, 302] on span "J. Luna - 3P LOR to State Farm - 7.28.25" at bounding box center [136, 302] width 193 height 9
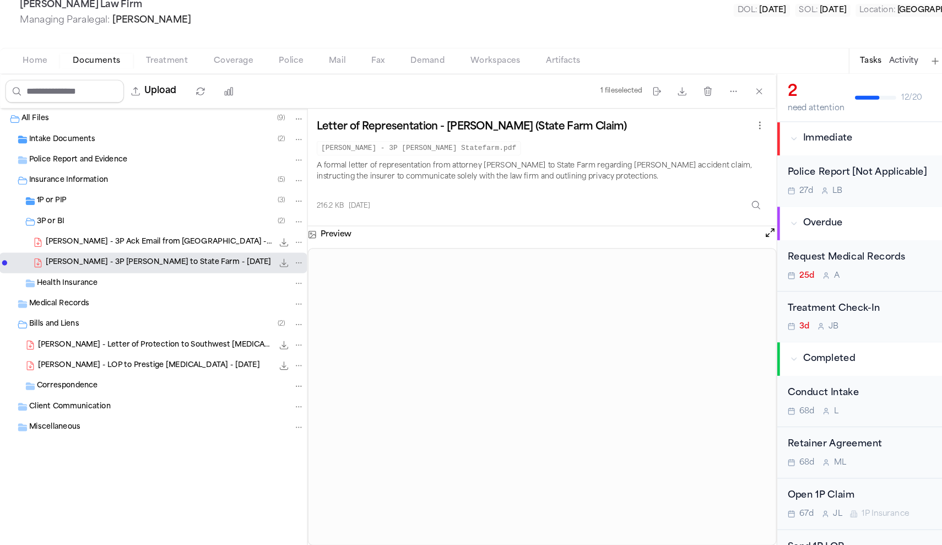
click at [69, 192] on span "Intake Documents" at bounding box center [53, 196] width 57 height 9
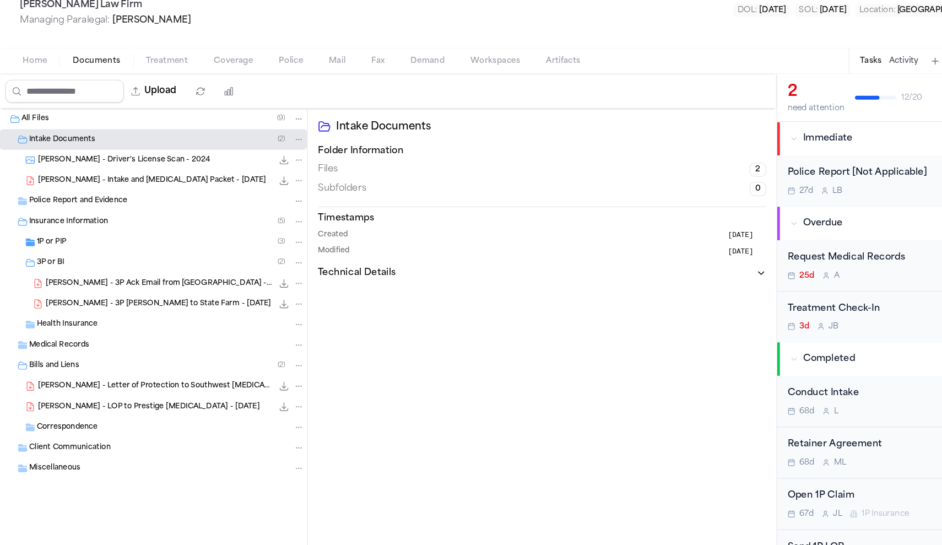
click at [140, 227] on span "J. Luna - Intake and Retainer Packet - 7.21.25" at bounding box center [131, 231] width 196 height 9
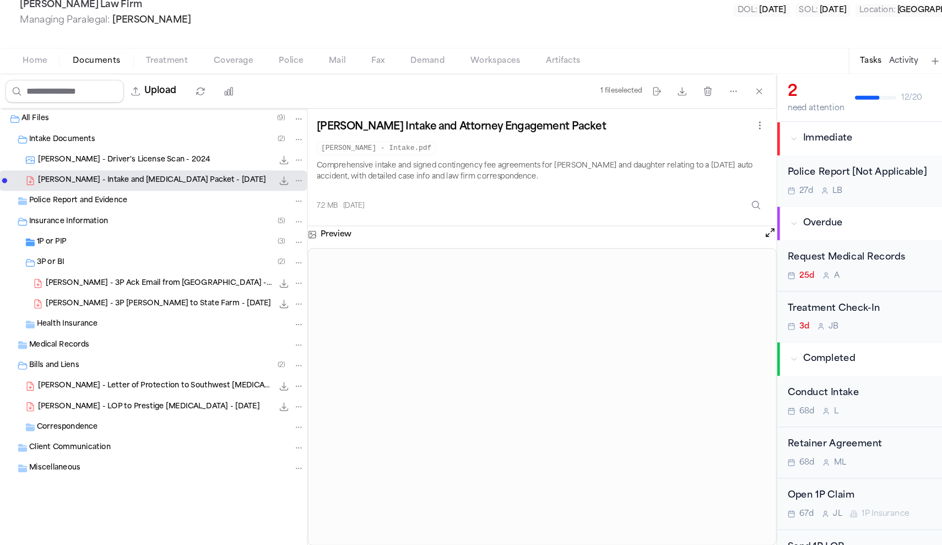
click at [52, 123] on button "Documents" at bounding box center [83, 129] width 63 height 13
click at [120, 123] on button "Treatment" at bounding box center [144, 129] width 58 height 13
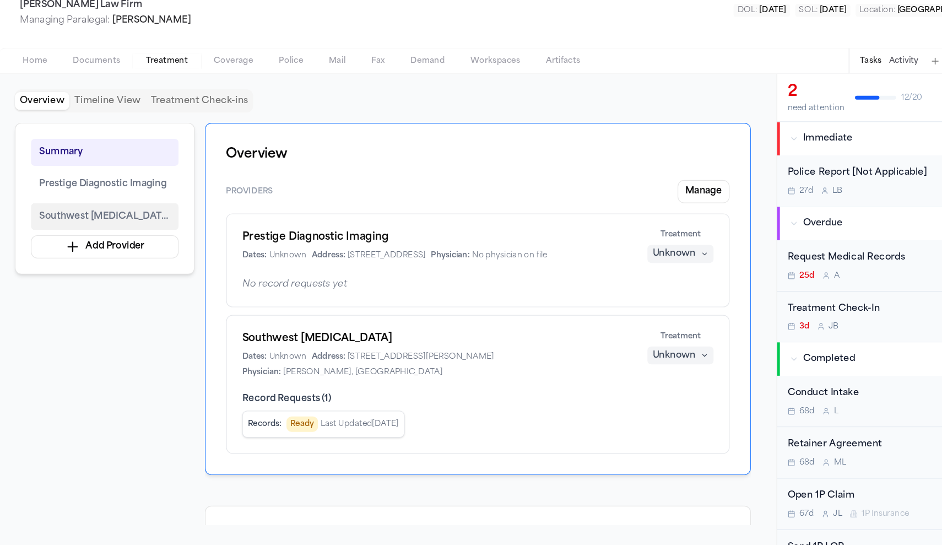
click at [96, 256] on span "Southwest Chiropractic" at bounding box center [90, 262] width 112 height 13
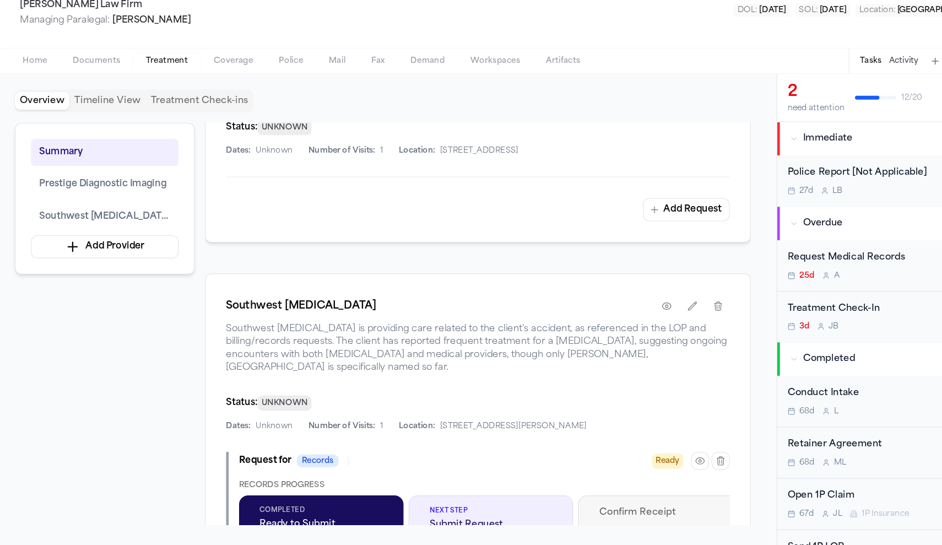
scroll to position [417, 0]
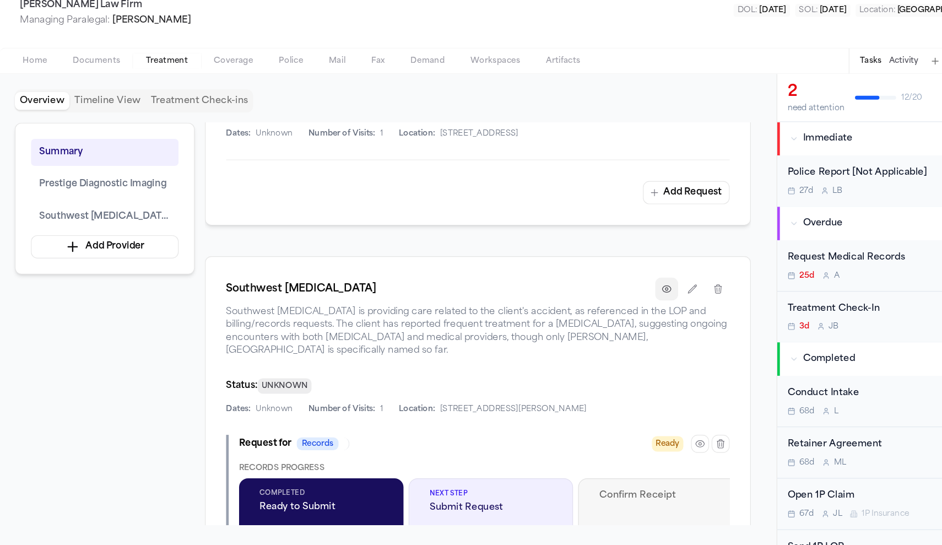
click at [571, 322] on icon "button" at bounding box center [571, 325] width 7 height 6
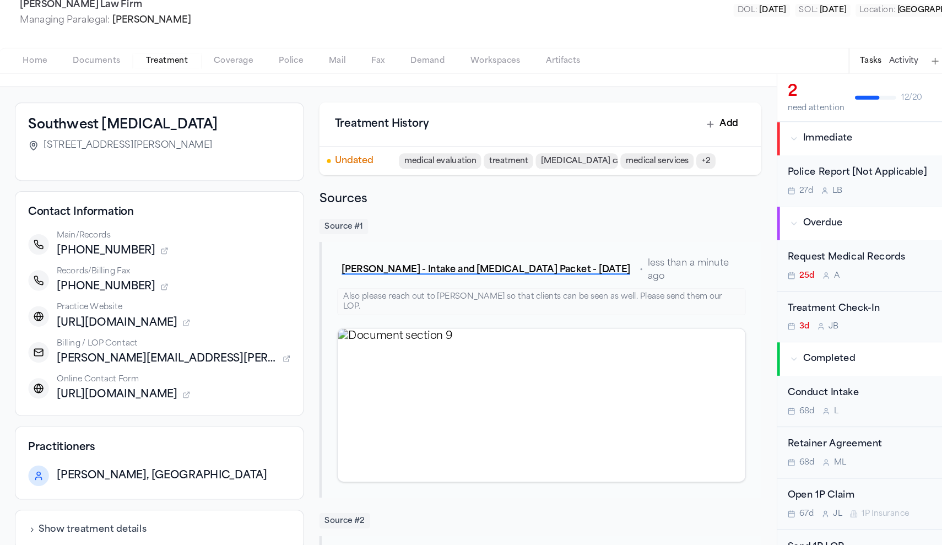
scroll to position [50, 0]
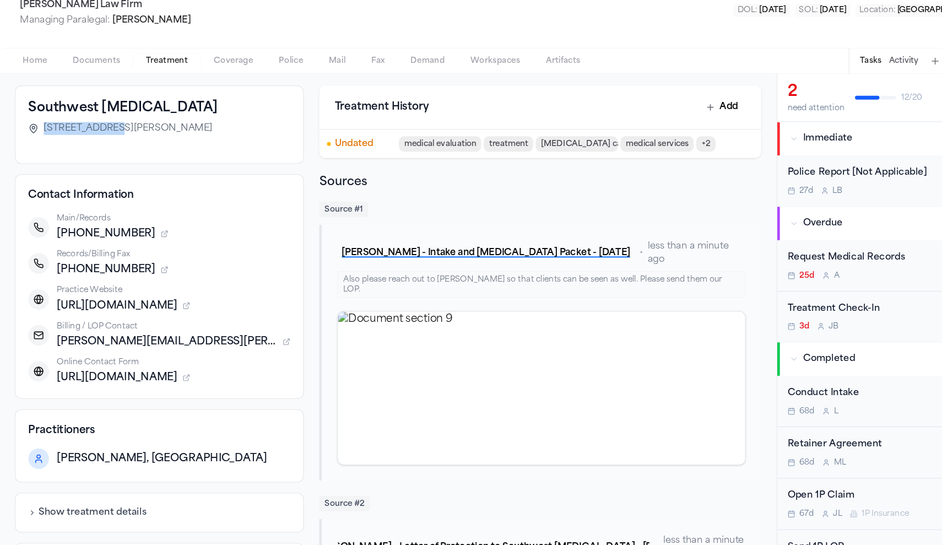
drag, startPoint x: 40, startPoint y: 112, endPoint x: 88, endPoint y: 117, distance: 48.7
copy span "61 Camille Dr,"
drag, startPoint x: 134, startPoint y: 115, endPoint x: 156, endPoint y: 114, distance: 22.6
click at [156, 182] on span "61 Camille Dr, El Paso, TX 79912-4579" at bounding box center [110, 187] width 145 height 11
copy span "79912"
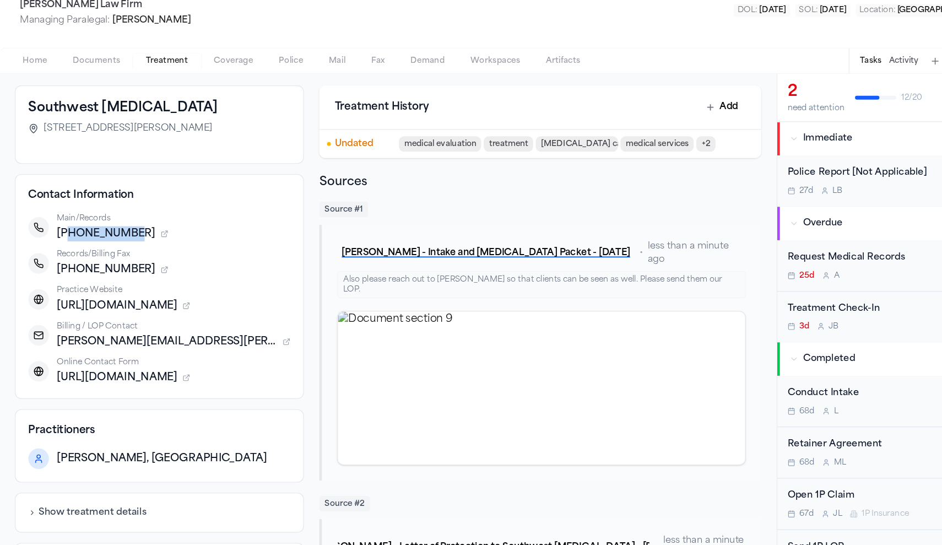
drag, startPoint x: 106, startPoint y: 203, endPoint x: 56, endPoint y: 205, distance: 50.1
click at [56, 271] on span "+19155819619" at bounding box center [91, 277] width 85 height 13
copy span "9155819619"
drag, startPoint x: 110, startPoint y: 236, endPoint x: 55, endPoint y: 235, distance: 54.5
click at [55, 302] on span "+19155819629" at bounding box center [91, 308] width 85 height 13
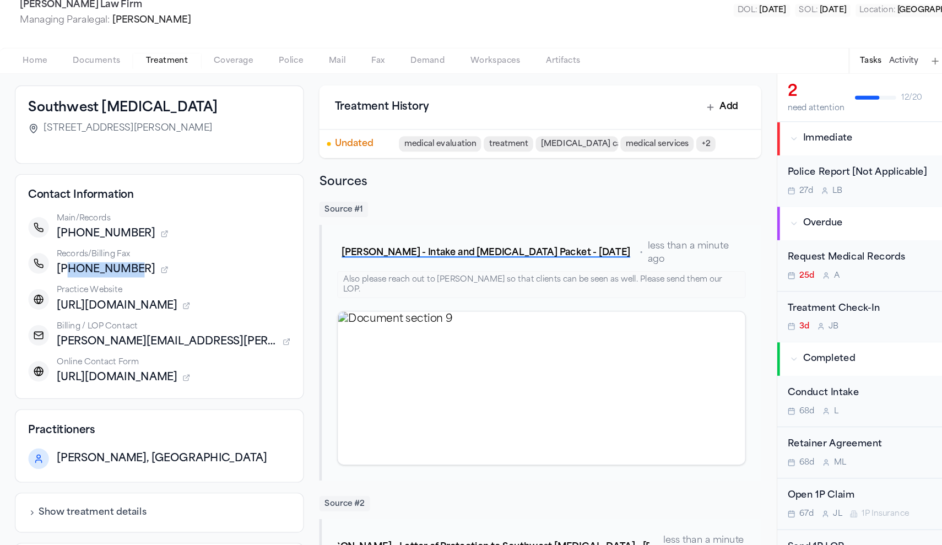
copy span "9155819629"
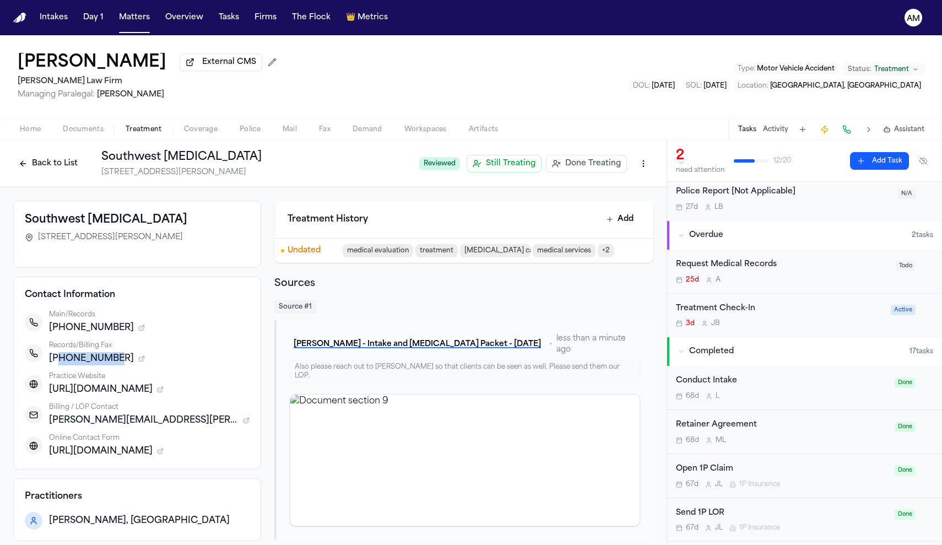
scroll to position [34, 0]
click at [758, 263] on div "Request Medical Records" at bounding box center [782, 264] width 213 height 13
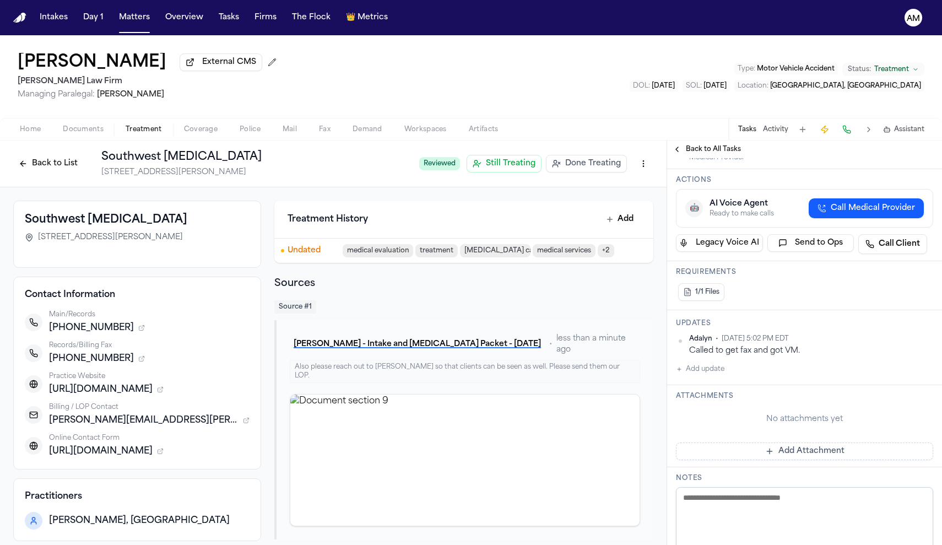
scroll to position [124, 0]
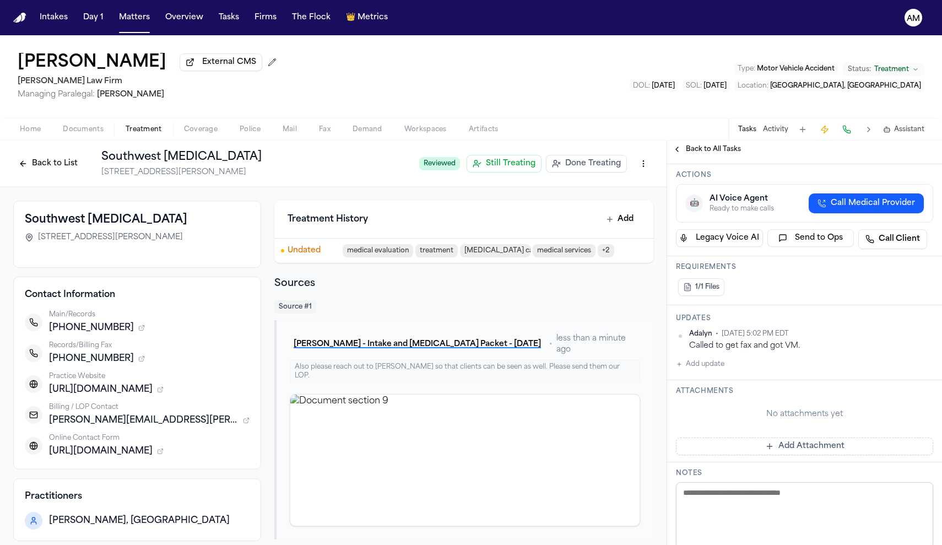
click at [720, 363] on button "Add update" at bounding box center [700, 363] width 48 height 13
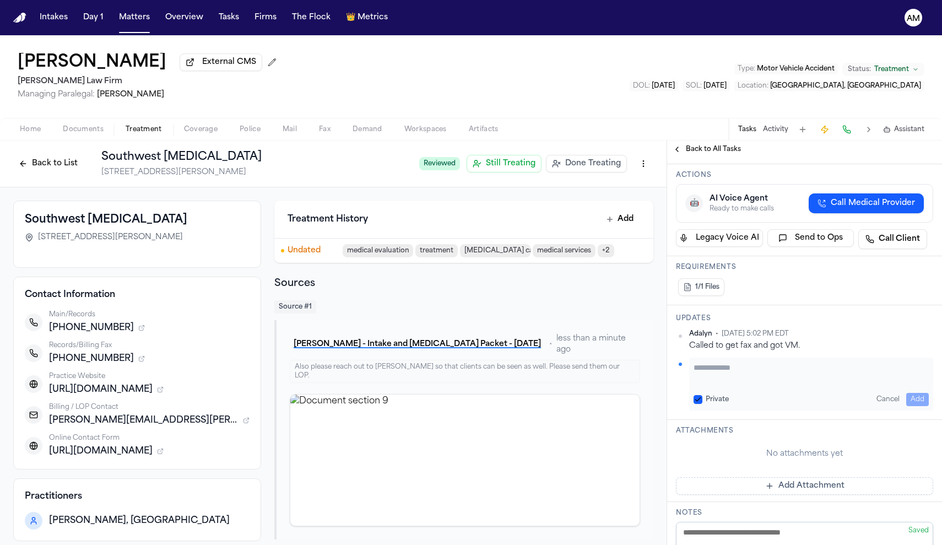
click at [698, 401] on button "Private" at bounding box center [697, 399] width 9 height 9
click at [719, 384] on textarea "Add your update" at bounding box center [810, 373] width 235 height 22
paste textarea "*********"
type textarea "**********"
click at [926, 400] on button "Add" at bounding box center [917, 399] width 23 height 13
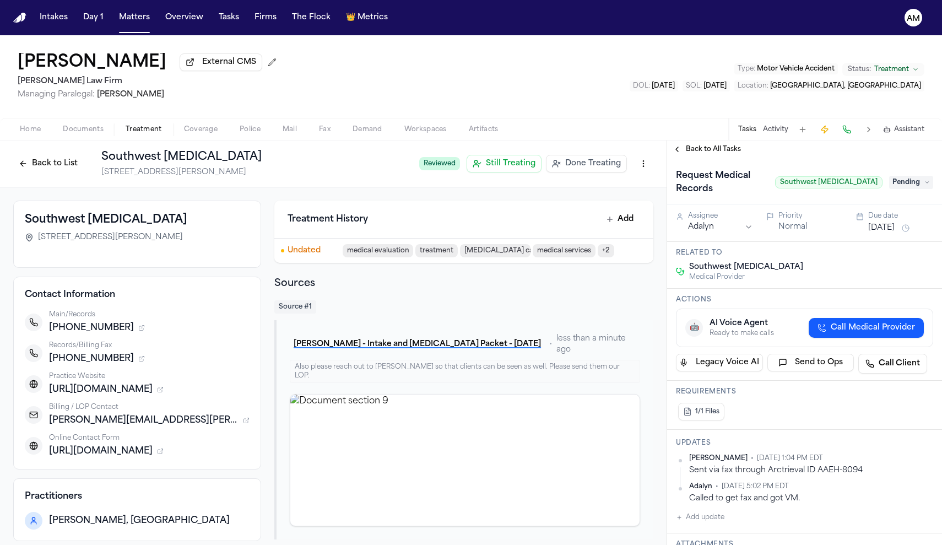
scroll to position [0, 0]
click at [918, 183] on span "Pending" at bounding box center [911, 182] width 44 height 13
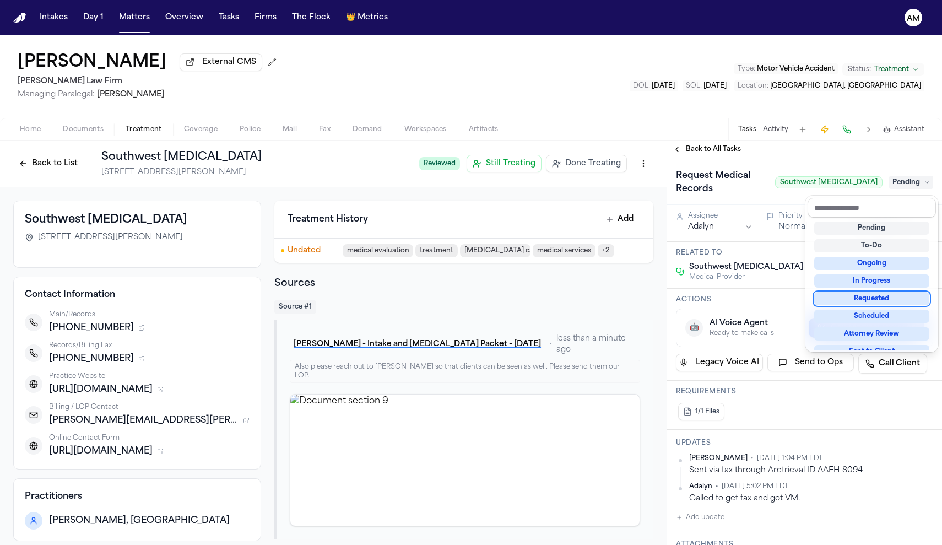
click at [875, 297] on div "Requested" at bounding box center [871, 298] width 115 height 13
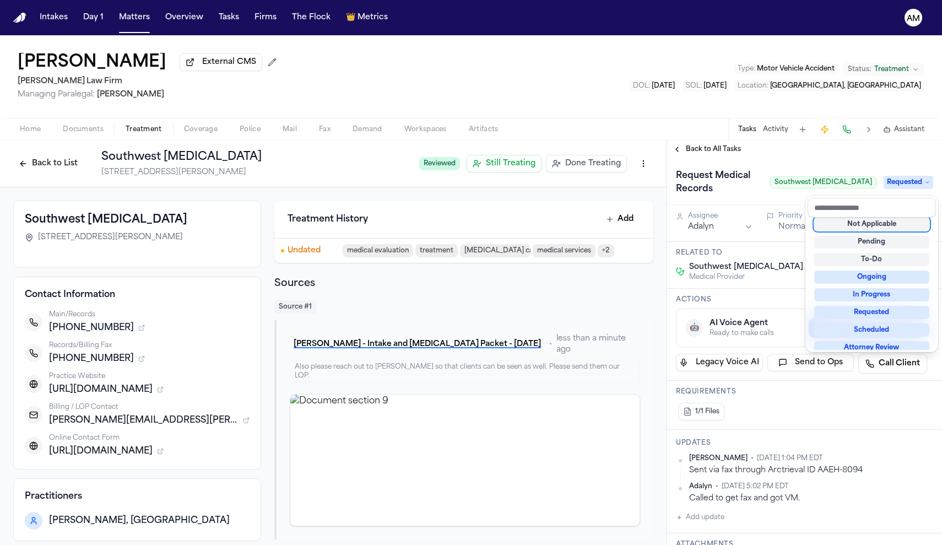
click at [831, 158] on div "Back to All Tasks Request Medical Records Southwest Chiropractic Requested Assi…" at bounding box center [804, 342] width 275 height 404
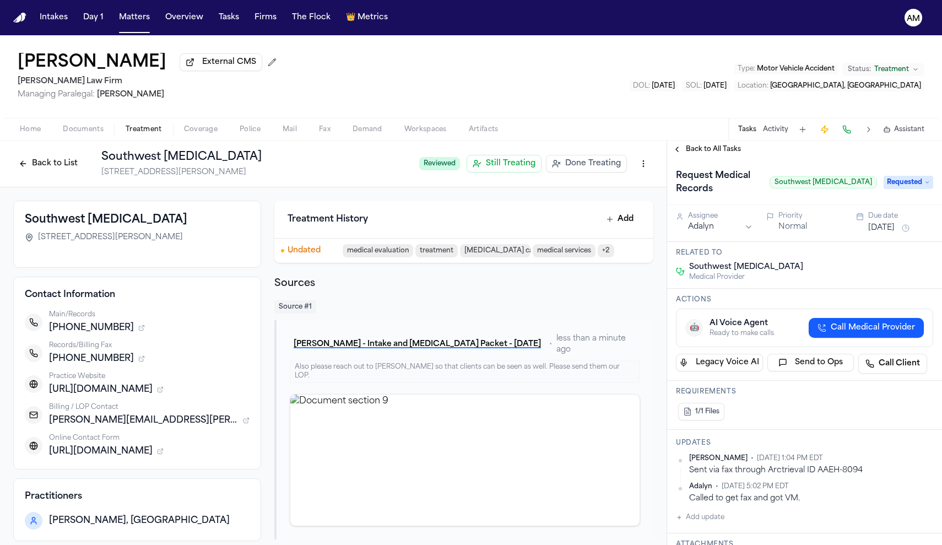
click at [882, 232] on button "Sep 4, 2025" at bounding box center [881, 228] width 26 height 11
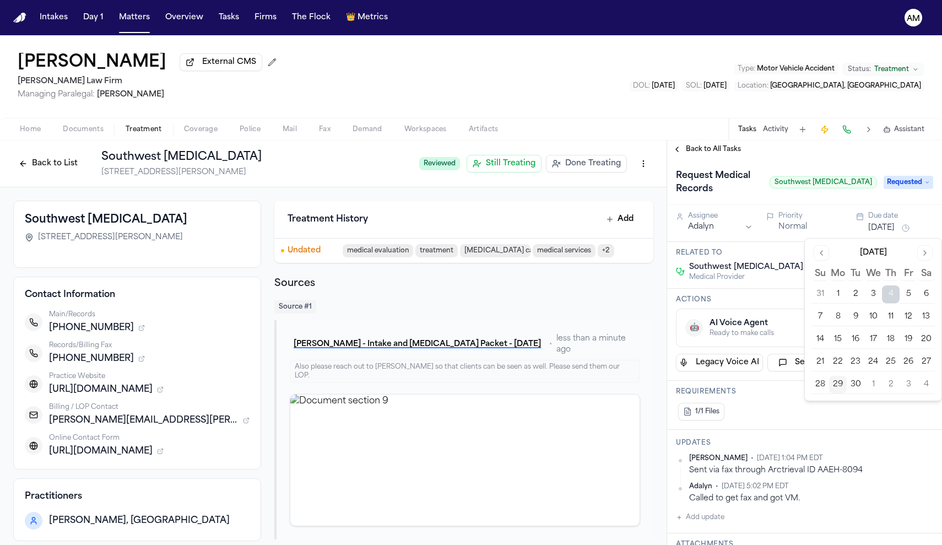
click at [903, 389] on button "3" at bounding box center [908, 385] width 18 height 18
click at [654, 74] on div "Josue Luna External CMS Ruy Mireles Law Firm Managing Paralegal: Jessica Barret…" at bounding box center [471, 76] width 942 height 83
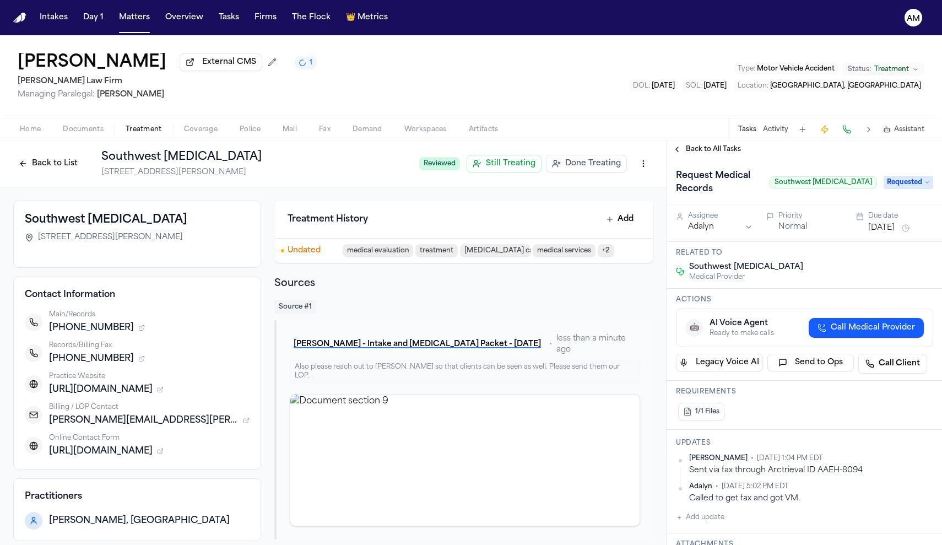
scroll to position [0, 0]
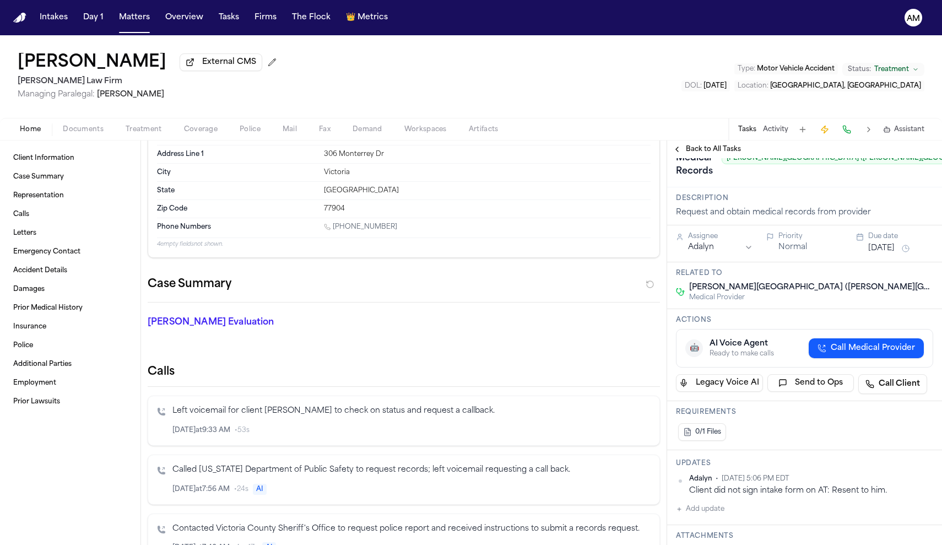
scroll to position [118, 0]
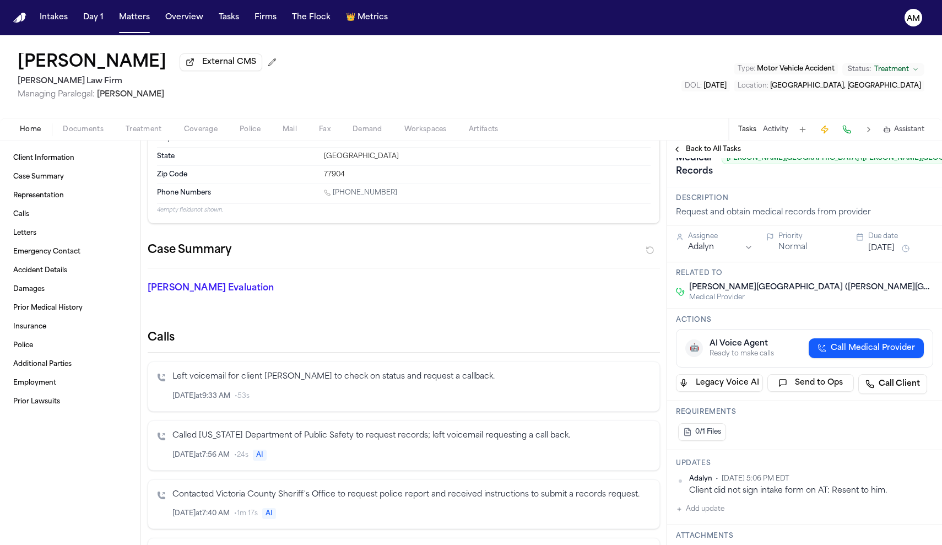
click at [696, 503] on button "Add update" at bounding box center [700, 508] width 48 height 13
click at [697, 538] on div "Private Cancel Add" at bounding box center [810, 544] width 235 height 13
click at [697, 540] on button "Private" at bounding box center [697, 544] width 9 height 9
click at [725, 507] on textarea "Add your update" at bounding box center [810, 518] width 235 height 22
type textarea "**********"
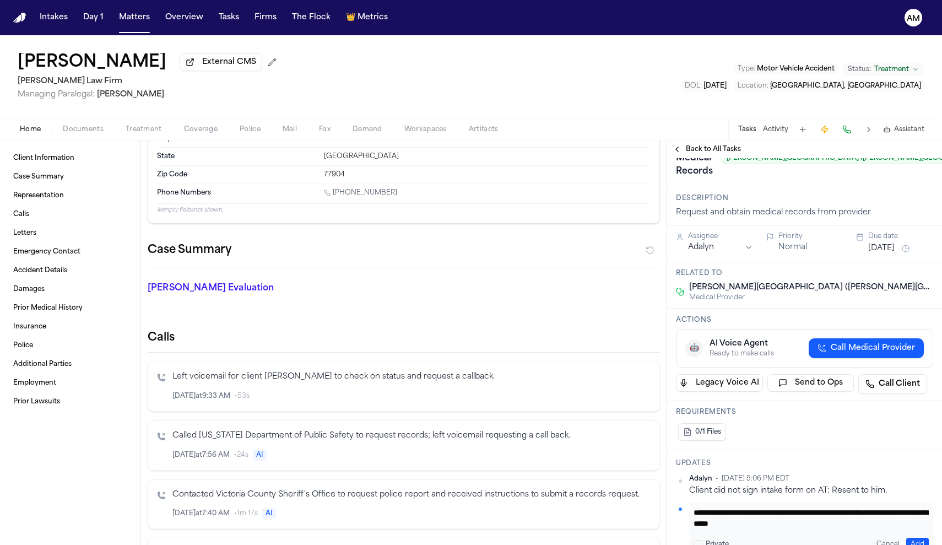
click at [920, 538] on button "Add" at bounding box center [917, 544] width 23 height 13
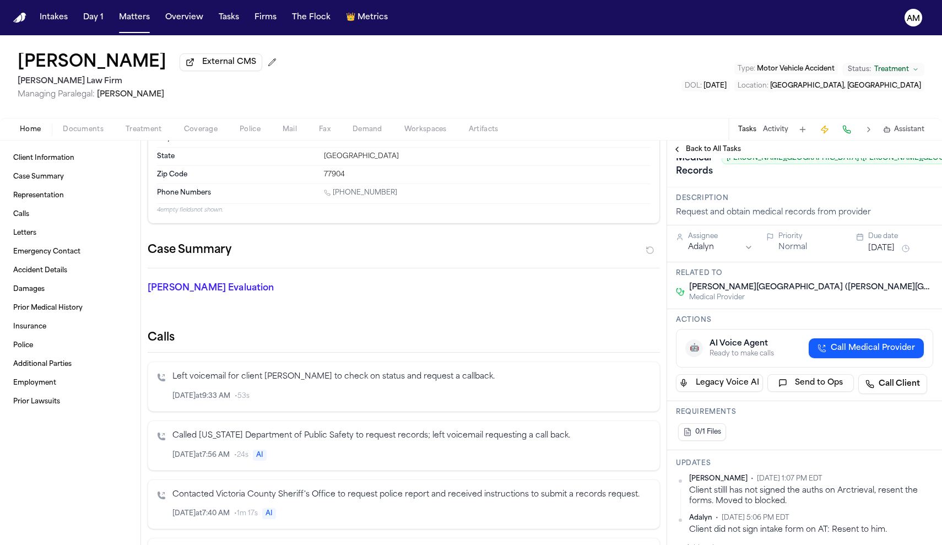
click at [892, 243] on button "[DATE]" at bounding box center [881, 248] width 26 height 11
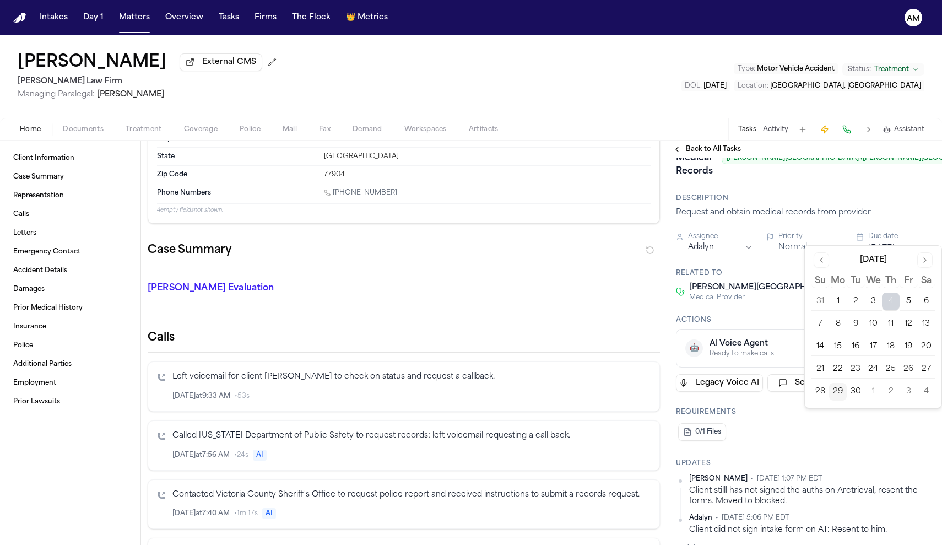
click at [912, 395] on button "3" at bounding box center [908, 392] width 18 height 18
click at [800, 309] on div "Actions 🤖 AI Voice Agent Ready to make calls Call Medical Provider Legacy Voice…" at bounding box center [804, 355] width 275 height 92
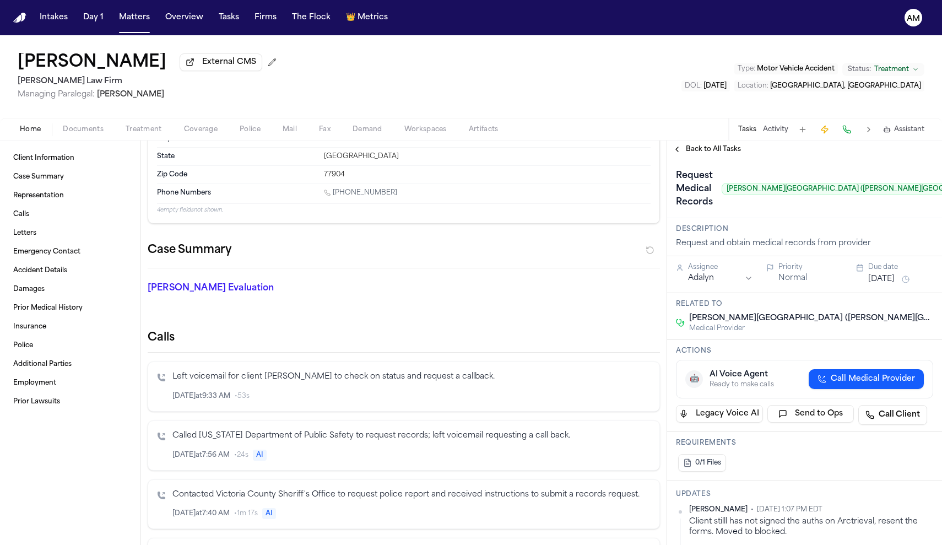
scroll to position [0, 0]
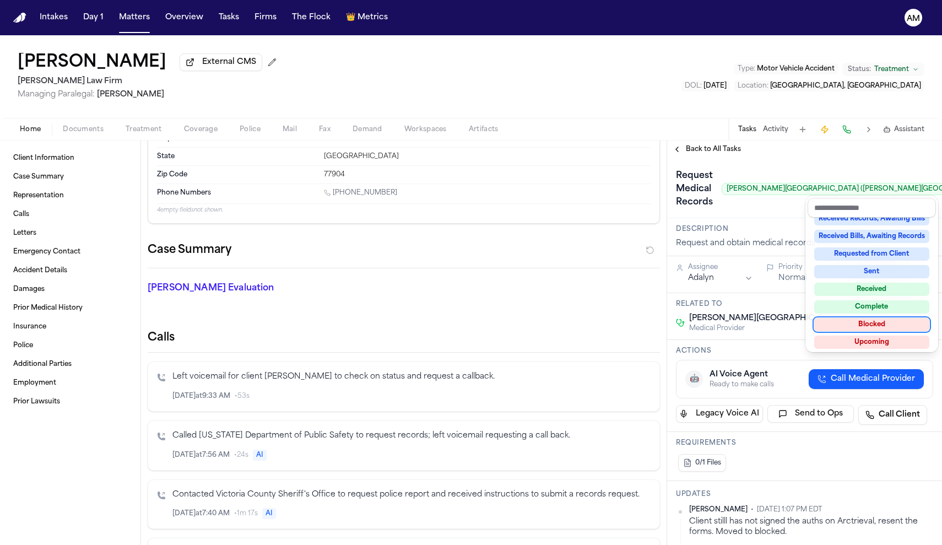
click at [891, 322] on div "Blocked" at bounding box center [871, 324] width 115 height 13
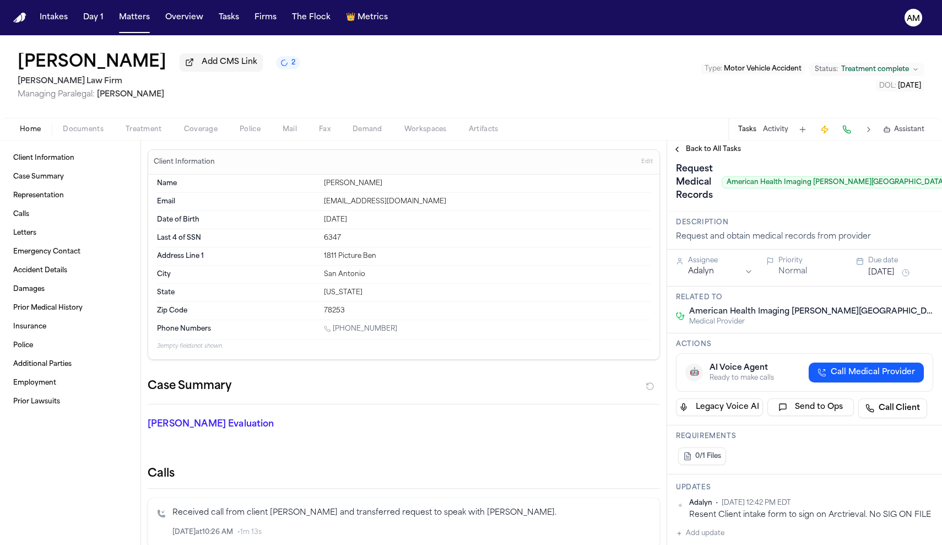
scroll to position [6, 0]
click at [165, 131] on button "Treatment" at bounding box center [144, 129] width 58 height 13
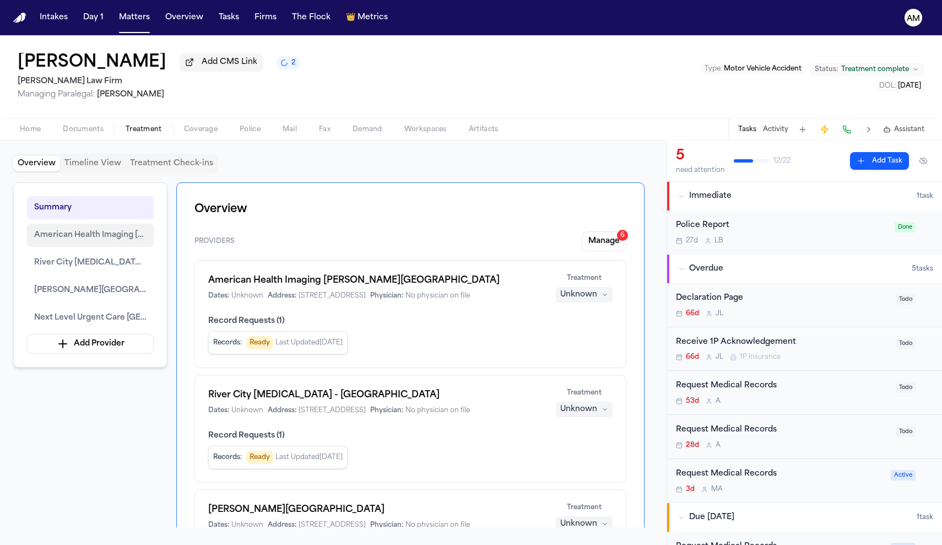
click at [99, 246] on button "American Health Imaging Westover Hills" at bounding box center [90, 235] width 127 height 23
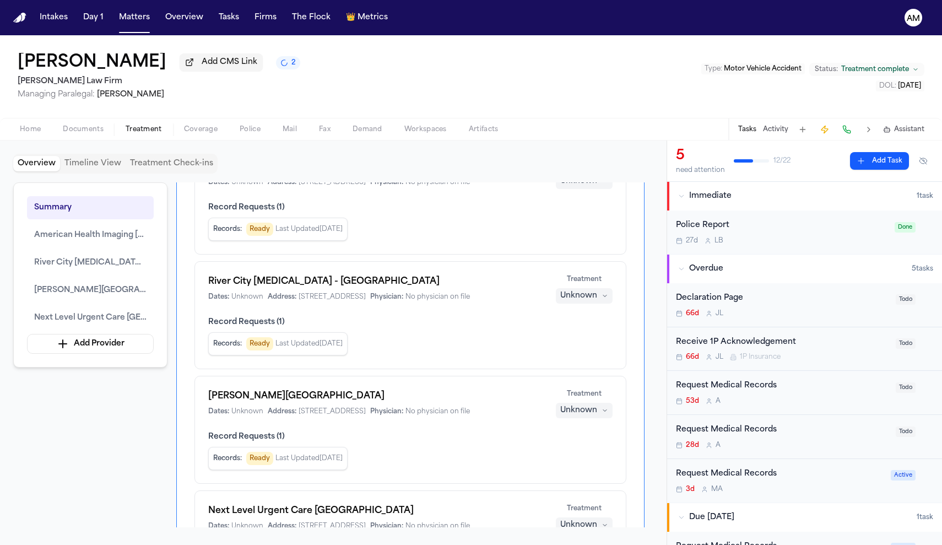
scroll to position [117, 0]
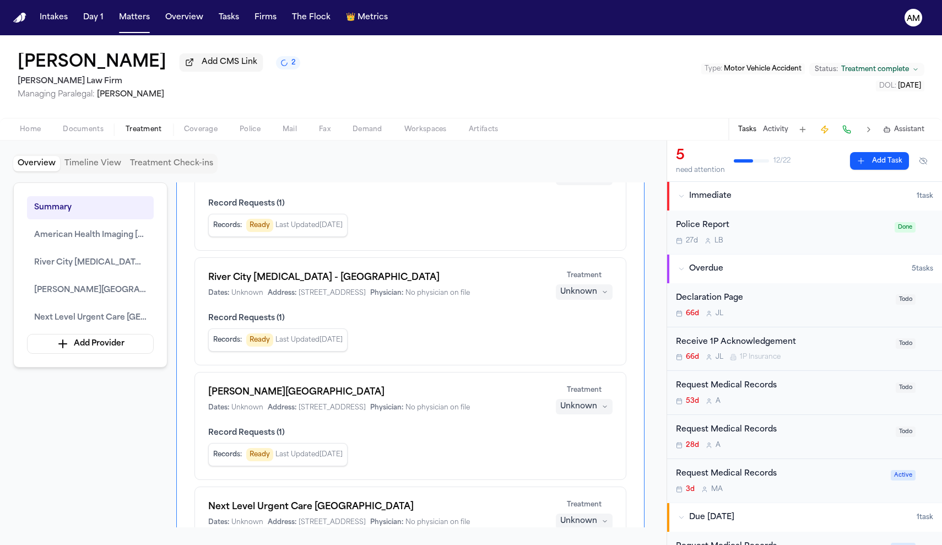
click at [350, 284] on h1 "River City Chiropractic - Northwest" at bounding box center [375, 277] width 334 height 13
click at [366, 297] on span "6338 Northwest Loop 4120 San Antonio, TX 78238" at bounding box center [332, 293] width 67 height 9
click at [725, 392] on div "Request Medical Records" at bounding box center [782, 386] width 213 height 13
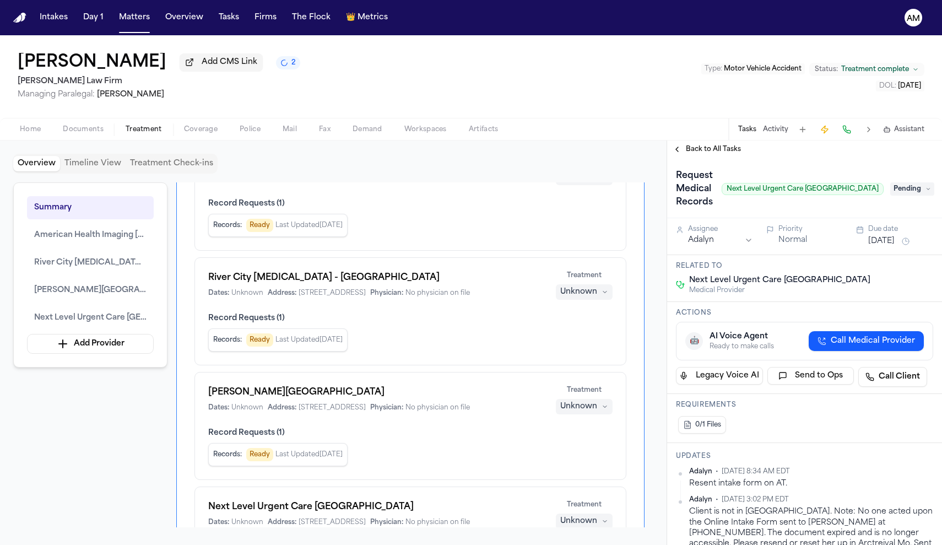
click at [687, 149] on span "Back to All Tasks" at bounding box center [713, 149] width 55 height 9
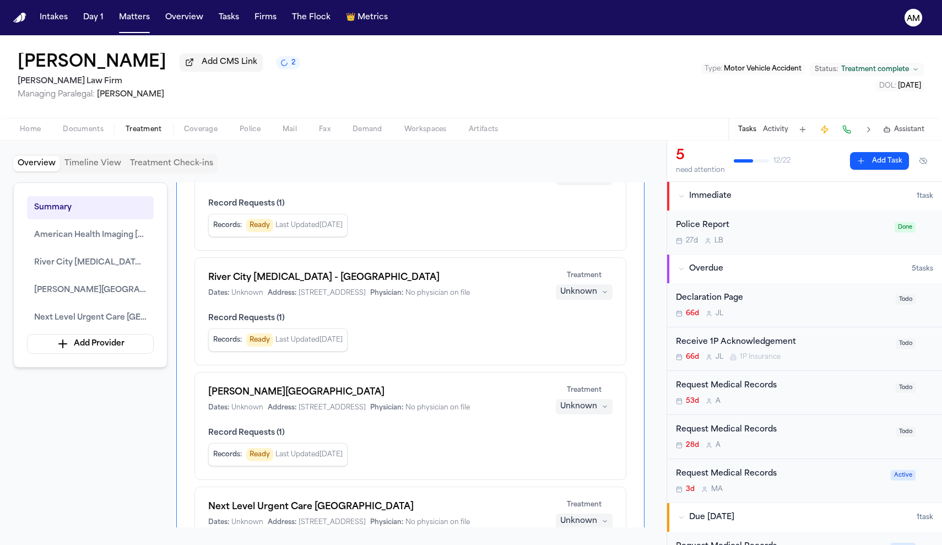
click at [724, 426] on div "Request Medical Records" at bounding box center [782, 430] width 213 height 13
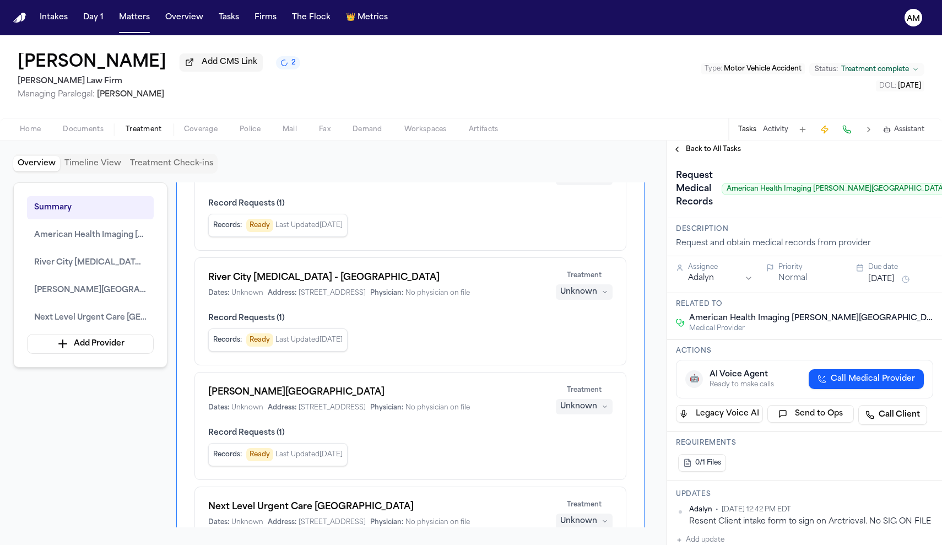
click at [701, 151] on span "Back to All Tasks" at bounding box center [713, 149] width 55 height 9
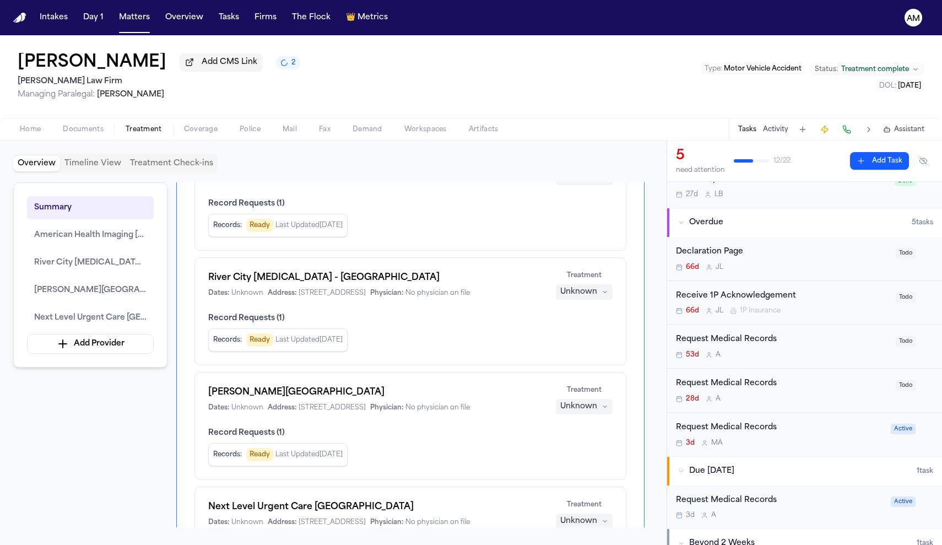
scroll to position [69, 0]
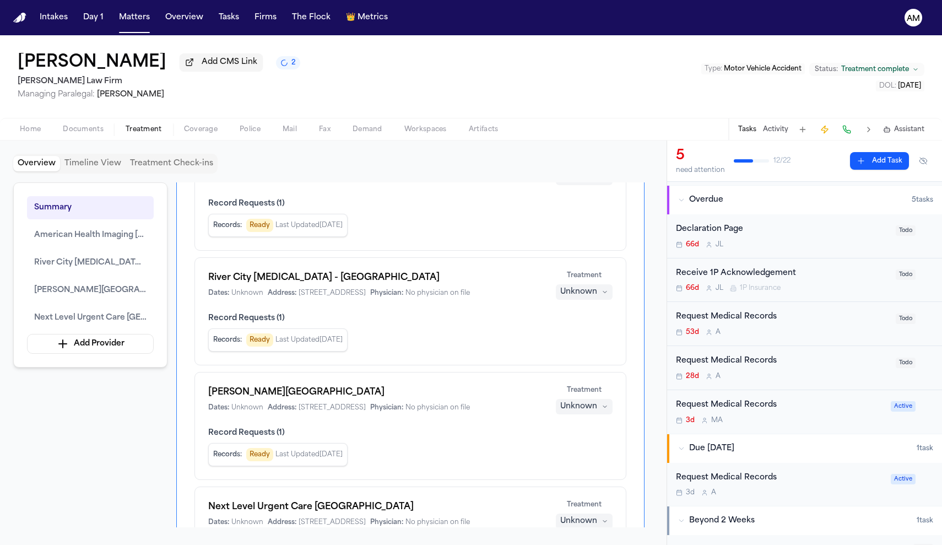
click at [751, 360] on div "Request Medical Records" at bounding box center [782, 361] width 213 height 13
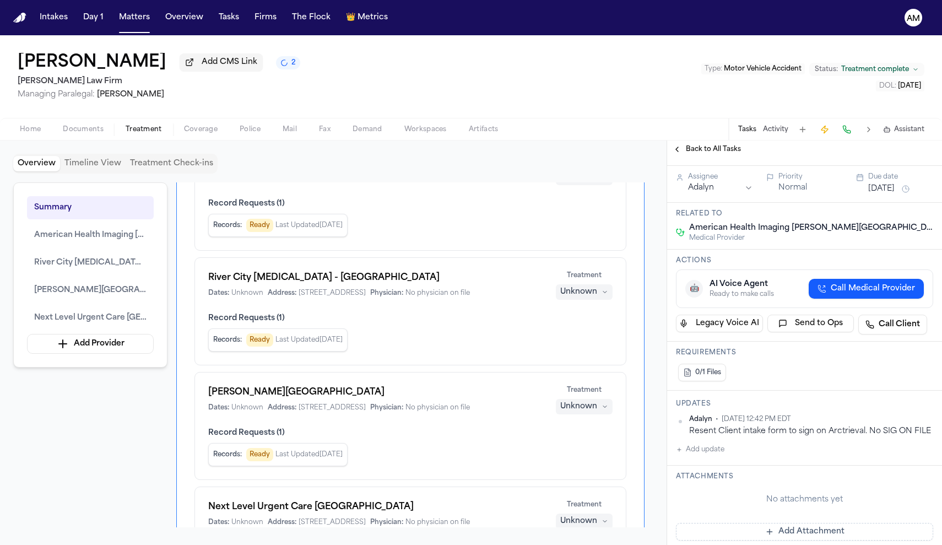
scroll to position [95, 0]
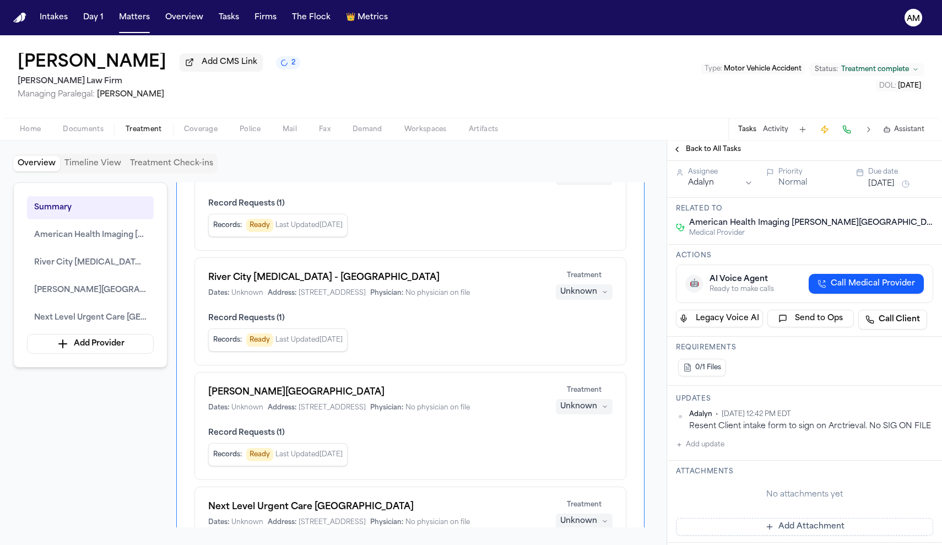
click at [685, 154] on button "Back to All Tasks" at bounding box center [706, 149] width 79 height 9
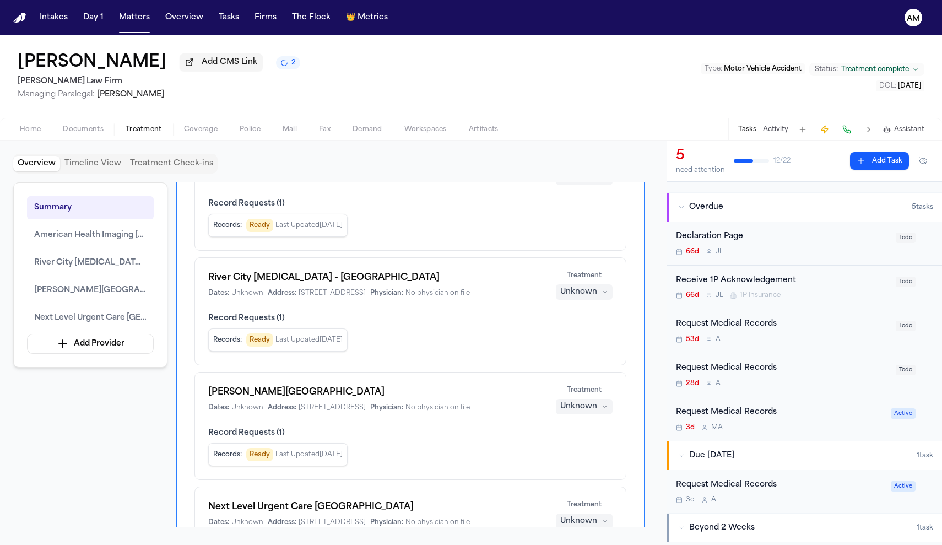
scroll to position [85, 0]
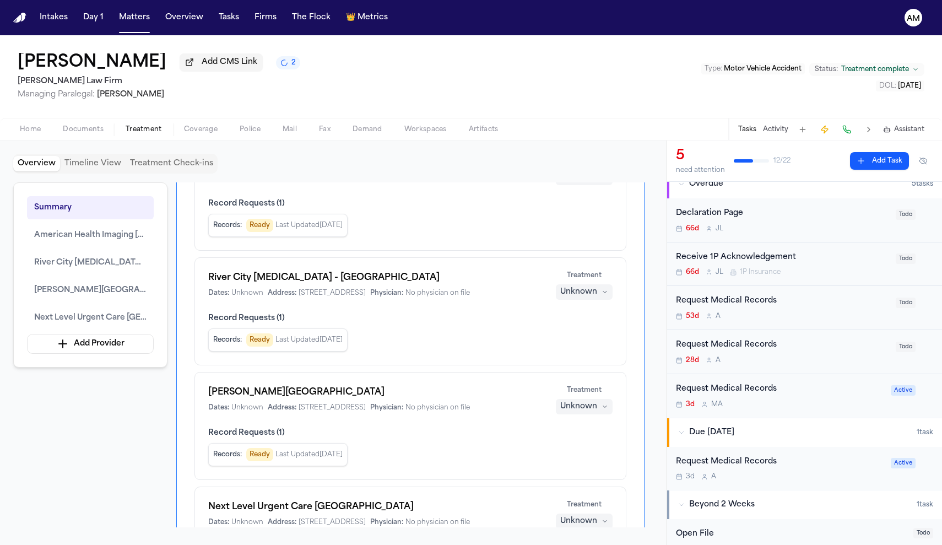
click at [761, 388] on div "Request Medical Records" at bounding box center [780, 389] width 208 height 13
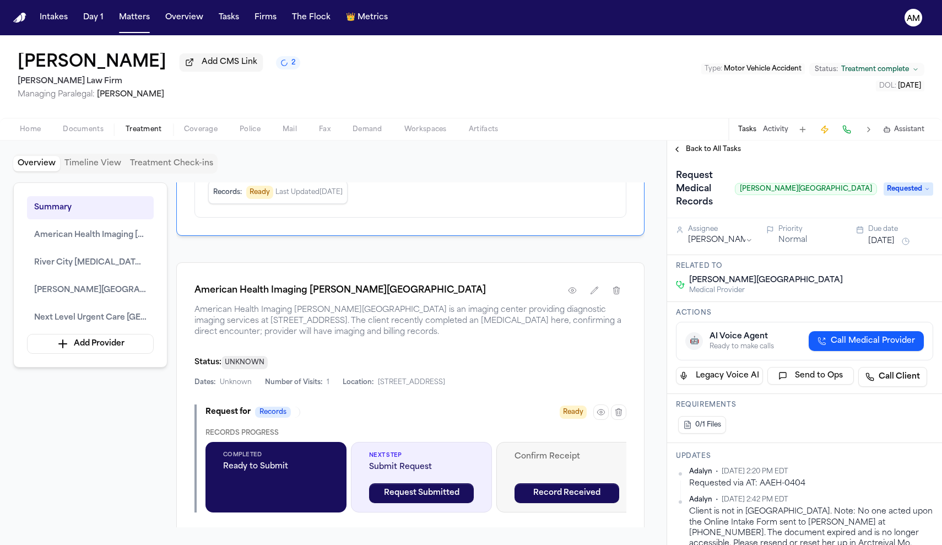
scroll to position [497, 0]
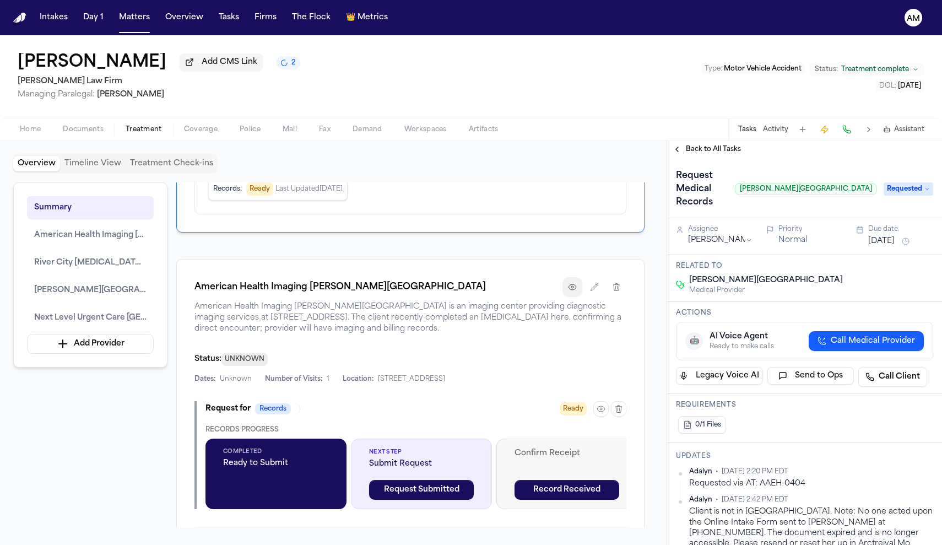
click at [570, 297] on button "button" at bounding box center [572, 287] width 20 height 20
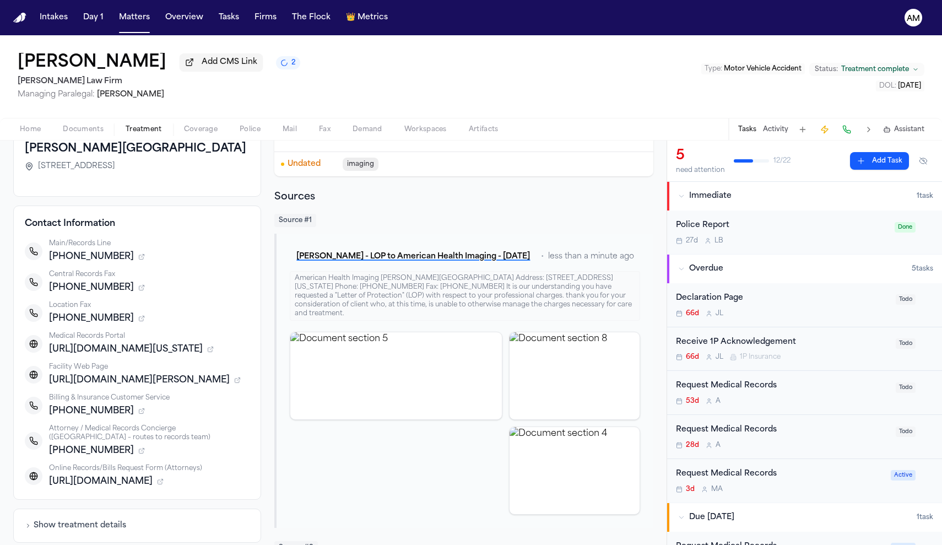
scroll to position [92, 0]
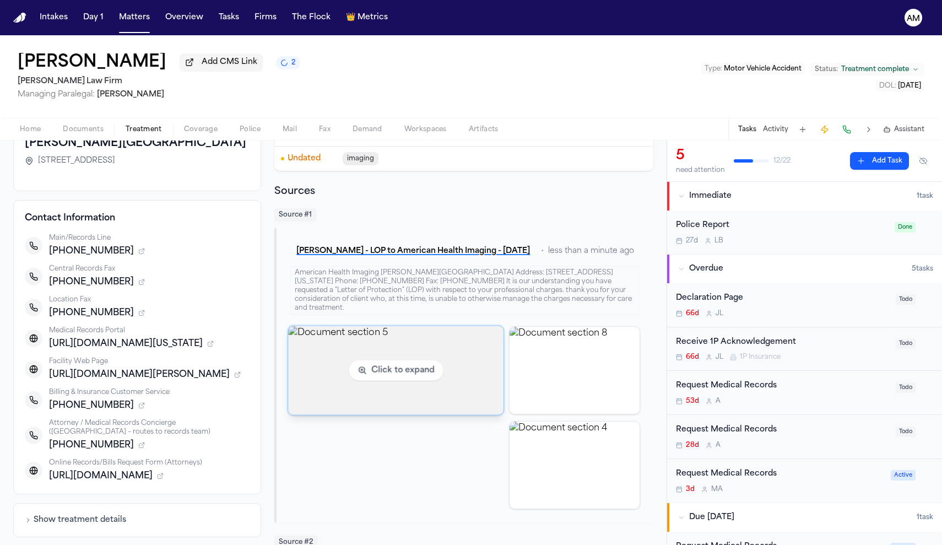
click at [454, 337] on img "View document section 5" at bounding box center [396, 370] width 215 height 89
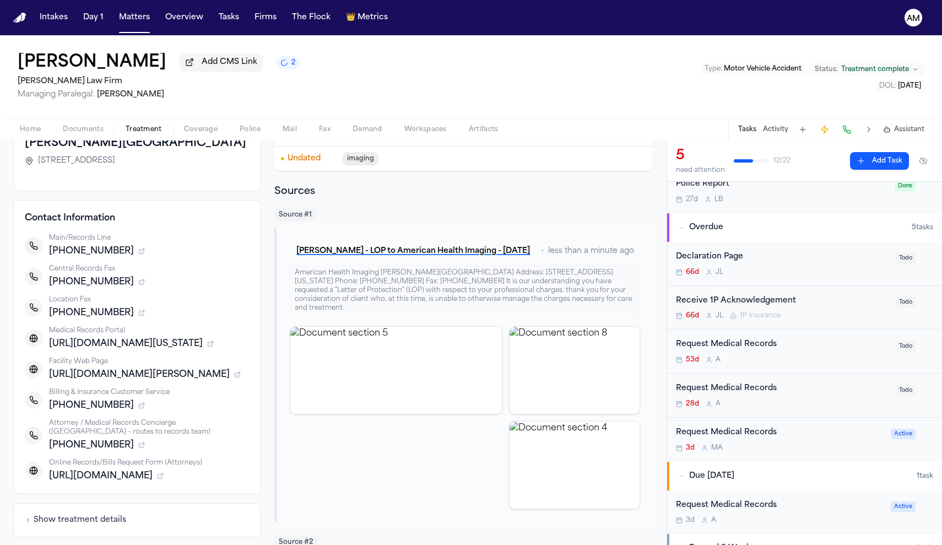
scroll to position [42, 0]
click at [762, 400] on div "28d A" at bounding box center [782, 403] width 213 height 9
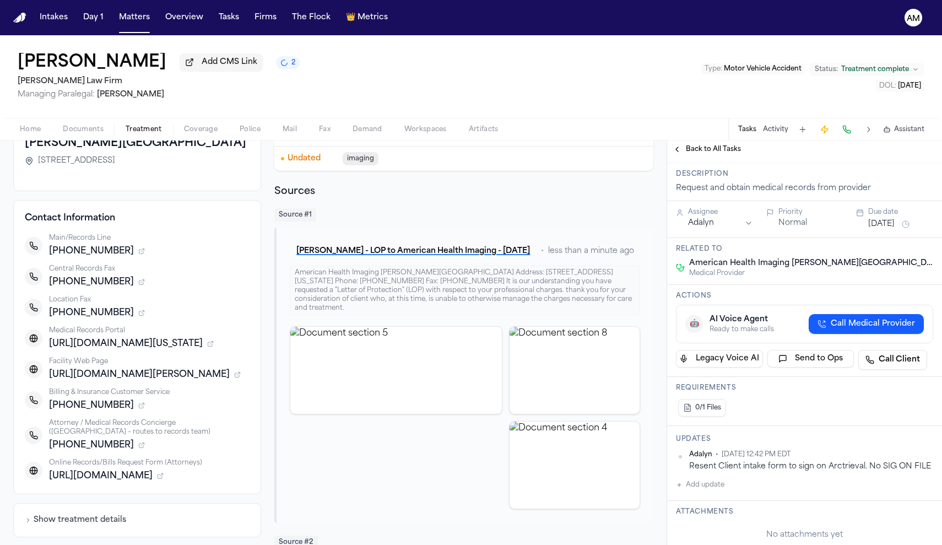
scroll to position [108, 0]
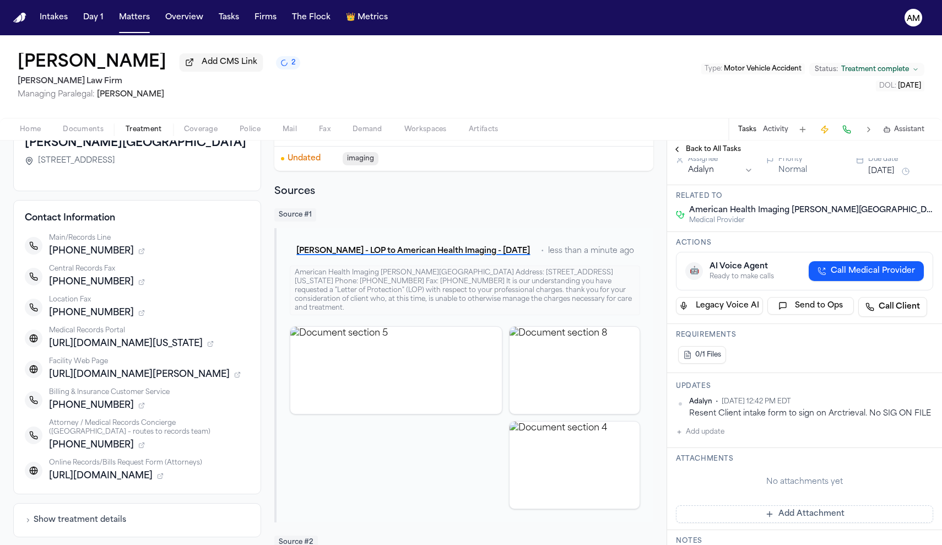
click at [709, 436] on button "Add update" at bounding box center [700, 431] width 48 height 13
click at [697, 438] on textarea "Add your update" at bounding box center [810, 441] width 235 height 22
type textarea "*"
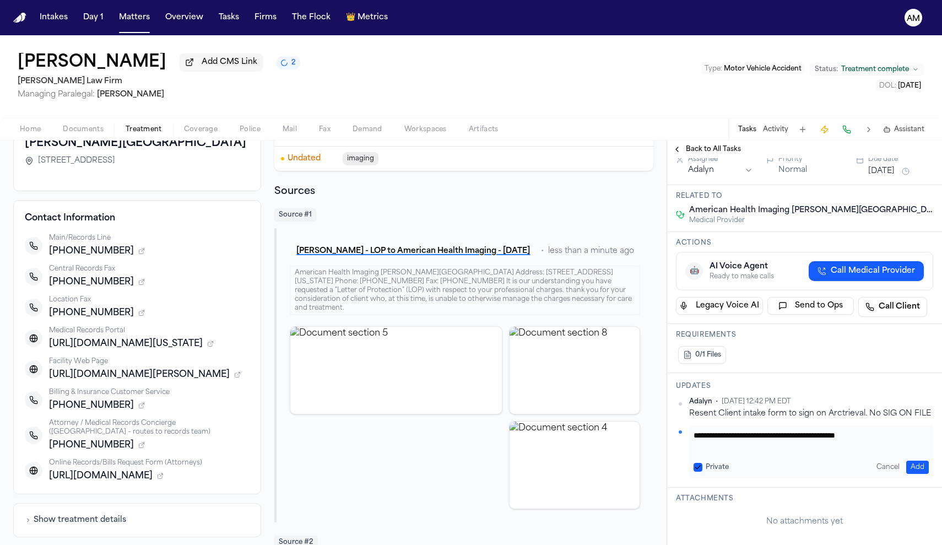
click at [717, 468] on label "Private" at bounding box center [717, 467] width 23 height 9
click at [702, 468] on button "Private" at bounding box center [697, 467] width 9 height 9
click at [909, 438] on textarea "**********" at bounding box center [810, 441] width 235 height 22
paste textarea "*********"
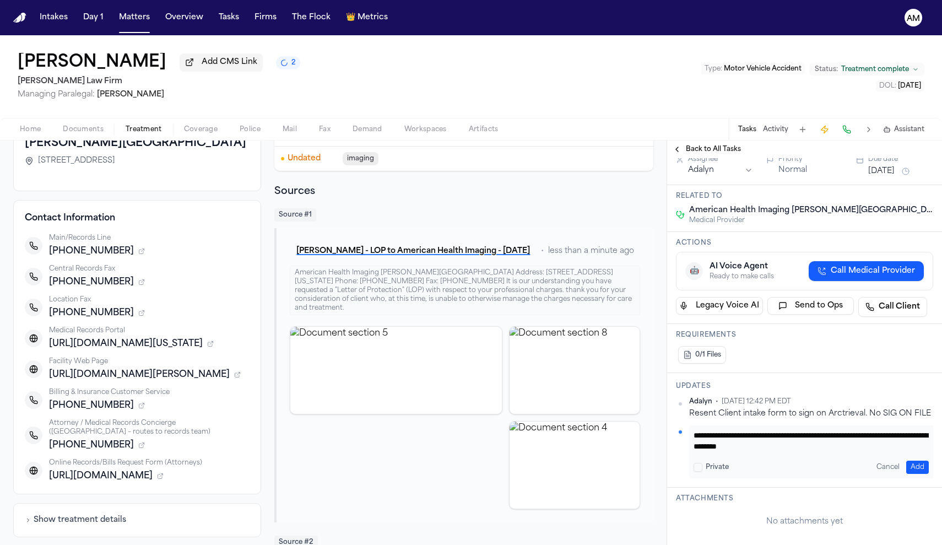
click at [787, 449] on textarea "**********" at bounding box center [810, 441] width 235 height 22
type textarea "**********"
click at [922, 468] on button "Add" at bounding box center [917, 466] width 23 height 13
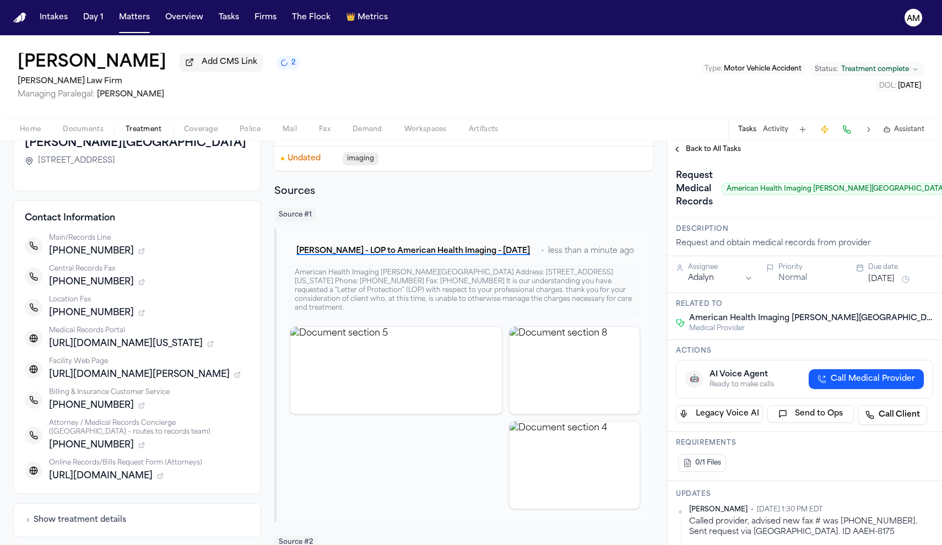
click at [914, 199] on div "Request Medical Records American Health Imaging Westover Hills Pending" at bounding box center [804, 189] width 257 height 44
click at [914, 183] on div "Request Medical Records American Health Imaging Westover Hills Pending" at bounding box center [804, 189] width 257 height 44
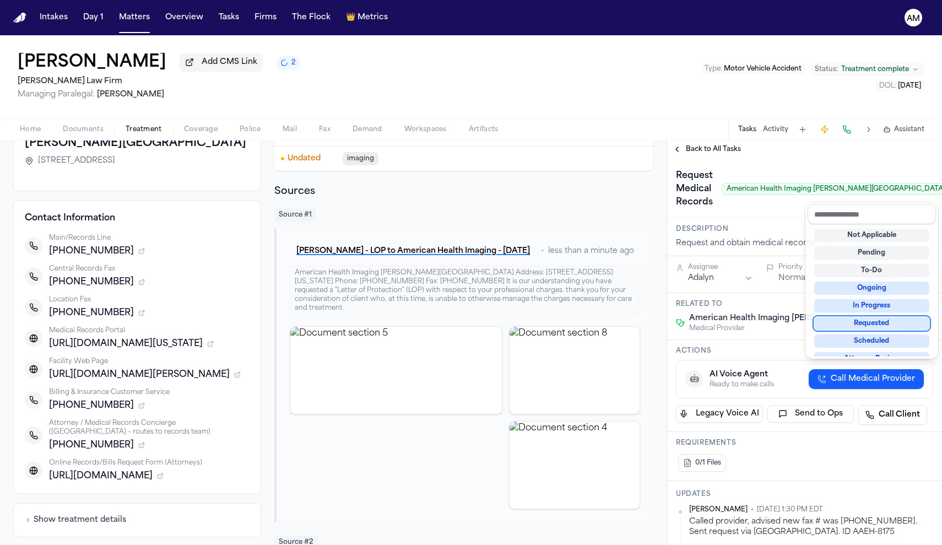
click at [882, 327] on div "Requested" at bounding box center [871, 323] width 115 height 13
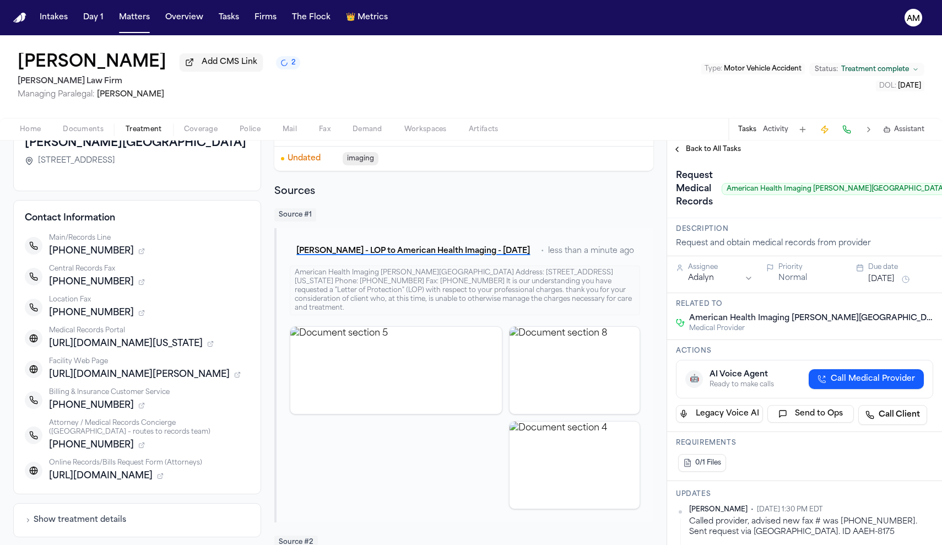
click at [894, 283] on button "[DATE]" at bounding box center [881, 279] width 26 height 11
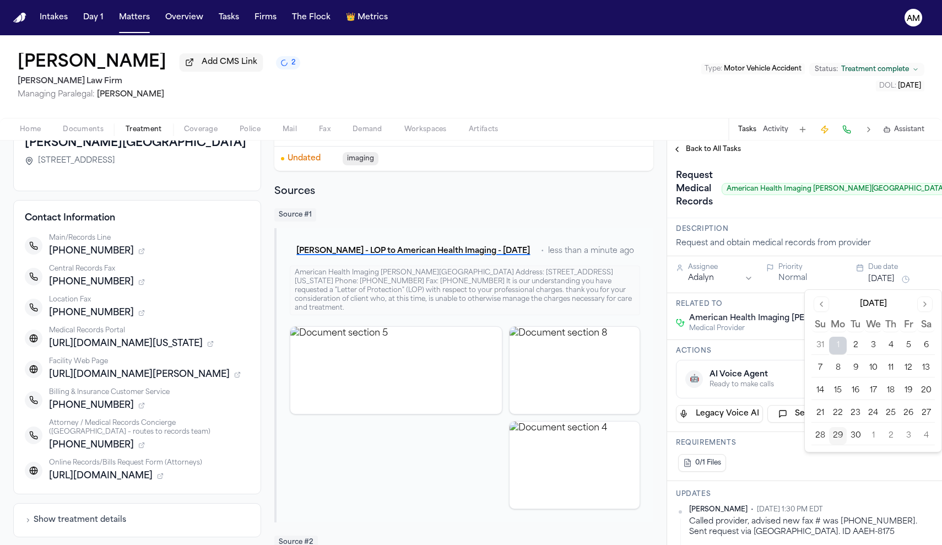
click at [914, 436] on button "3" at bounding box center [908, 436] width 18 height 18
click at [903, 469] on div "0/1 Files" at bounding box center [804, 463] width 257 height 22
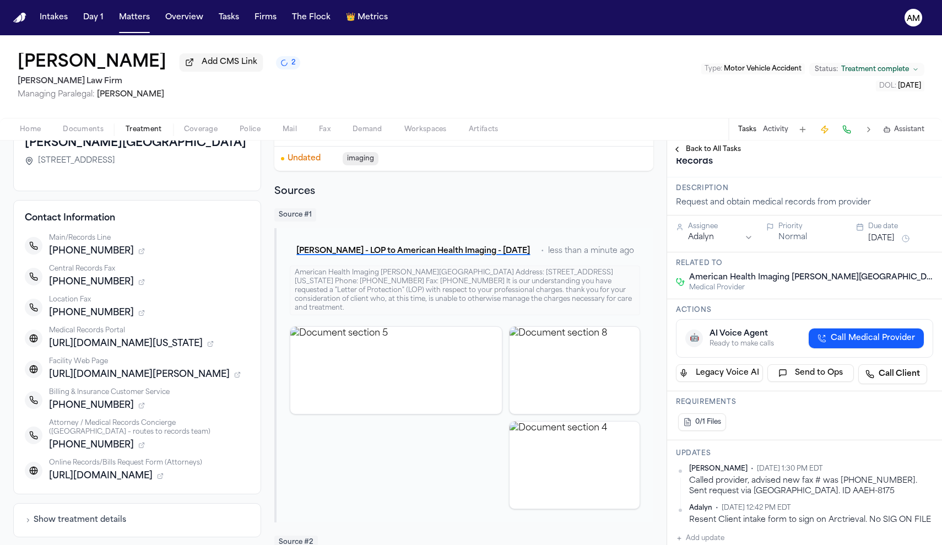
scroll to position [50, 0]
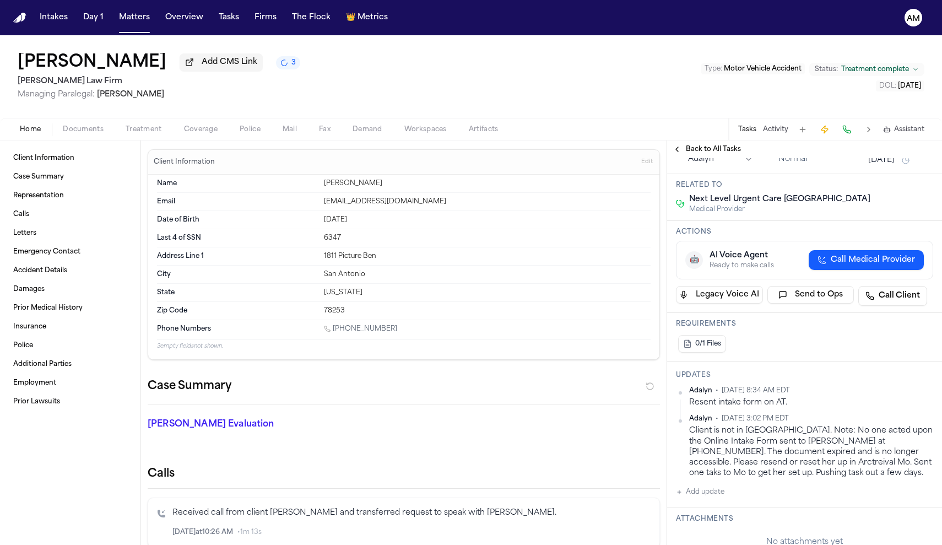
scroll to position [84, 0]
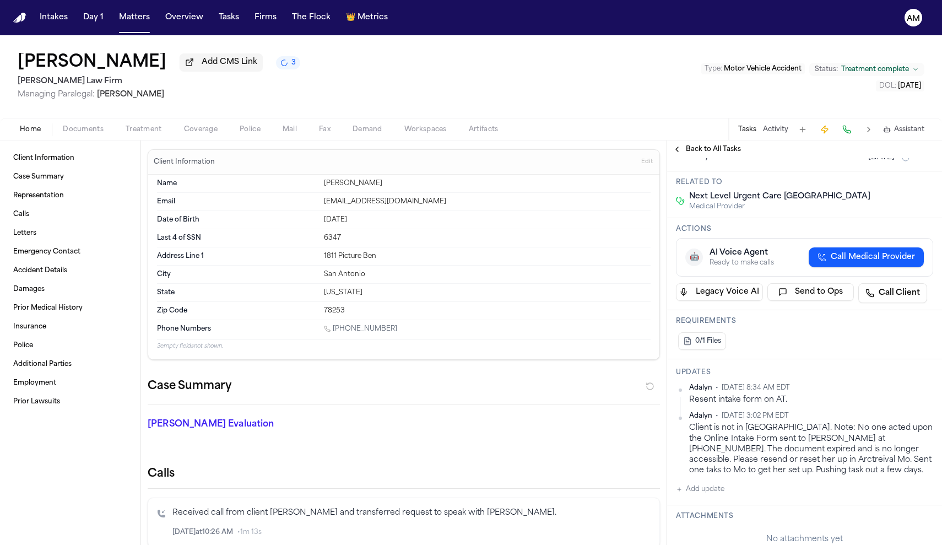
click at [701, 490] on button "Add update" at bounding box center [700, 488] width 48 height 13
click at [698, 520] on button "Private" at bounding box center [697, 524] width 9 height 9
click at [727, 500] on textarea "Add your update" at bounding box center [810, 498] width 235 height 22
type textarea "*"
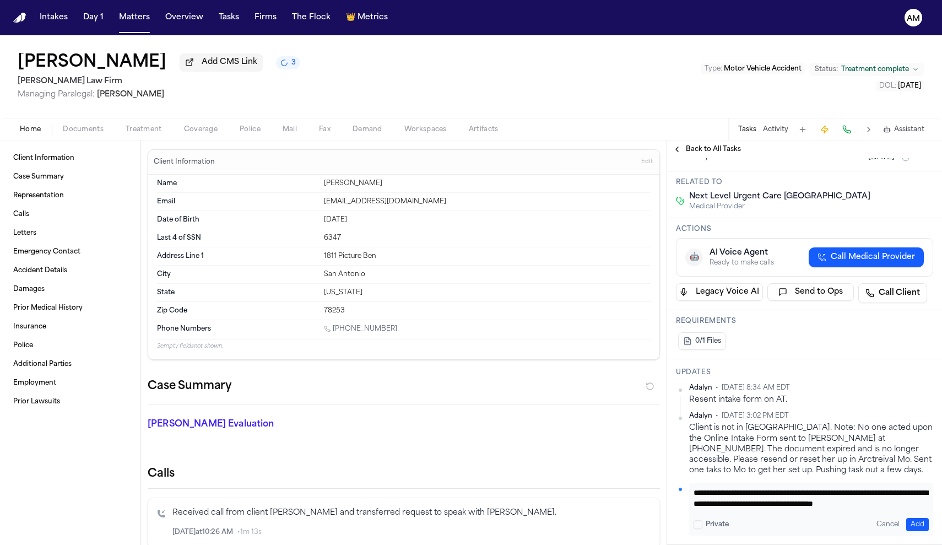
scroll to position [11, 0]
type textarea "**********"
click at [922, 523] on button "Add" at bounding box center [917, 524] width 23 height 13
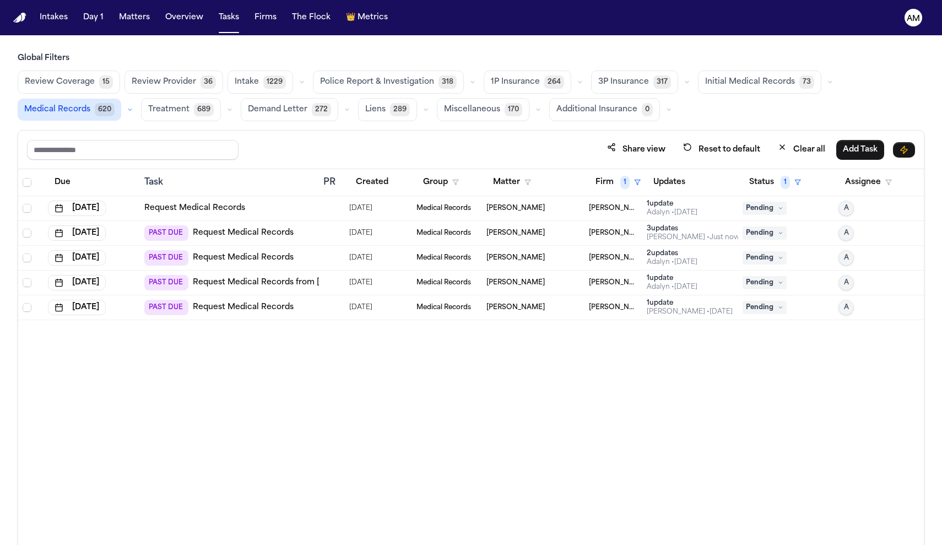
click at [237, 204] on link "Request Medical Records" at bounding box center [194, 208] width 101 height 11
click at [260, 262] on link "Request Medical Records" at bounding box center [243, 257] width 101 height 11
click at [259, 258] on link "Request Medical Records" at bounding box center [243, 257] width 101 height 11
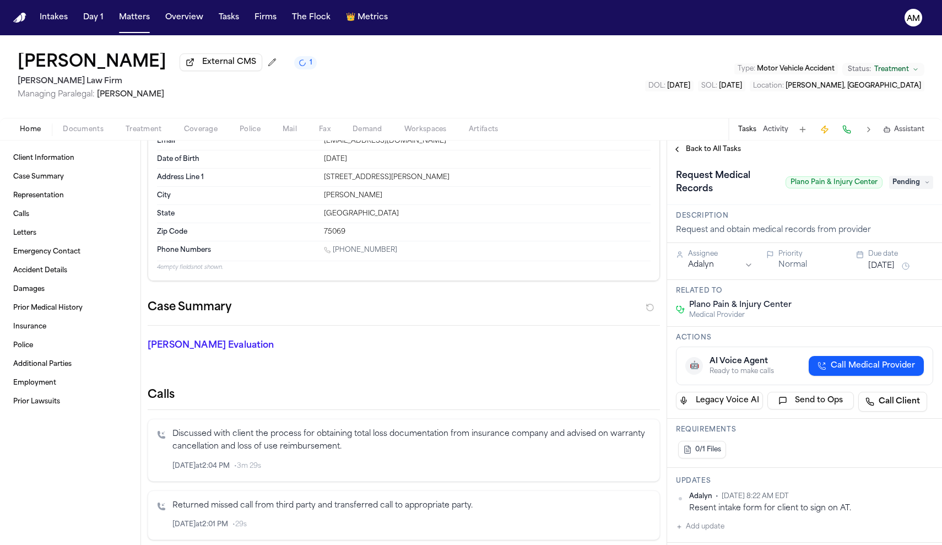
scroll to position [84, 0]
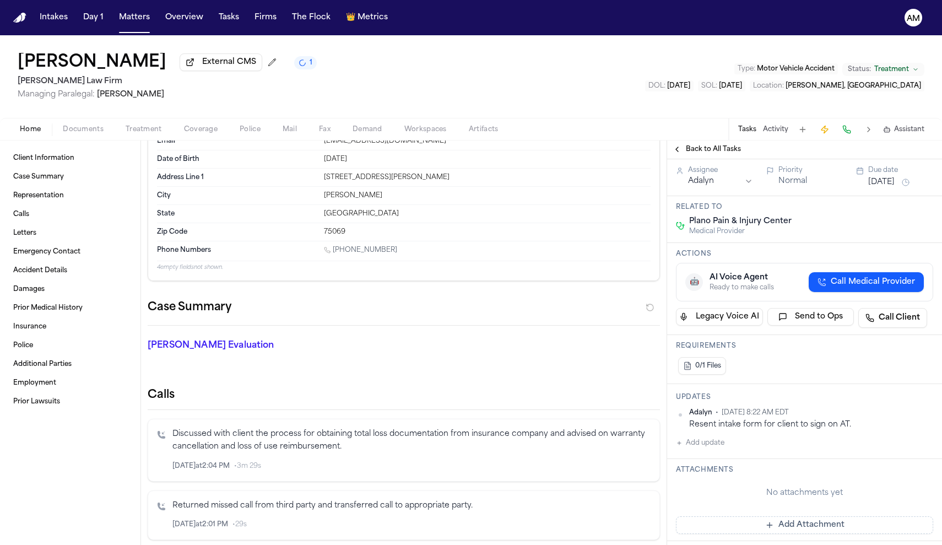
click at [722, 449] on button "Add update" at bounding box center [700, 442] width 48 height 13
click at [698, 478] on button "Private" at bounding box center [697, 478] width 9 height 9
click at [722, 460] on textarea "Add your update" at bounding box center [810, 452] width 235 height 22
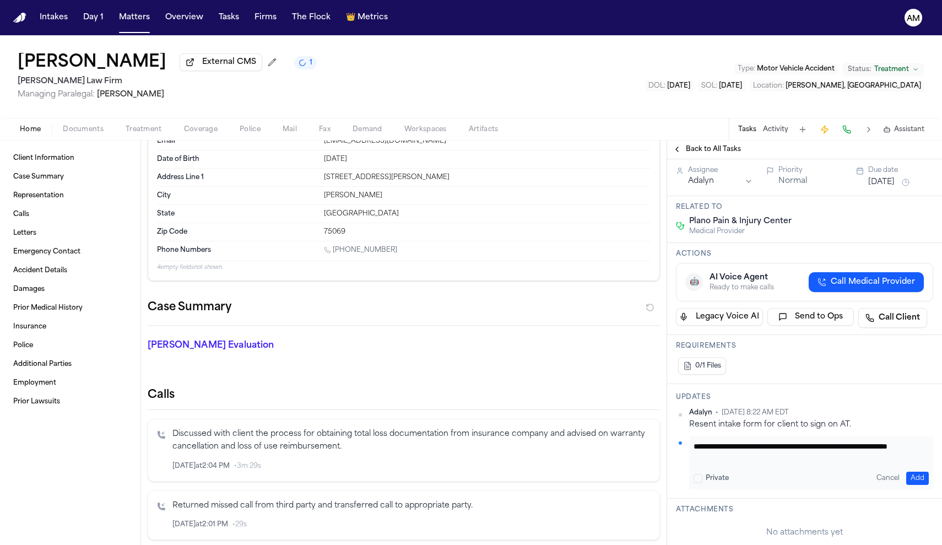
scroll to position [0, 0]
type textarea "**********"
click at [921, 480] on button "Add" at bounding box center [917, 477] width 23 height 13
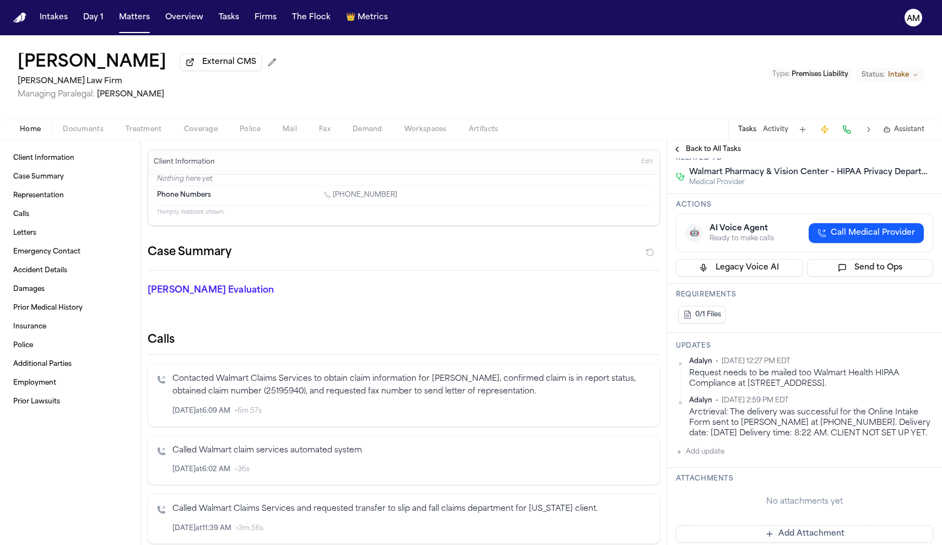
scroll to position [110, 0]
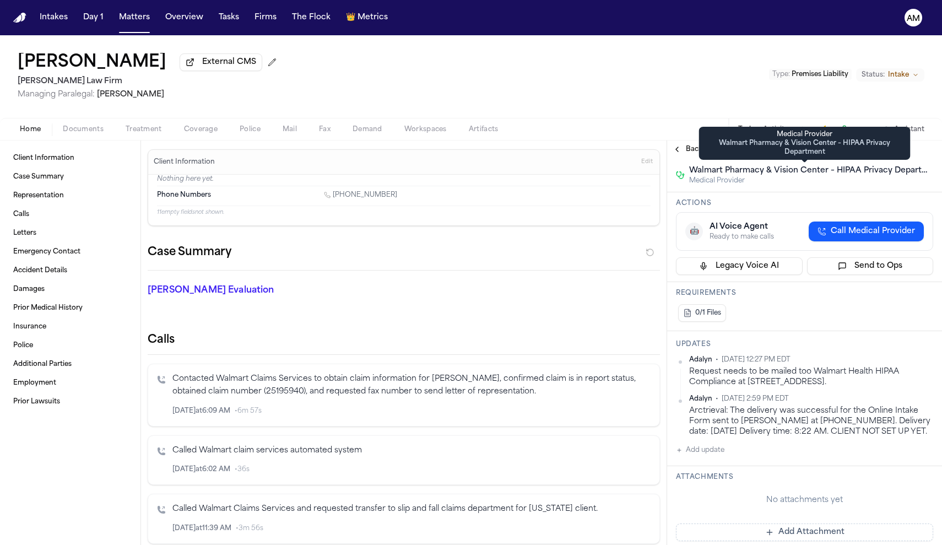
click at [685, 148] on button "Back to All Tasks" at bounding box center [706, 149] width 79 height 9
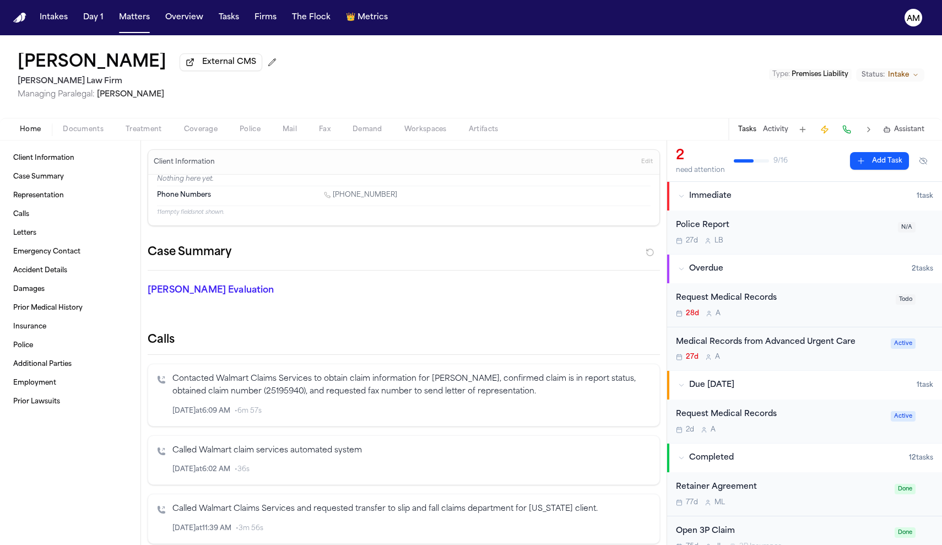
click at [752, 295] on div "Request Medical Records" at bounding box center [782, 298] width 213 height 13
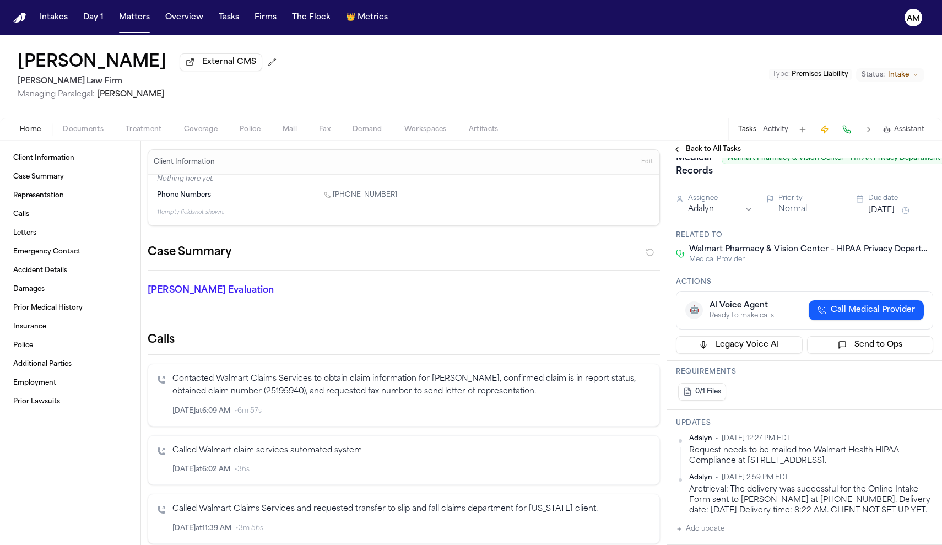
scroll to position [32, 0]
click at [683, 148] on button "Back to All Tasks" at bounding box center [706, 149] width 79 height 9
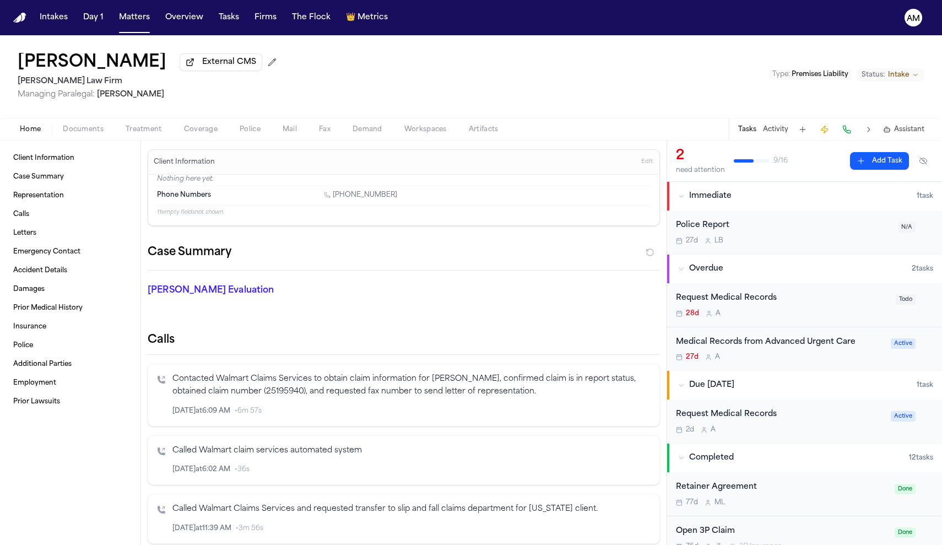
click at [729, 415] on div "Request Medical Records" at bounding box center [780, 414] width 208 height 13
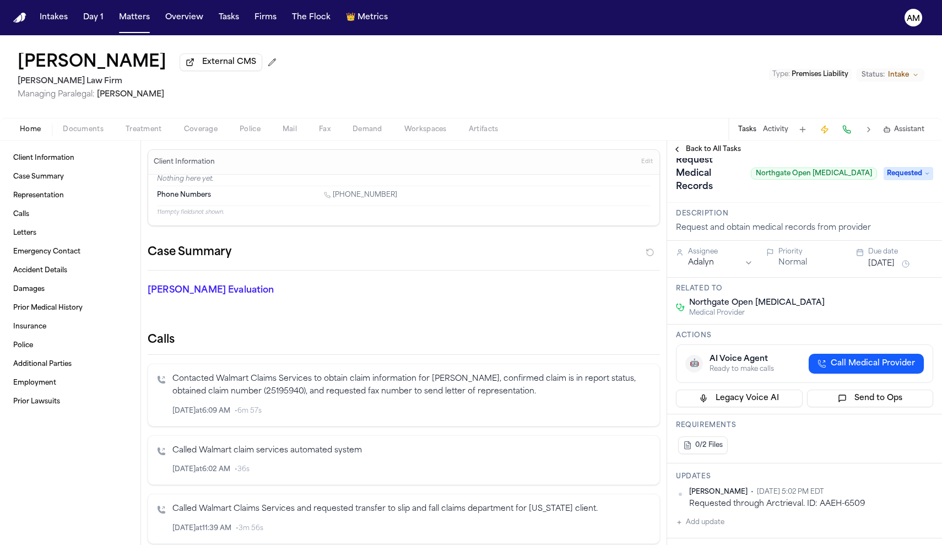
click at [39, 130] on span "Home" at bounding box center [30, 129] width 21 height 9
click at [67, 166] on link "Client Information" at bounding box center [70, 158] width 123 height 18
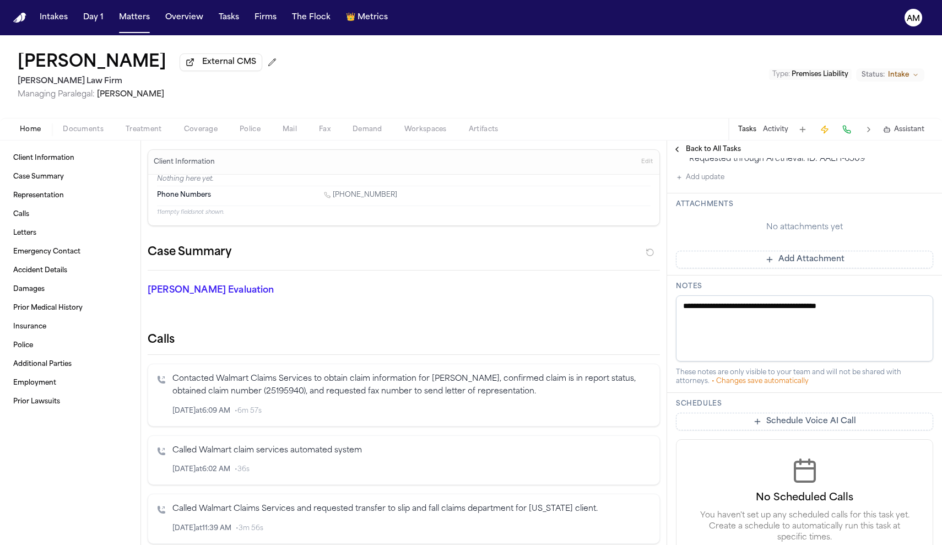
click at [101, 143] on div "Client Information Case Summary Representation Calls Letters Emergency Contact …" at bounding box center [70, 342] width 140 height 404
click at [99, 159] on link "Client Information" at bounding box center [70, 158] width 123 height 18
click at [105, 121] on div "Home Documents Treatment Coverage Police Mail Fax Demand Workspaces Artifacts T…" at bounding box center [471, 129] width 942 height 22
click at [99, 127] on span "Documents" at bounding box center [83, 129] width 41 height 9
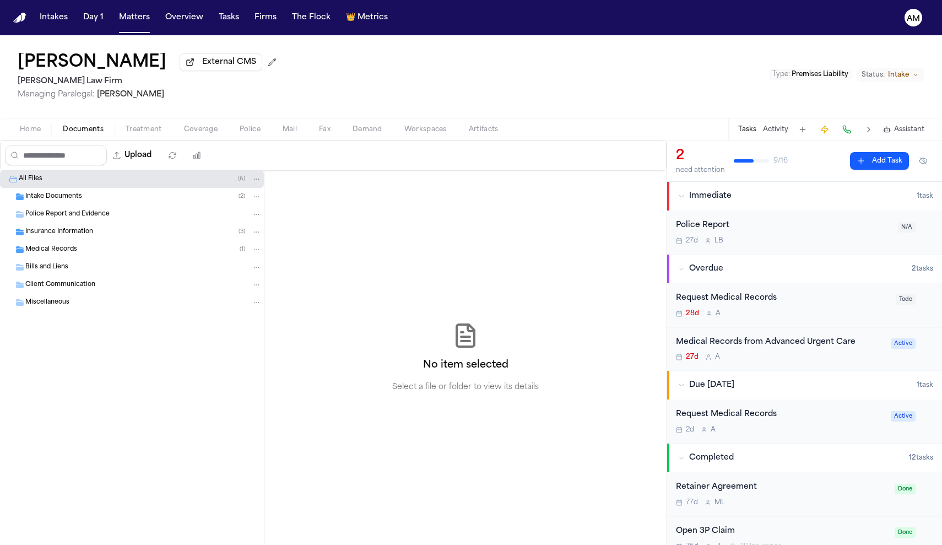
click at [150, 129] on span "Treatment" at bounding box center [144, 129] width 36 height 9
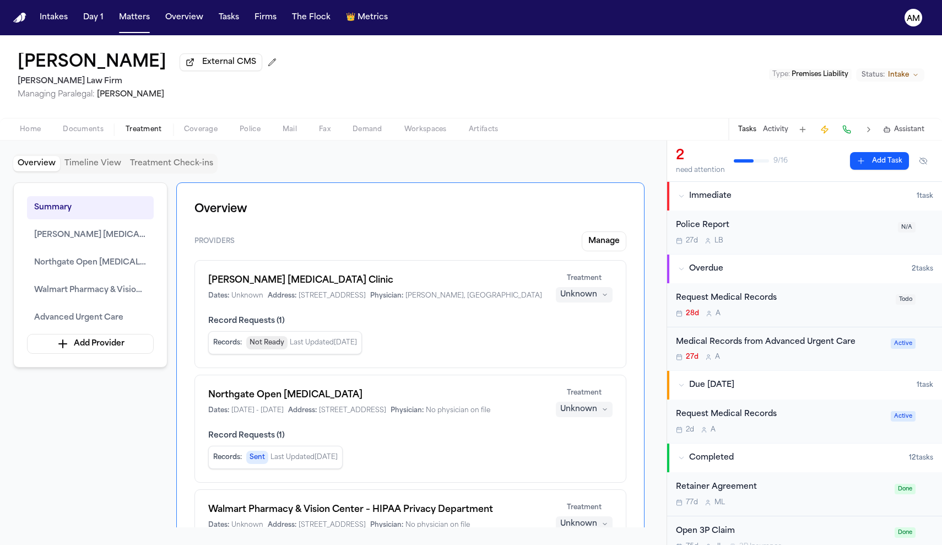
click at [28, 134] on span "Home" at bounding box center [30, 129] width 21 height 9
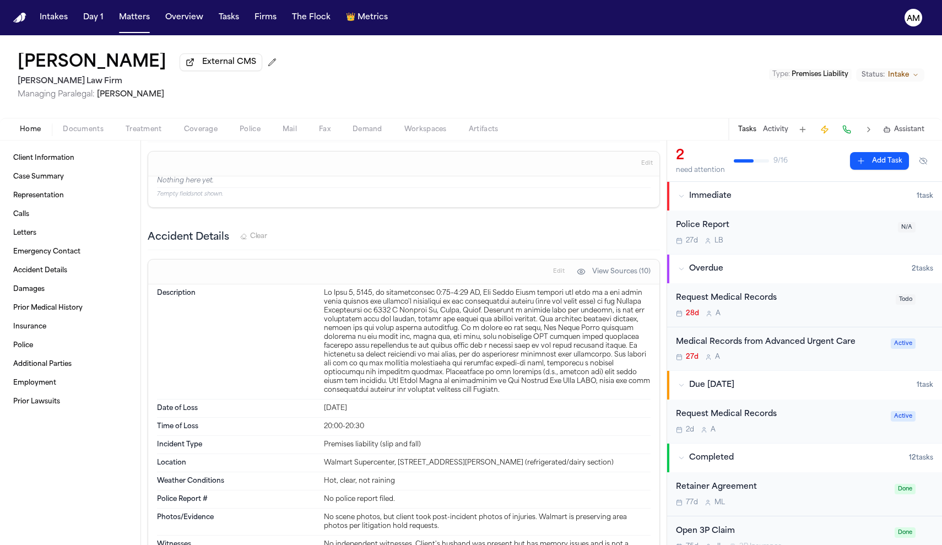
scroll to position [24, 0]
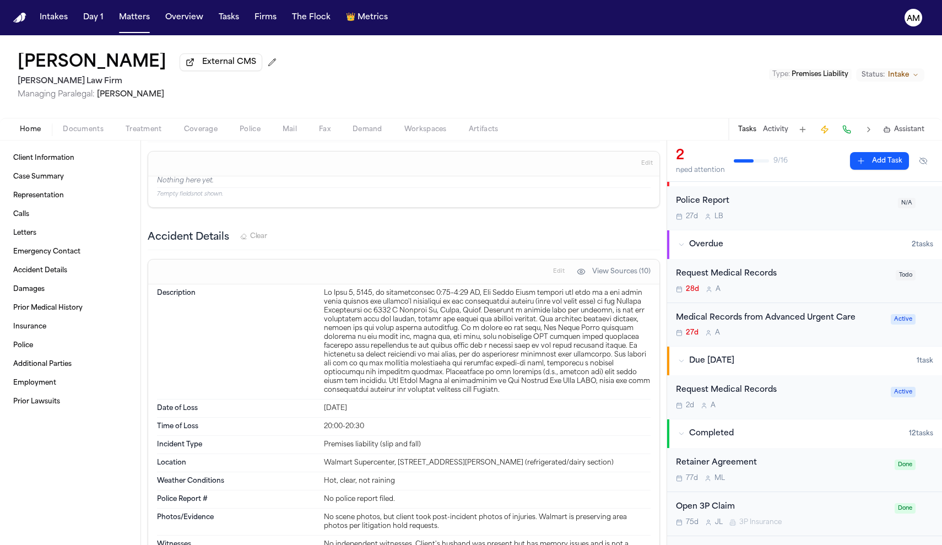
click at [761, 388] on div "Request Medical Records" at bounding box center [780, 390] width 208 height 13
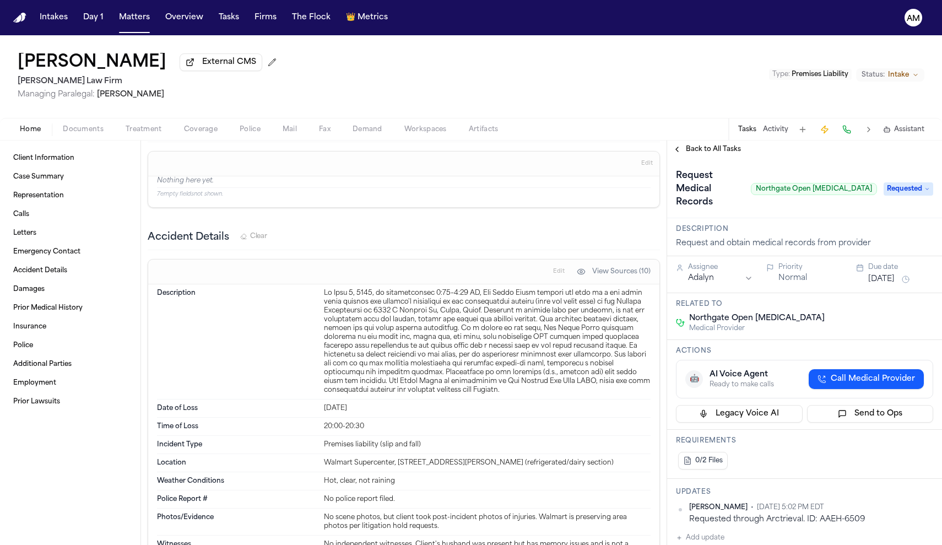
click at [717, 531] on button "Add update" at bounding box center [700, 537] width 48 height 13
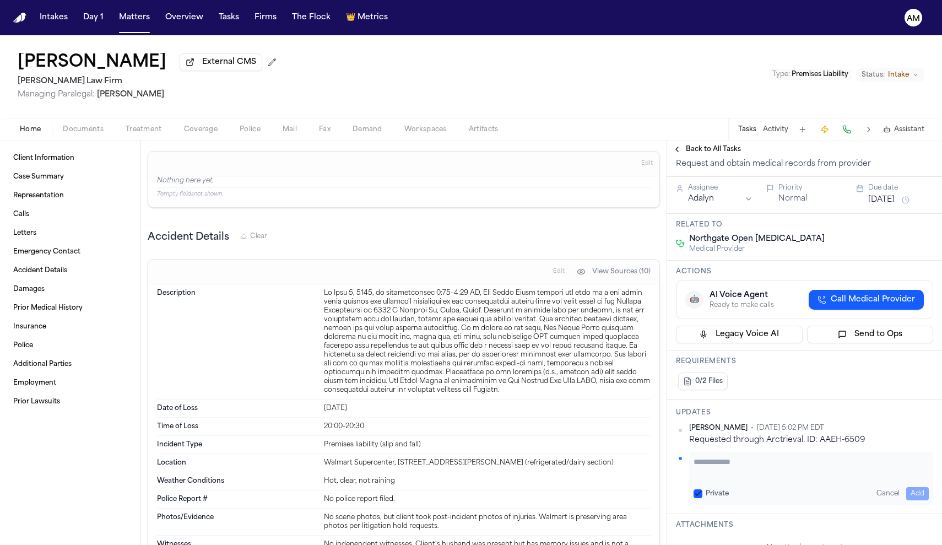
scroll to position [86, 0]
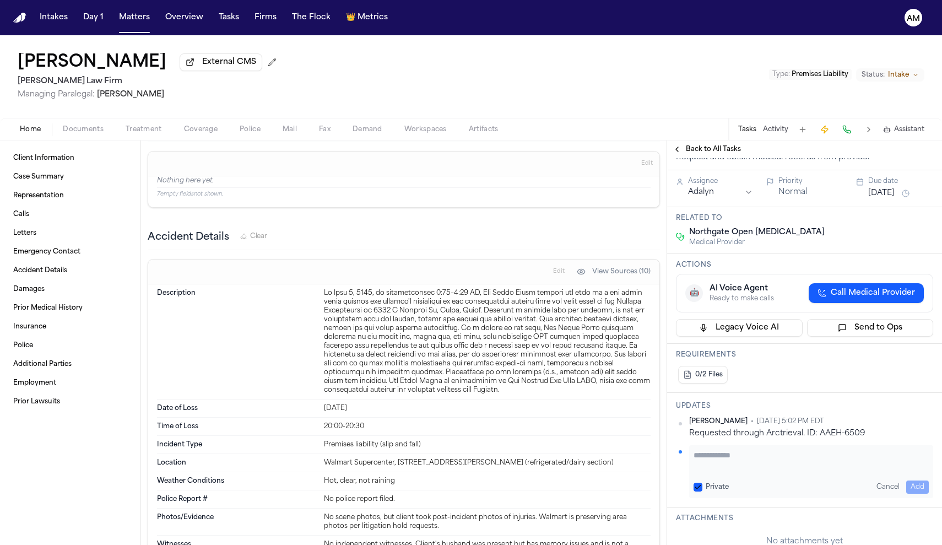
click at [709, 482] on label "Private" at bounding box center [717, 486] width 23 height 9
click at [702, 482] on button "Private" at bounding box center [697, 486] width 9 height 9
click at [715, 453] on textarea "Add your update" at bounding box center [810, 460] width 235 height 22
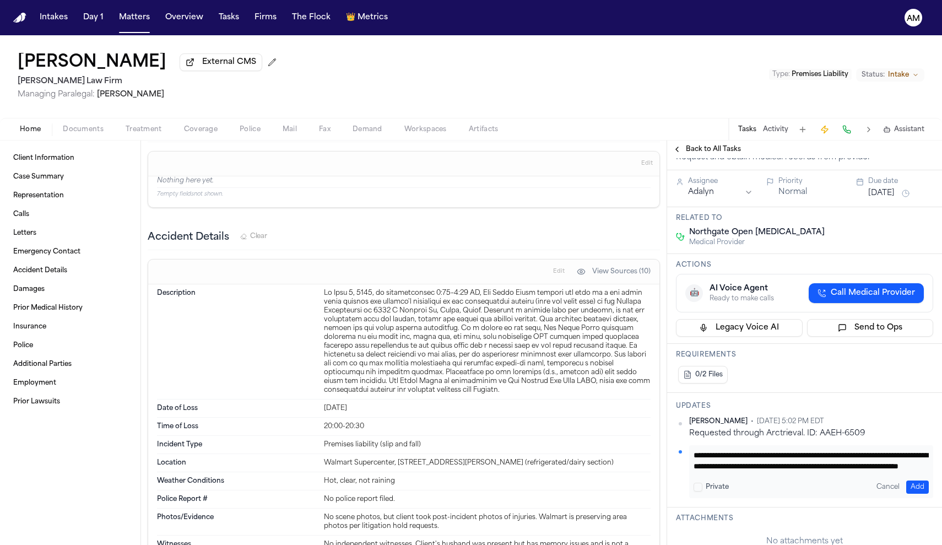
scroll to position [11, 0]
paste textarea "*******"
click at [842, 456] on textarea "**********" at bounding box center [810, 460] width 235 height 22
paste textarea "*********"
type textarea "**********"
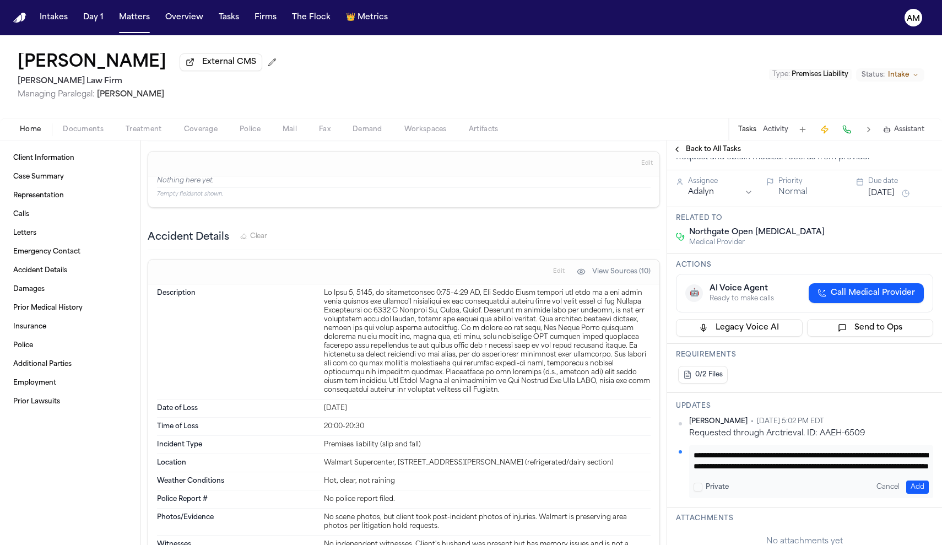
scroll to position [22, 0]
click at [920, 480] on button "Add" at bounding box center [917, 486] width 23 height 13
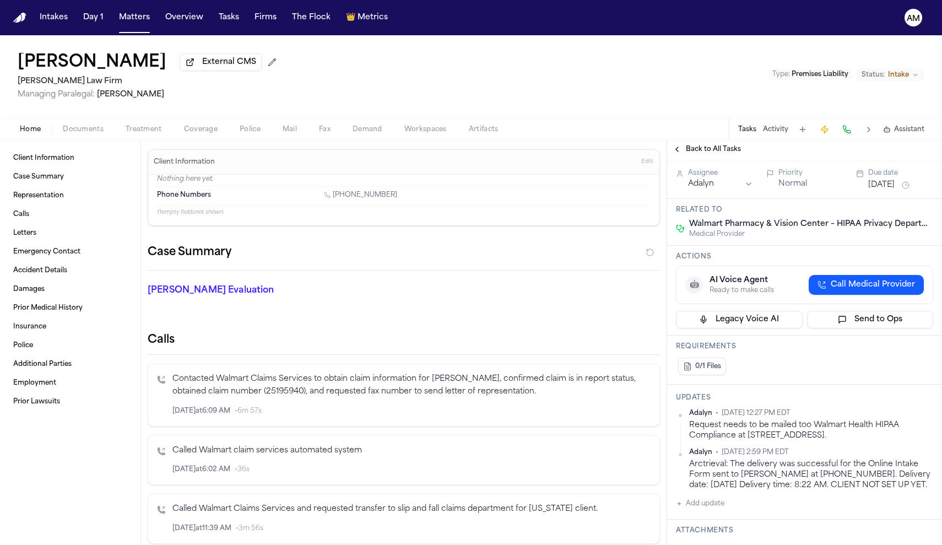
scroll to position [59, 0]
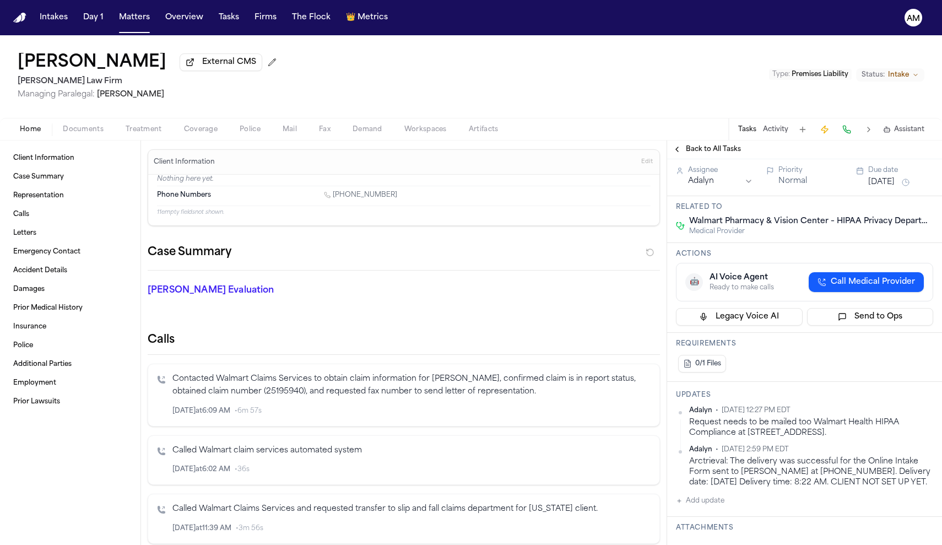
drag, startPoint x: 815, startPoint y: 426, endPoint x: 739, endPoint y: 439, distance: 77.6
click at [739, 438] on div "Request needs to be mailed too Walmart Health HIPAA Compliance at [STREET_ADDRE…" at bounding box center [811, 427] width 244 height 21
drag, startPoint x: 816, startPoint y: 426, endPoint x: 737, endPoint y: 437, distance: 80.1
copy div "Walmart Health HIPAA Compliance"
drag, startPoint x: 747, startPoint y: 437, endPoint x: 811, endPoint y: 437, distance: 64.4
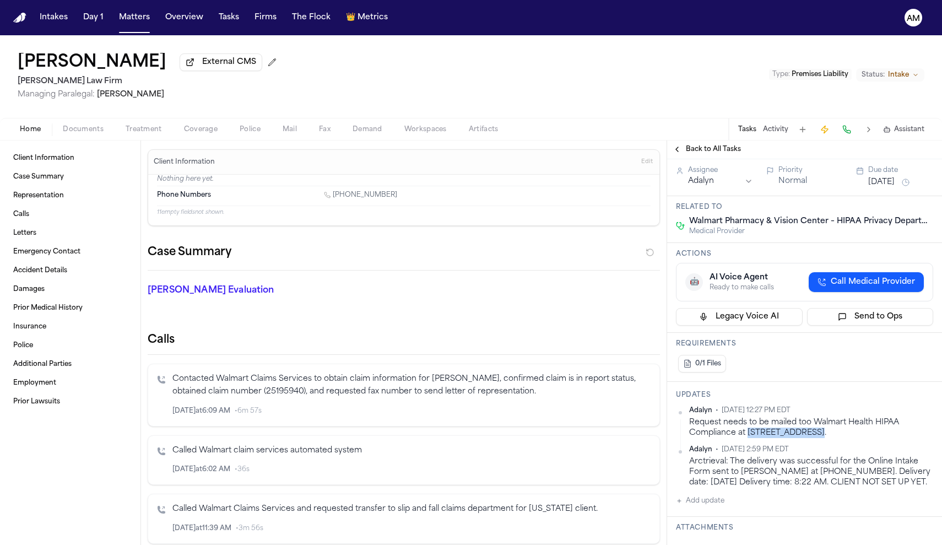
click at [811, 437] on div "Request needs to be mailed too Walmart Health HIPAA Compliance at [STREET_ADDRE…" at bounding box center [811, 427] width 244 height 21
copy div "[STREET_ADDRESS]"
drag, startPoint x: 816, startPoint y: 433, endPoint x: 871, endPoint y: 439, distance: 55.4
click at [865, 438] on div "Request needs to be mailed too Walmart Health HIPAA Compliance at [STREET_ADDRE…" at bounding box center [811, 427] width 244 height 21
drag, startPoint x: 871, startPoint y: 436, endPoint x: 816, endPoint y: 435, distance: 54.5
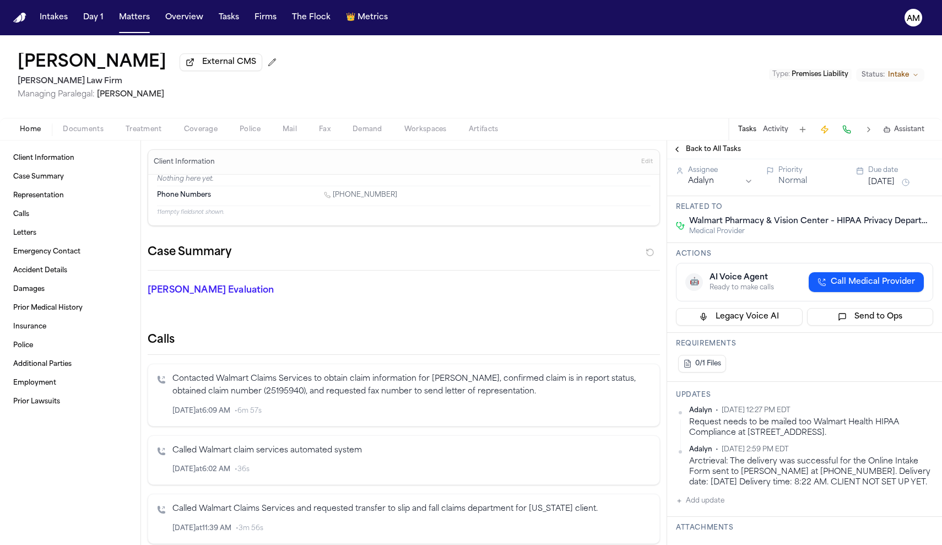
click at [816, 435] on div "Request needs to be mailed too Walmart Health HIPAA Compliance at [STREET_ADDRE…" at bounding box center [811, 427] width 244 height 21
drag, startPoint x: 817, startPoint y: 436, endPoint x: 872, endPoint y: 435, distance: 55.6
copy div "Mailstop 0230,"
click at [881, 437] on div "Request needs to be mailed too Walmart Health HIPAA Compliance at [STREET_ADDRE…" at bounding box center [811, 427] width 244 height 21
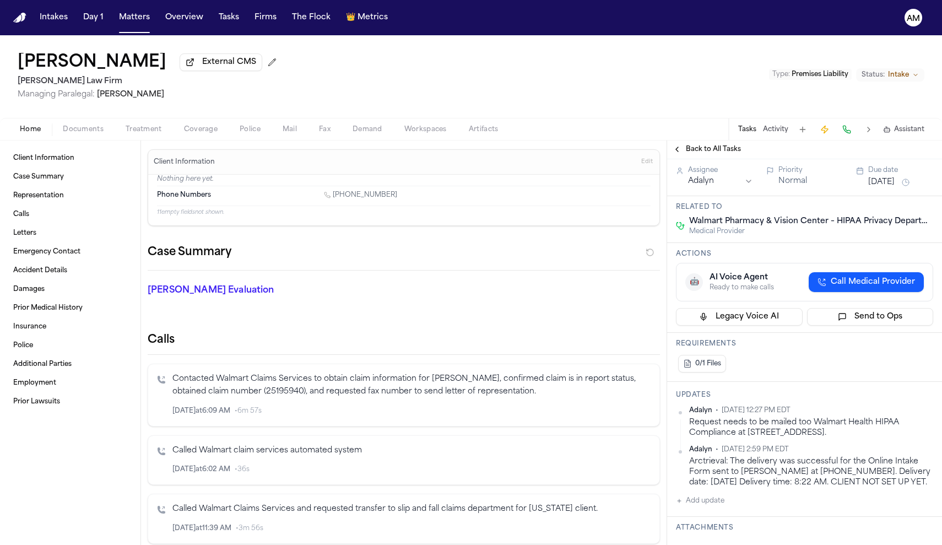
drag, startPoint x: 876, startPoint y: 435, endPoint x: 916, endPoint y: 438, distance: 40.3
click at [916, 438] on div "Request needs to be mailed too Walmart Health HIPAA Compliance at [STREET_ADDRE…" at bounding box center [811, 427] width 244 height 21
copy div "[GEOGRAPHIC_DATA]"
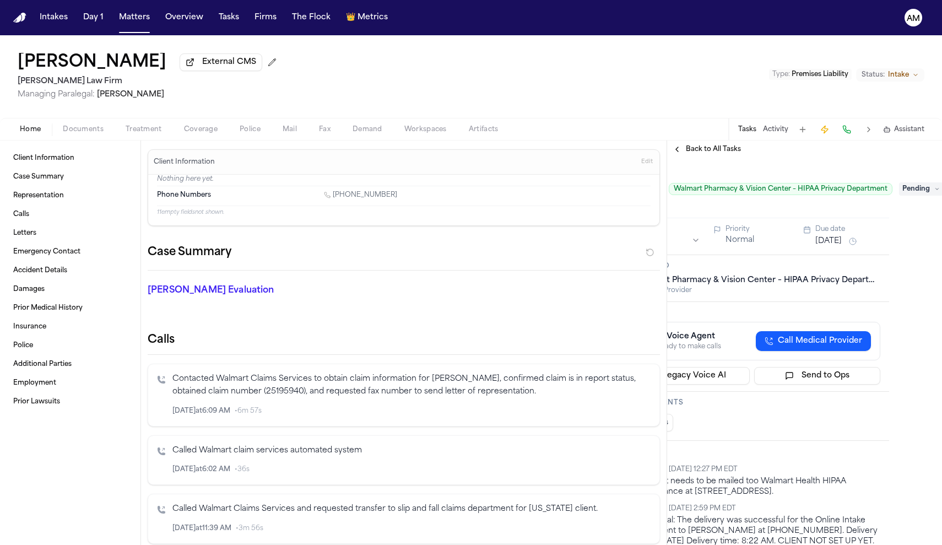
scroll to position [0, 52]
click at [918, 196] on span "Pending" at bounding box center [921, 188] width 44 height 13
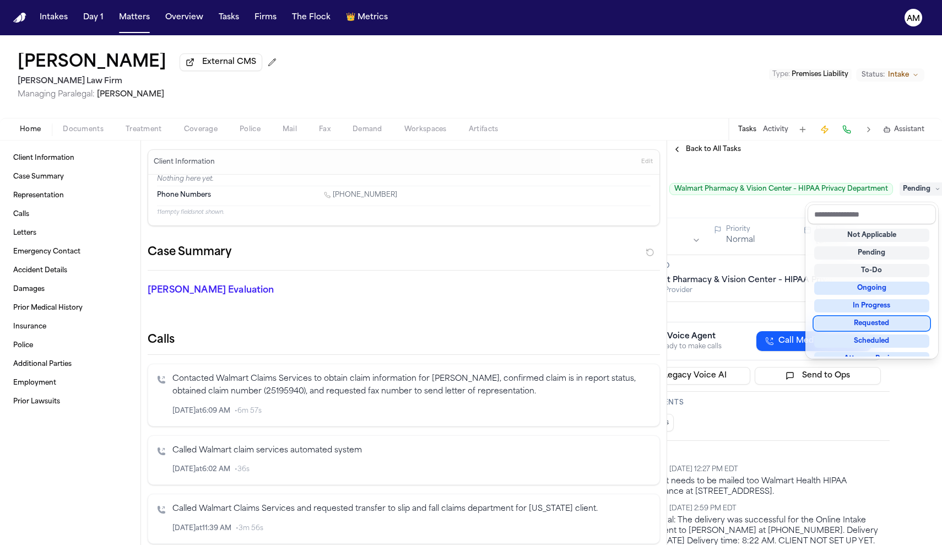
click at [871, 330] on div "Not Applicable Pending To-Do Ongoing In Progress Requested Scheduled Attorney R…" at bounding box center [871, 290] width 128 height 132
click at [871, 326] on div "Requested" at bounding box center [871, 323] width 115 height 13
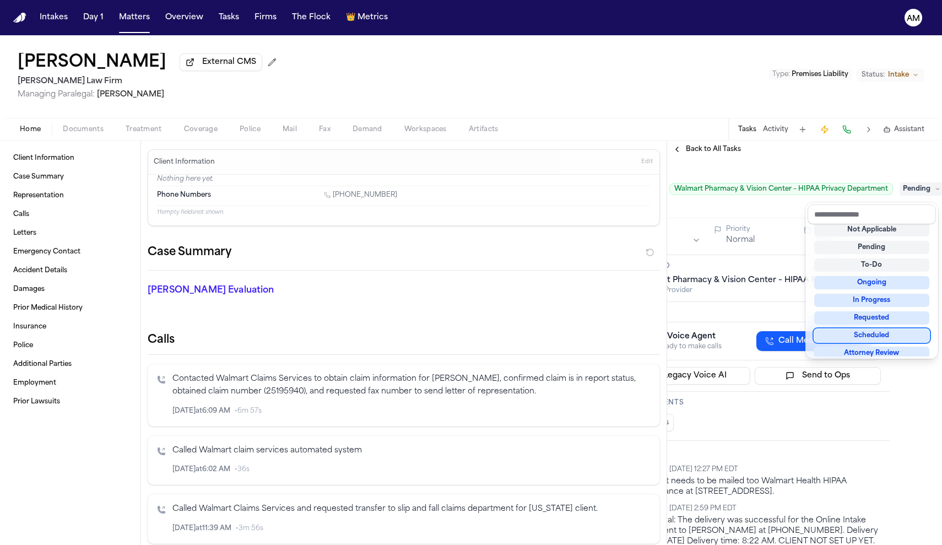
scroll to position [7, 0]
click at [883, 319] on div "Requested" at bounding box center [871, 316] width 115 height 13
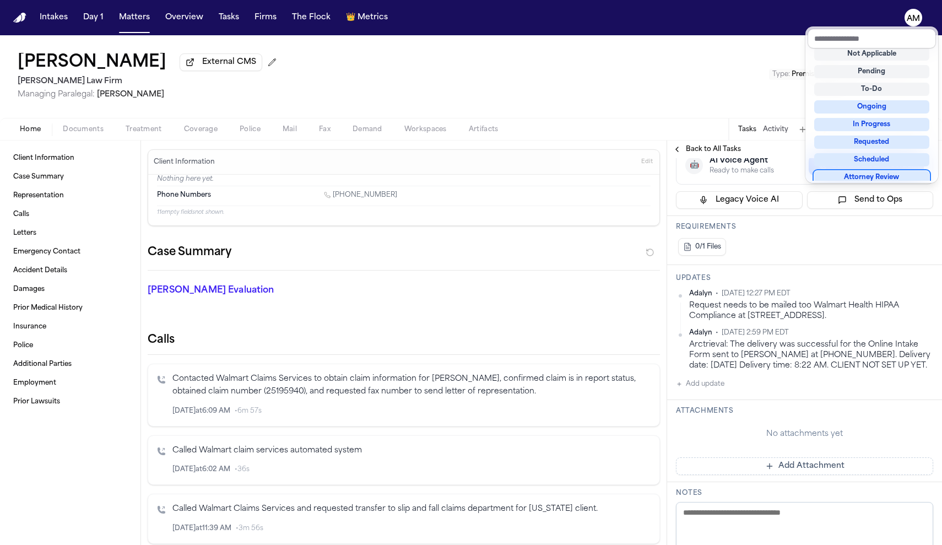
scroll to position [176, 0]
click at [714, 406] on div "Request Medical Records Walmart Pharmacy & Vision Center – HIPAA Privacy Depart…" at bounding box center [804, 399] width 275 height 834
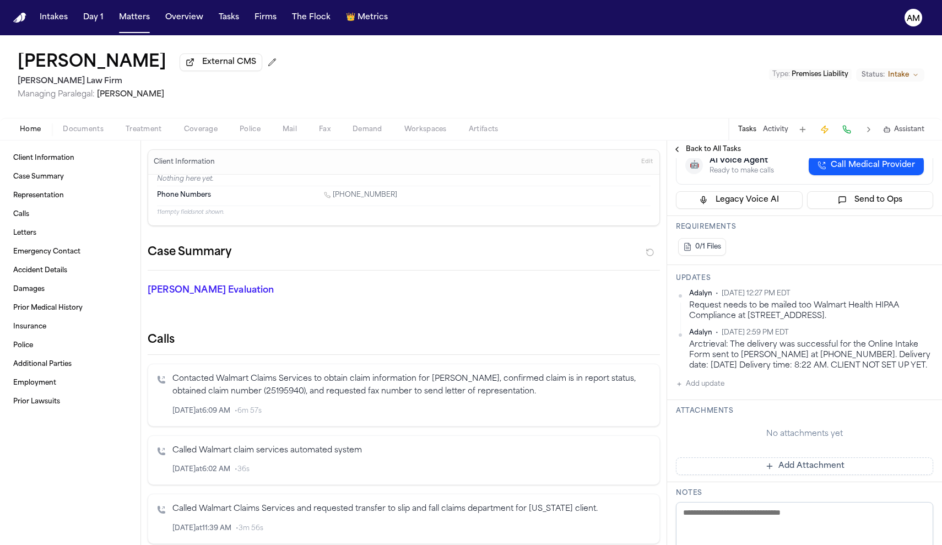
click at [711, 391] on button "Add update" at bounding box center [700, 383] width 48 height 13
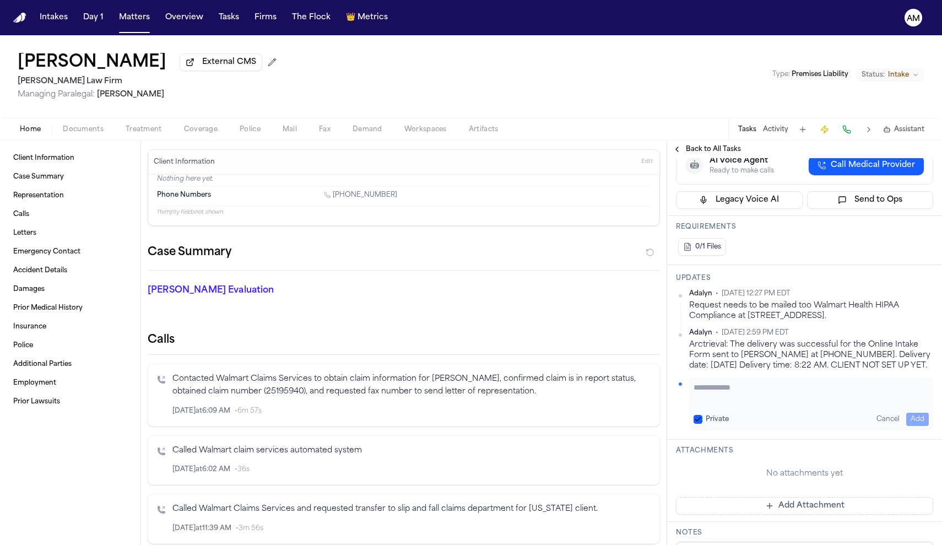
click at [703, 424] on div "Private" at bounding box center [710, 419] width 35 height 9
click at [702, 424] on button "Private" at bounding box center [697, 419] width 9 height 9
click at [725, 404] on textarea "Add your update" at bounding box center [810, 393] width 235 height 22
type textarea "**********"
click at [920, 426] on button "Add" at bounding box center [917, 419] width 23 height 13
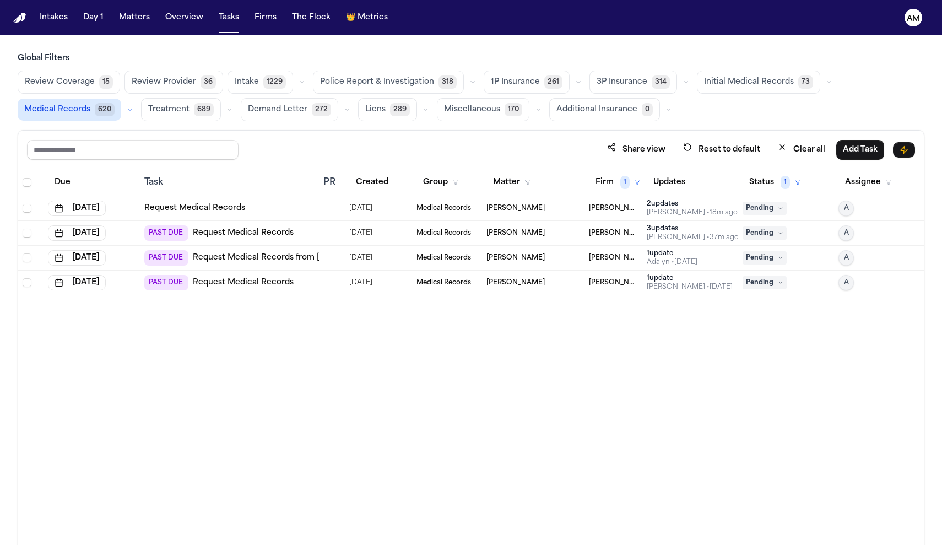
click at [528, 209] on span "[PERSON_NAME]" at bounding box center [515, 208] width 58 height 9
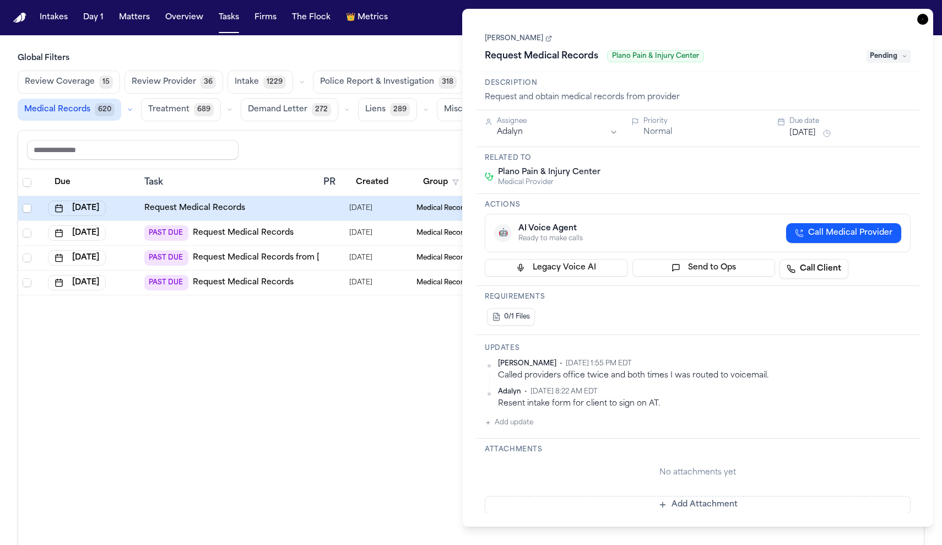
click at [387, 400] on div "Due Task PR Created Group Matter Firm 1 Updates Status 1 Assignee [DATE] Reques…" at bounding box center [471, 381] width 906 height 424
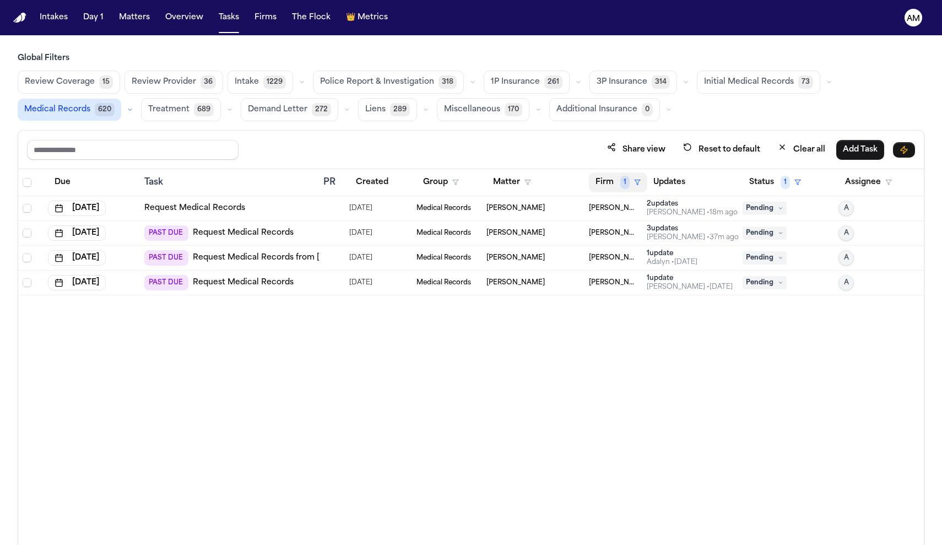
click at [620, 186] on button "Firm 1" at bounding box center [618, 182] width 58 height 20
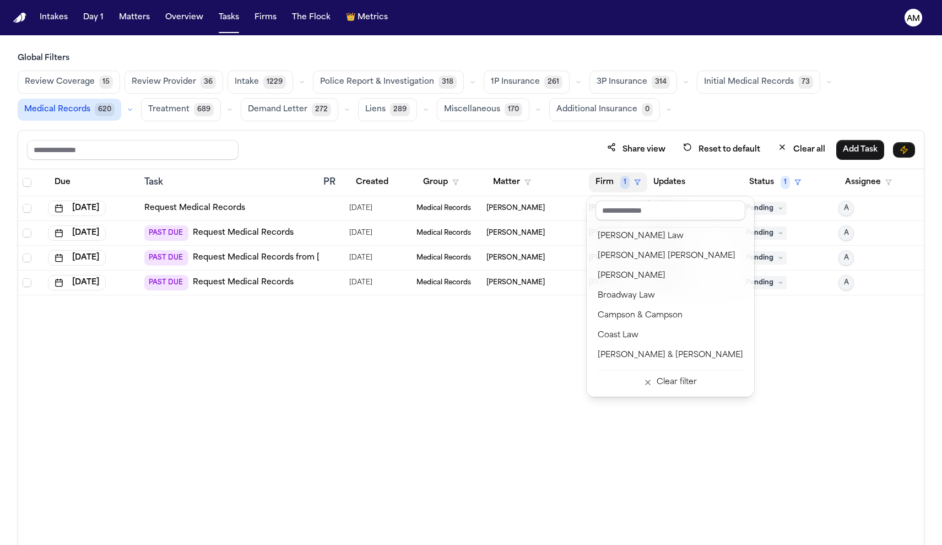
scroll to position [128, 0]
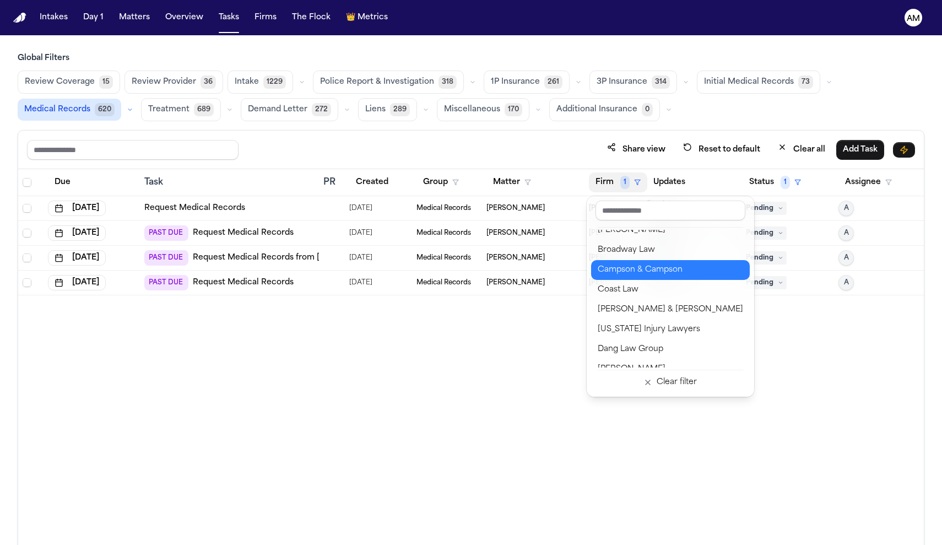
click at [645, 270] on div "Campson & Campson" at bounding box center [670, 269] width 145 height 13
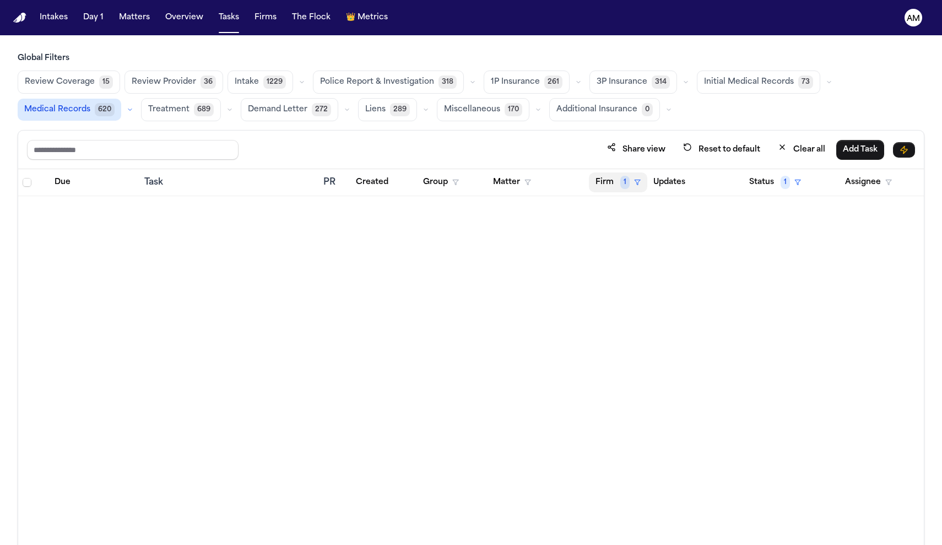
click at [624, 178] on span "1" at bounding box center [624, 182] width 9 height 13
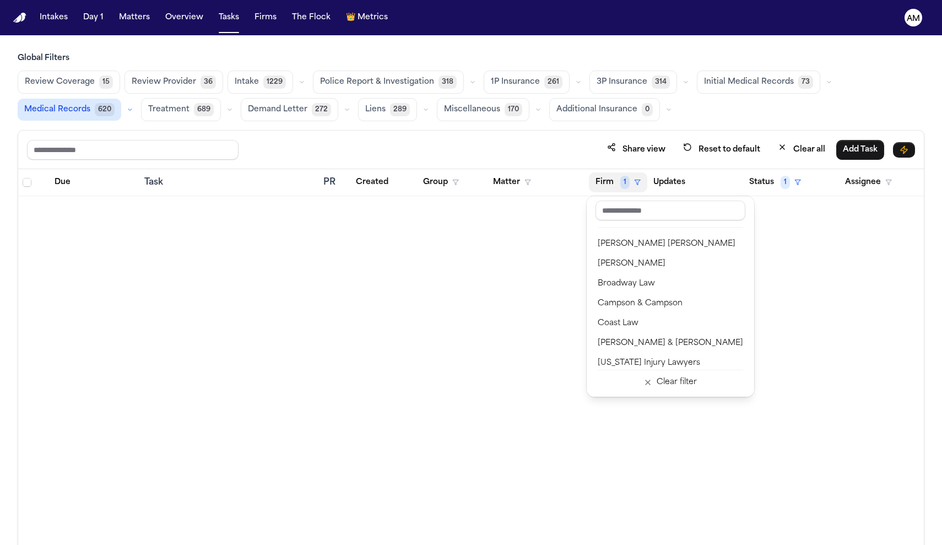
scroll to position [96, 0]
click at [644, 393] on div "[PERSON_NAME] Law Ballin Law [PERSON_NAME] & [PERSON_NAME] Law [PERSON_NAME] [P…" at bounding box center [670, 296] width 167 height 200
click at [657, 380] on div "Clear filter" at bounding box center [677, 382] width 40 height 13
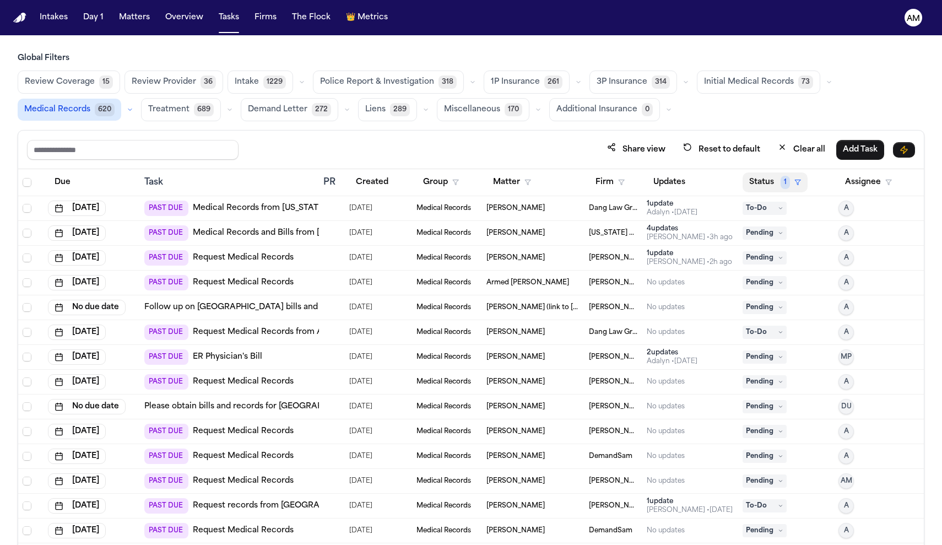
click at [781, 177] on span "1" at bounding box center [784, 182] width 9 height 13
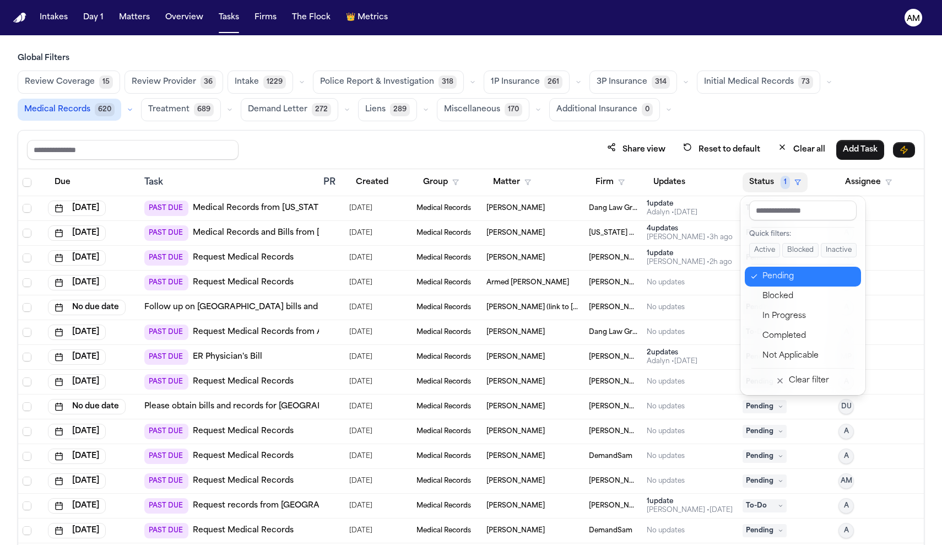
click at [772, 270] on div "Pending" at bounding box center [808, 276] width 92 height 13
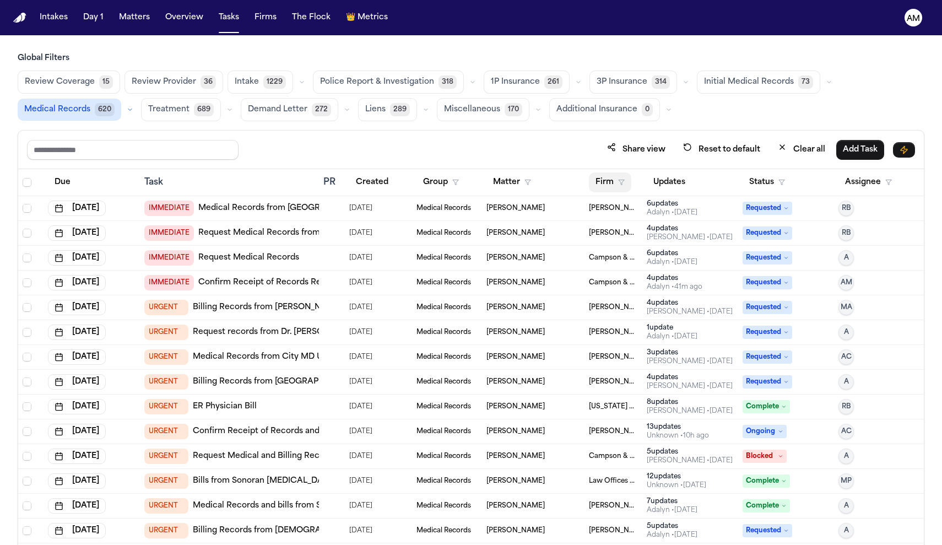
click at [620, 177] on button "Firm" at bounding box center [610, 182] width 42 height 20
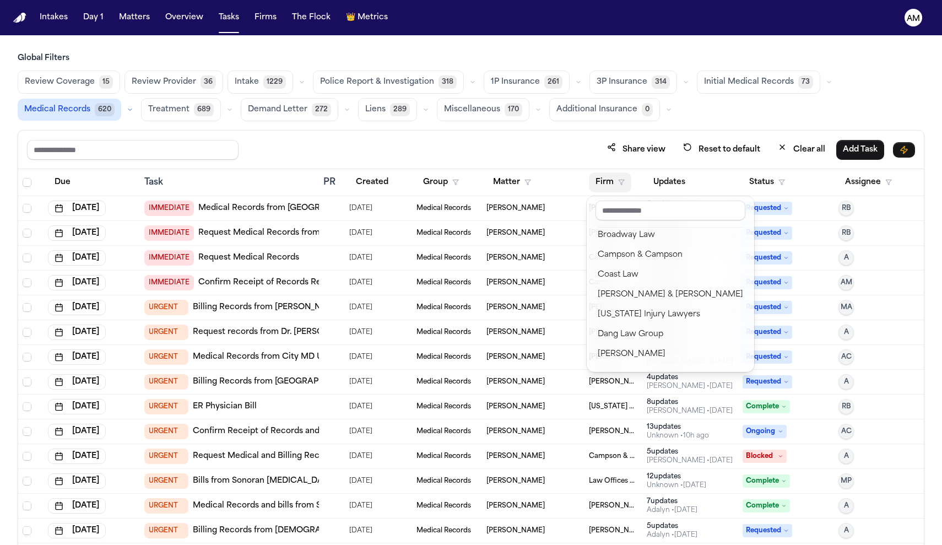
scroll to position [146, 0]
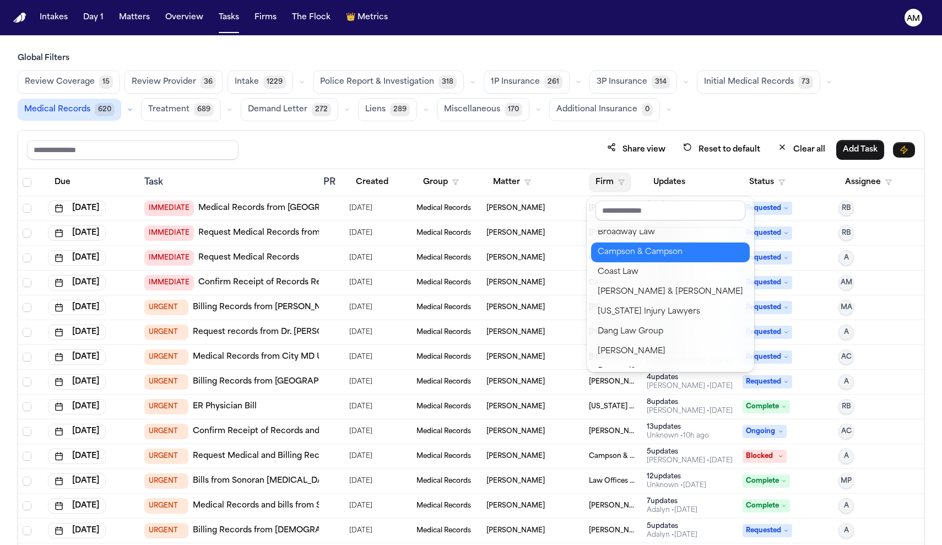
click at [647, 251] on div "Campson & Campson" at bounding box center [670, 252] width 145 height 13
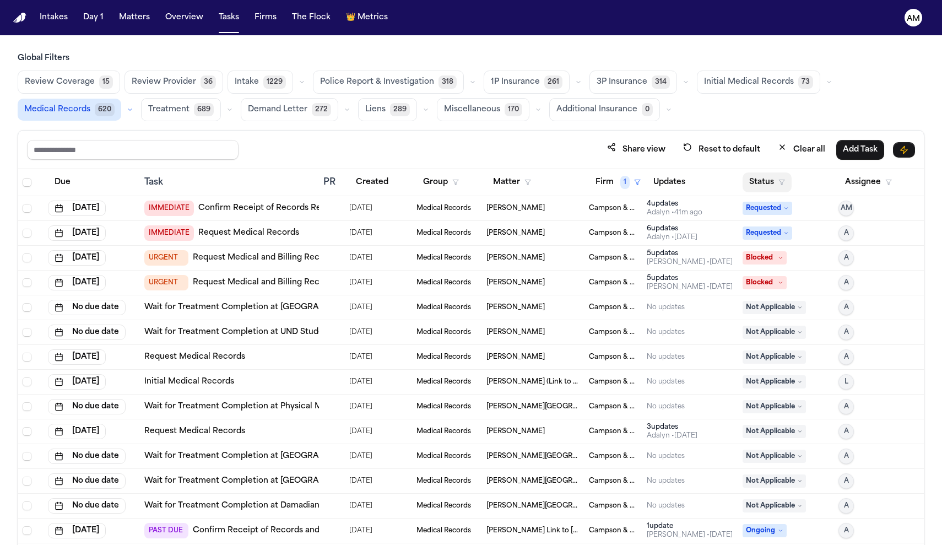
click at [780, 180] on icon "button" at bounding box center [781, 182] width 7 height 7
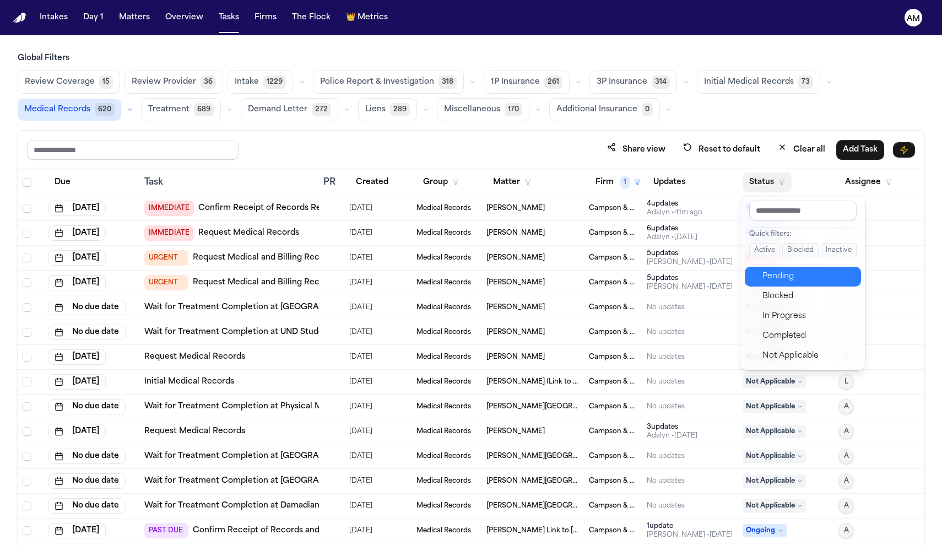
click at [772, 283] on div "Pending" at bounding box center [808, 276] width 92 height 13
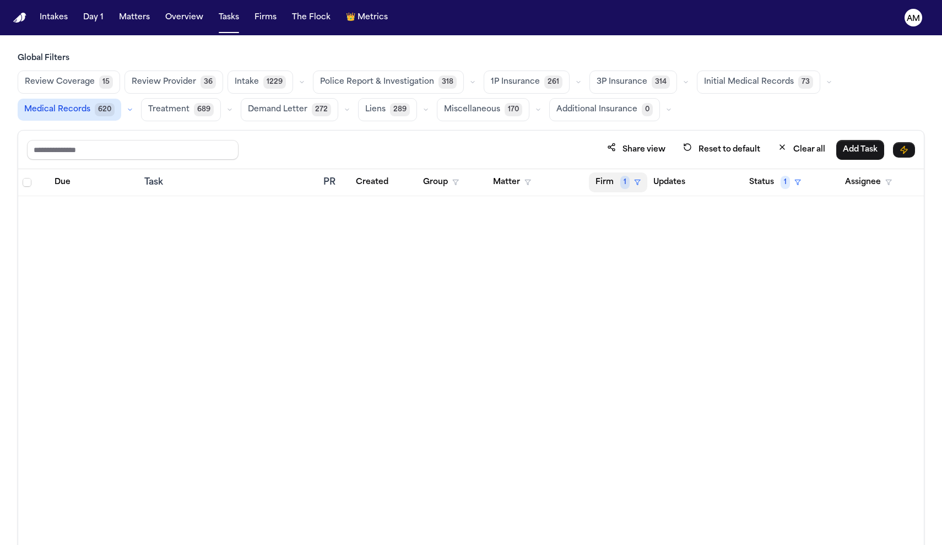
click at [638, 182] on icon "button" at bounding box center [637, 182] width 7 height 7
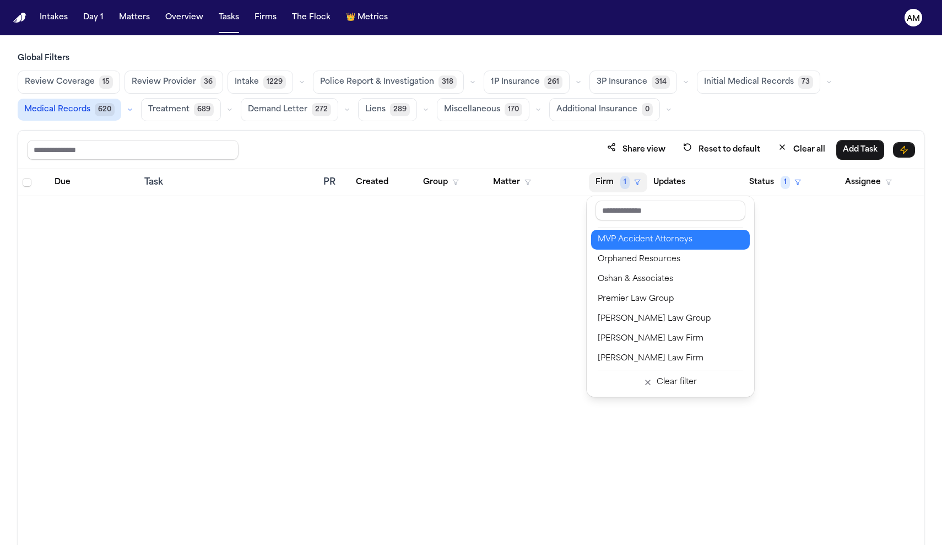
scroll to position [1009, 0]
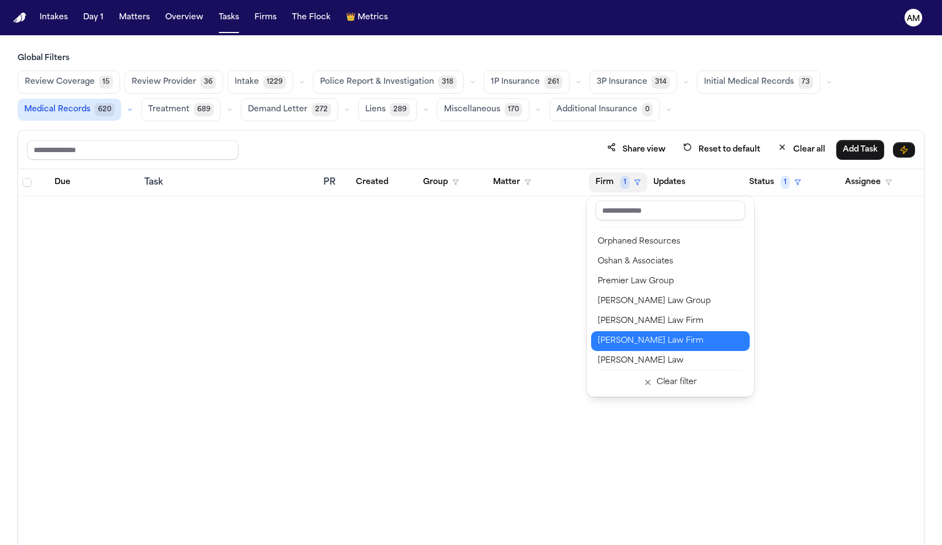
click at [649, 349] on button "[PERSON_NAME] Law Firm" at bounding box center [670, 341] width 159 height 20
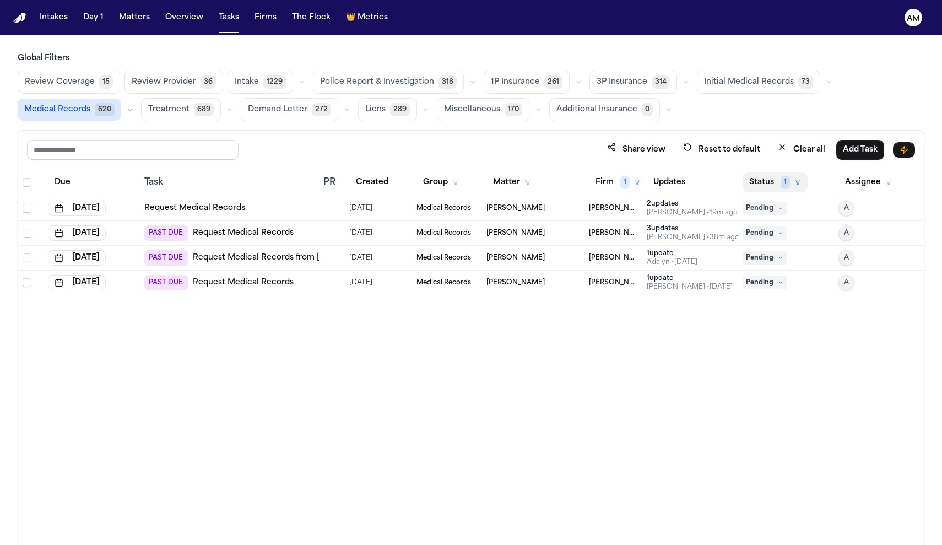
click at [790, 180] on button "Status 1" at bounding box center [774, 182] width 65 height 20
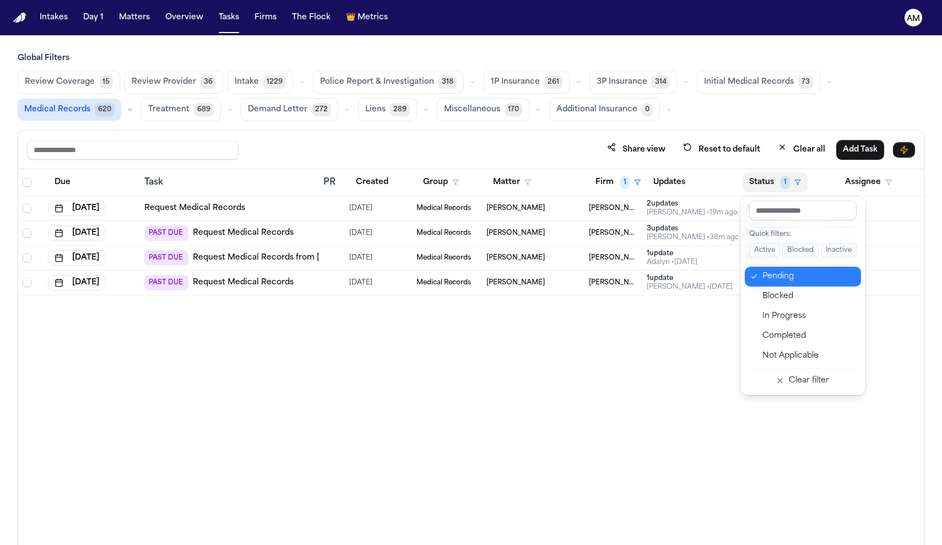
click at [784, 272] on div "Pending" at bounding box center [808, 276] width 92 height 13
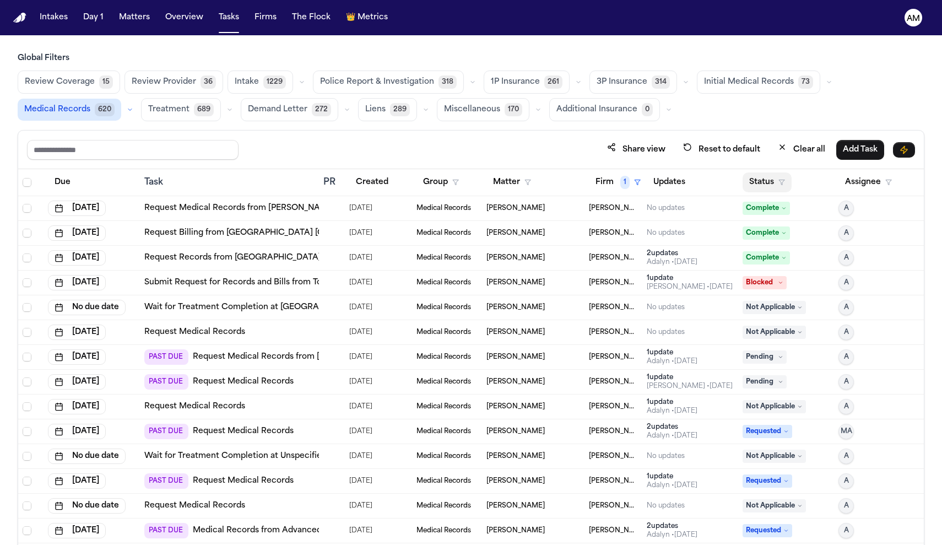
click at [764, 178] on button "Status" at bounding box center [766, 182] width 49 height 20
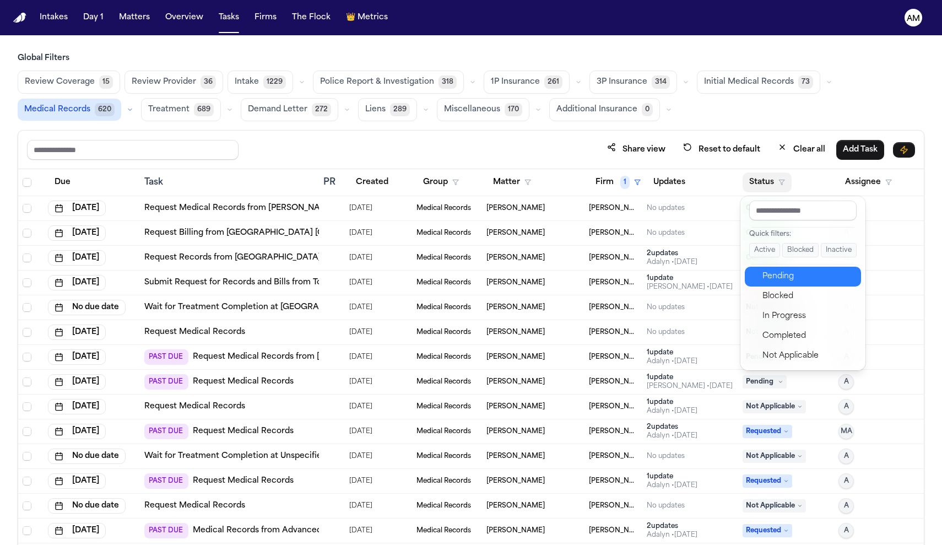
click at [772, 279] on div "Pending" at bounding box center [808, 276] width 92 height 13
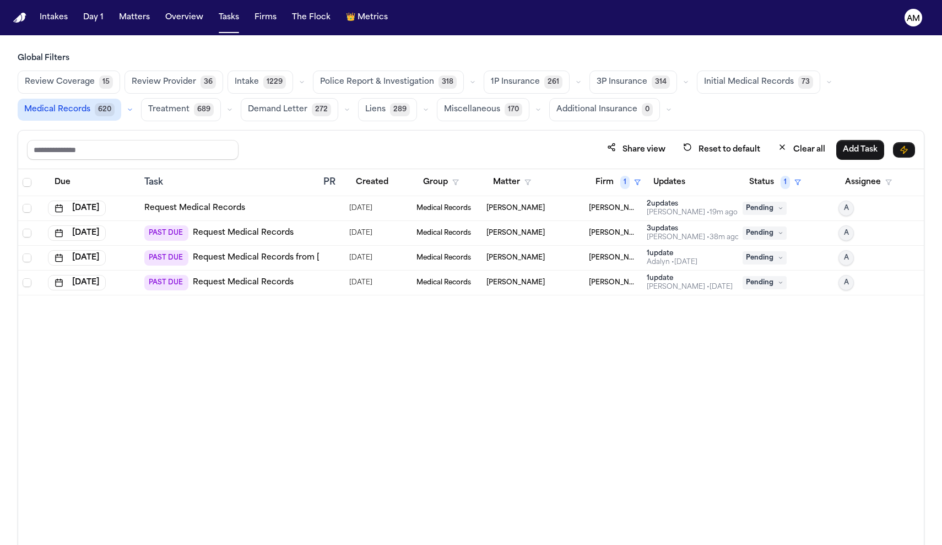
click at [595, 289] on td "[PERSON_NAME] Law Firm" at bounding box center [613, 282] width 58 height 25
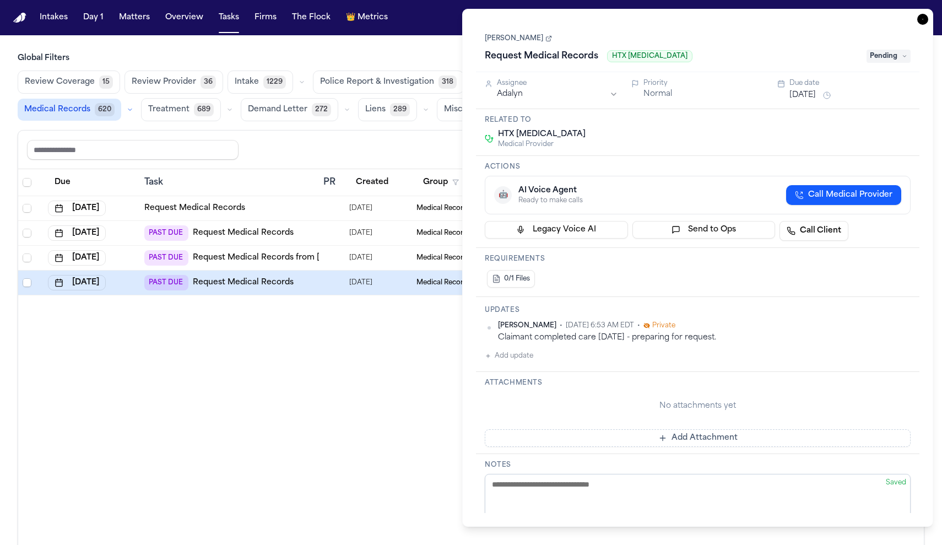
click at [292, 391] on div "Due Task PR Created Group Matter Firm 1 Updates Status 1 Assignee [DATE] Reques…" at bounding box center [471, 381] width 906 height 424
